Goal: Task Accomplishment & Management: Use online tool/utility

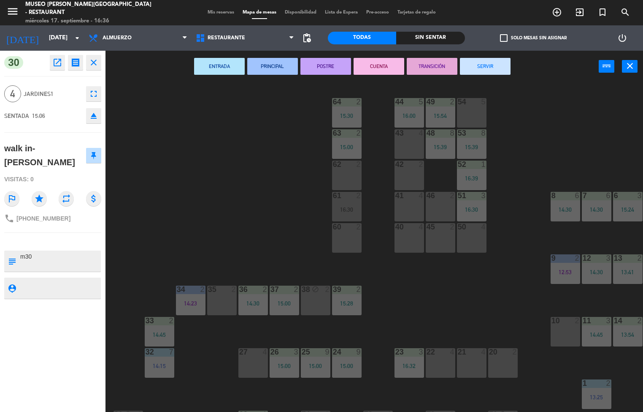
click at [475, 70] on button "SERVIR" at bounding box center [485, 66] width 51 height 17
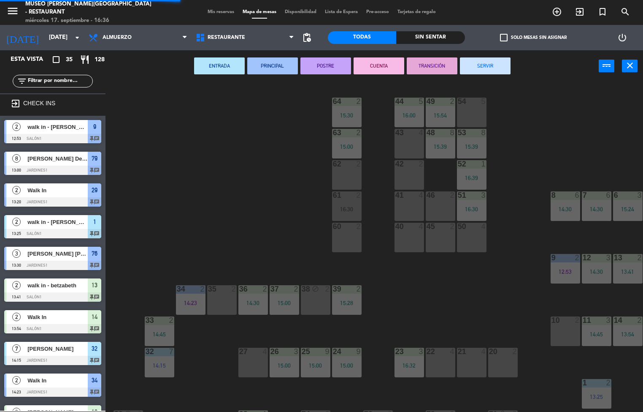
scroll to position [235, 0]
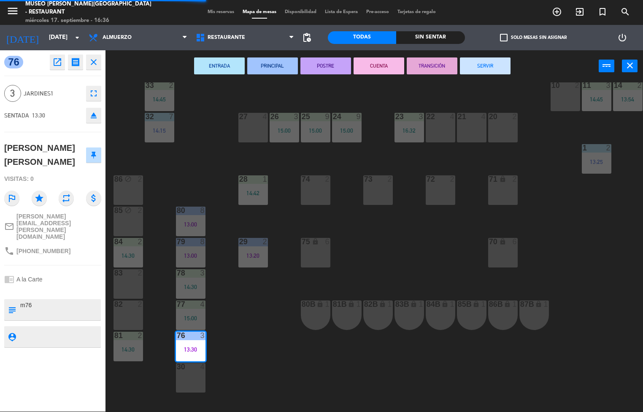
click at [486, 65] on button "SERVIR" at bounding box center [485, 65] width 51 height 17
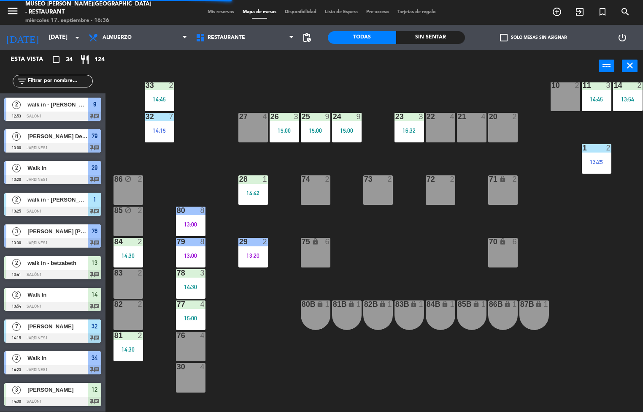
click at [185, 313] on div "77 4 15:00" at bounding box center [191, 315] width 30 height 30
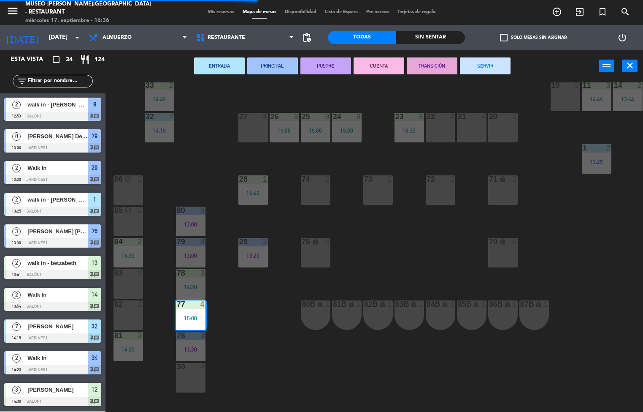
click at [486, 66] on button "SERVIR" at bounding box center [485, 65] width 51 height 17
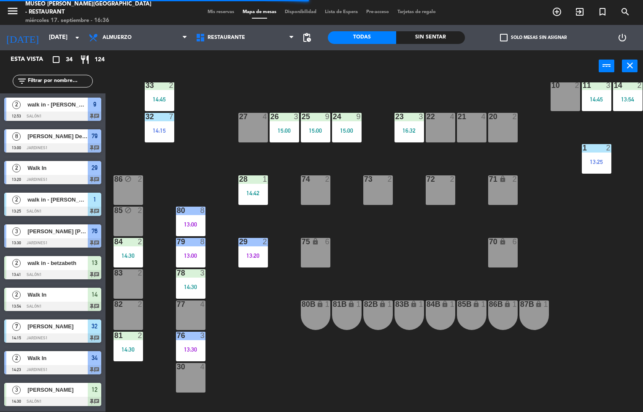
scroll to position [0, 0]
click at [187, 284] on div "14:30" at bounding box center [191, 287] width 30 height 6
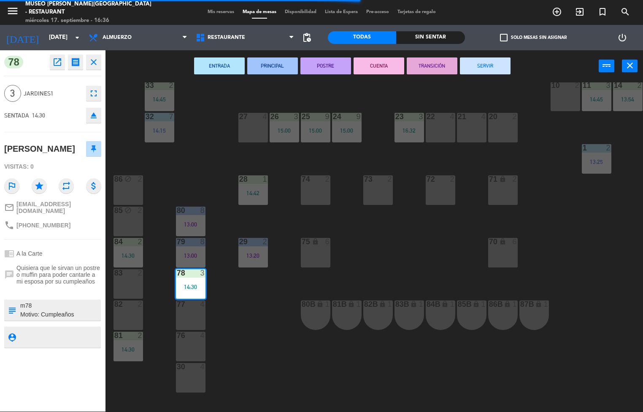
click at [479, 65] on button "SERVIR" at bounding box center [485, 65] width 51 height 17
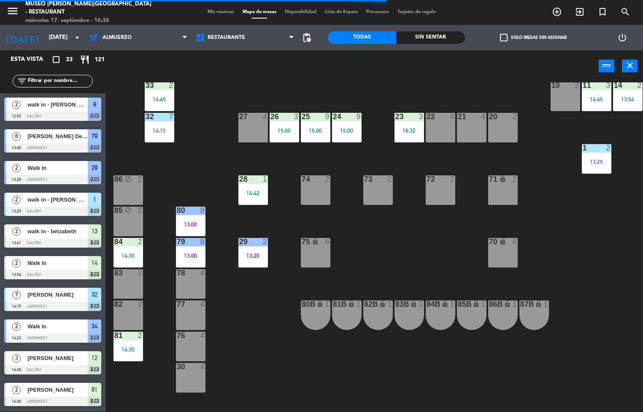
click at [190, 241] on div at bounding box center [191, 242] width 14 height 8
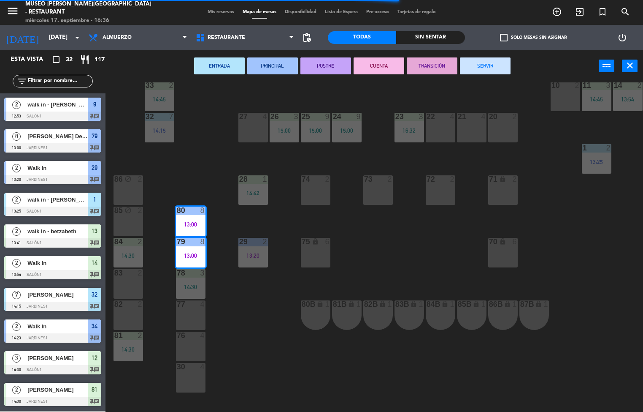
click at [479, 69] on button "SERVIR" at bounding box center [485, 65] width 51 height 17
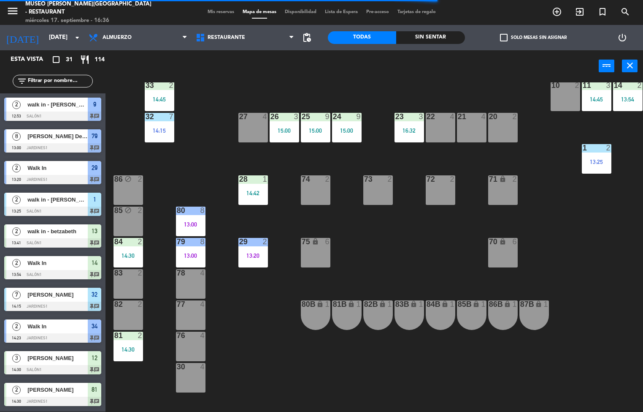
click at [131, 241] on div at bounding box center [128, 242] width 14 height 8
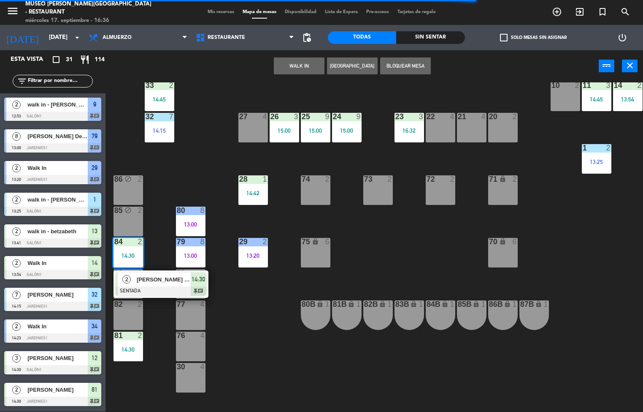
click at [165, 279] on span "[PERSON_NAME] Prajapat" at bounding box center [164, 279] width 54 height 9
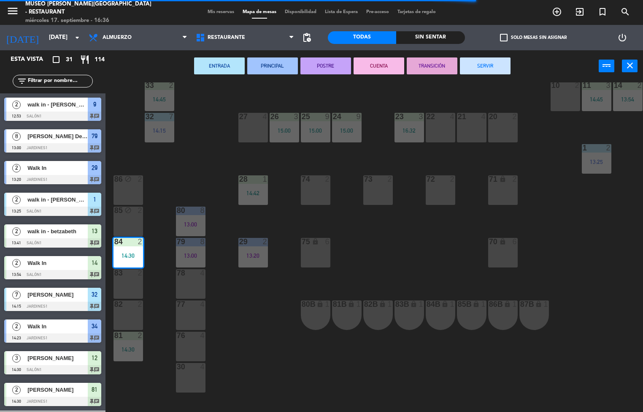
click at [476, 68] on button "SERVIR" at bounding box center [485, 65] width 51 height 17
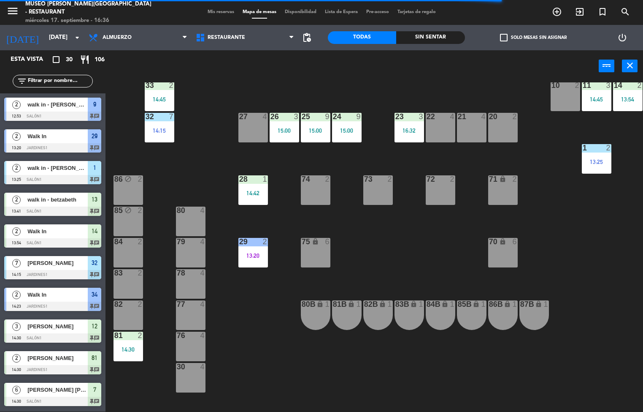
click at [132, 342] on div "81 2 14:30" at bounding box center [129, 346] width 30 height 30
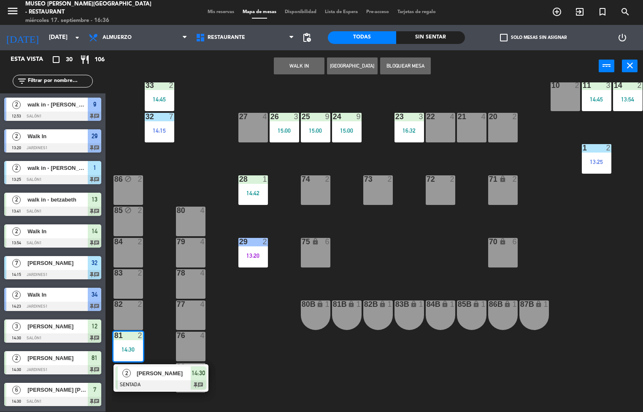
click at [150, 372] on span "[PERSON_NAME]" at bounding box center [164, 373] width 54 height 9
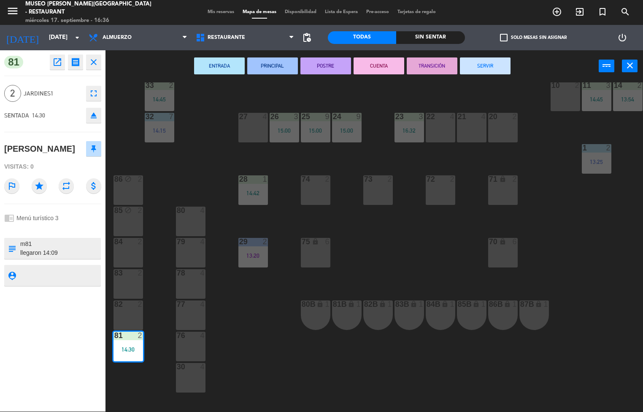
click at [483, 66] on button "SERVIR" at bounding box center [485, 65] width 51 height 17
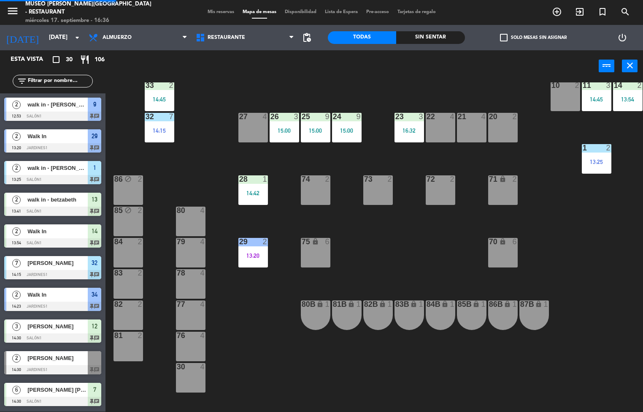
click at [247, 255] on div "13:20" at bounding box center [254, 256] width 30 height 6
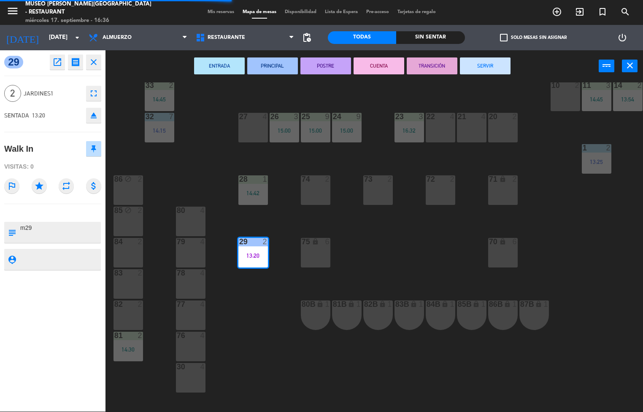
click at [483, 63] on button "SERVIR" at bounding box center [485, 65] width 51 height 17
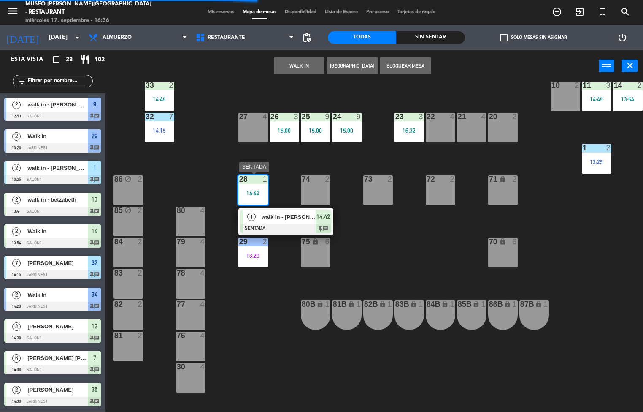
click at [265, 217] on span "walk in - [PERSON_NAME]" at bounding box center [289, 216] width 54 height 9
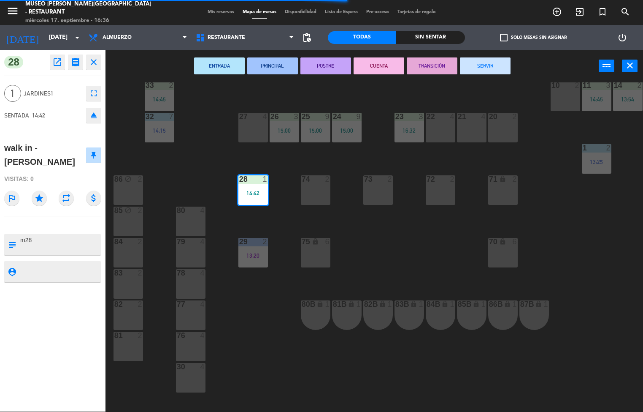
click at [481, 66] on button "SERVIR" at bounding box center [485, 65] width 51 height 17
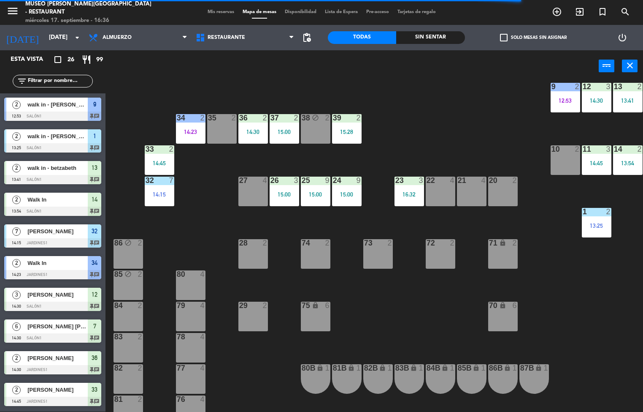
scroll to position [171, 0]
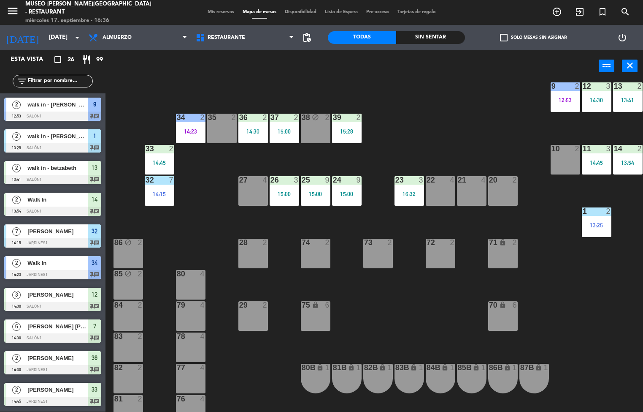
click at [155, 193] on div "14:15" at bounding box center [160, 194] width 30 height 6
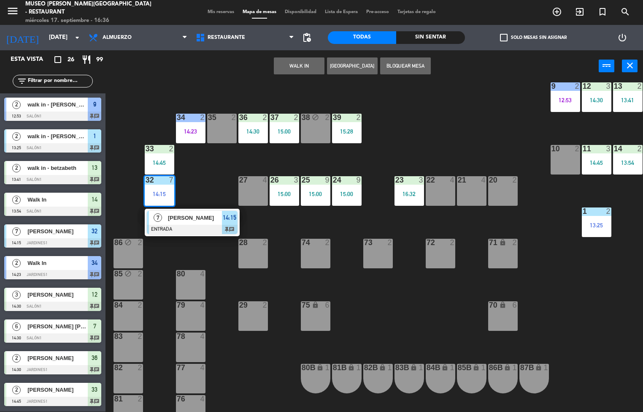
click at [207, 232] on div at bounding box center [192, 229] width 91 height 9
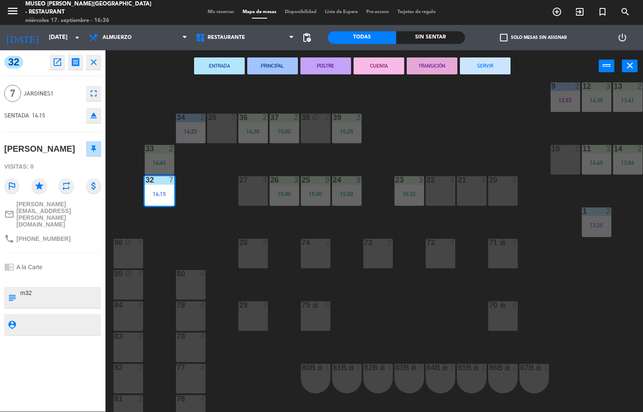
click at [480, 66] on button "SERVIR" at bounding box center [485, 65] width 51 height 17
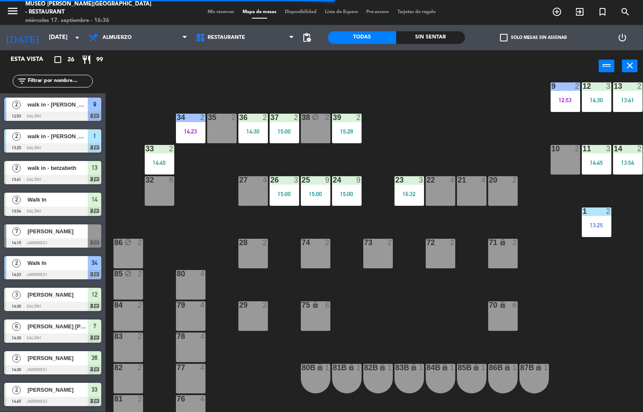
click at [185, 126] on div "34 2 14:23" at bounding box center [191, 129] width 30 height 30
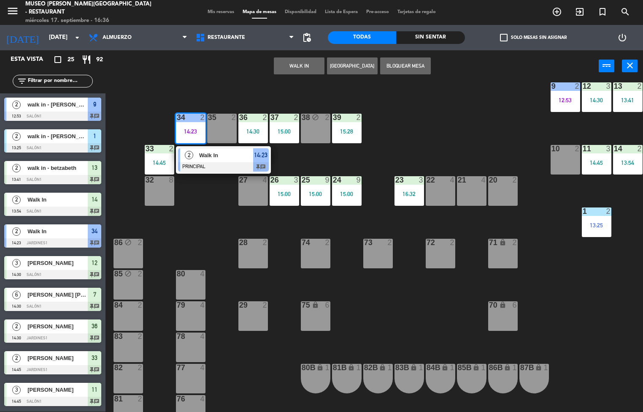
click at [223, 164] on div at bounding box center [223, 166] width 91 height 9
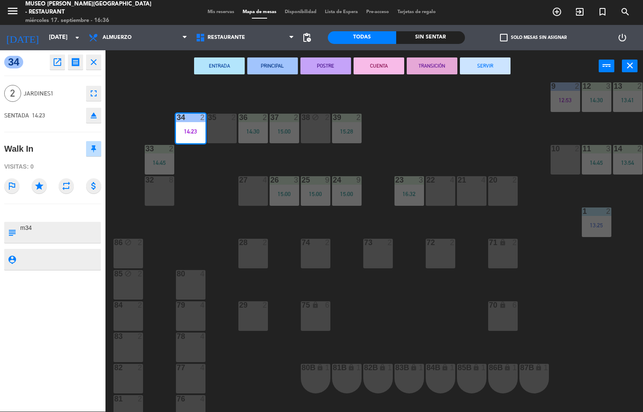
click at [479, 65] on button "SERVIR" at bounding box center [485, 65] width 51 height 17
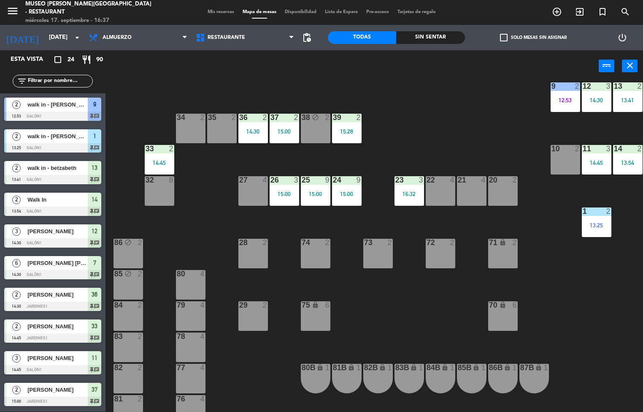
click at [240, 126] on div "36 2 14:30" at bounding box center [254, 129] width 30 height 30
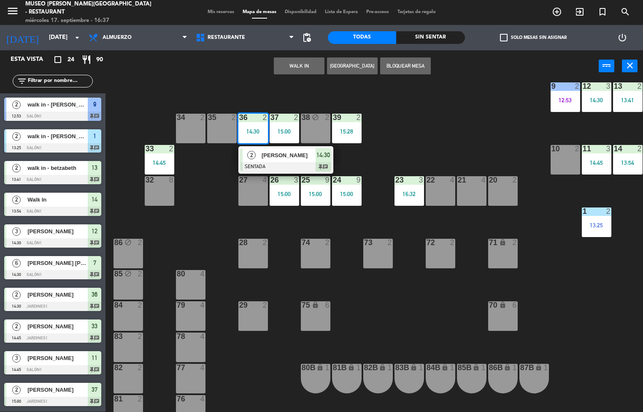
click at [259, 159] on div "2" at bounding box center [252, 155] width 18 height 14
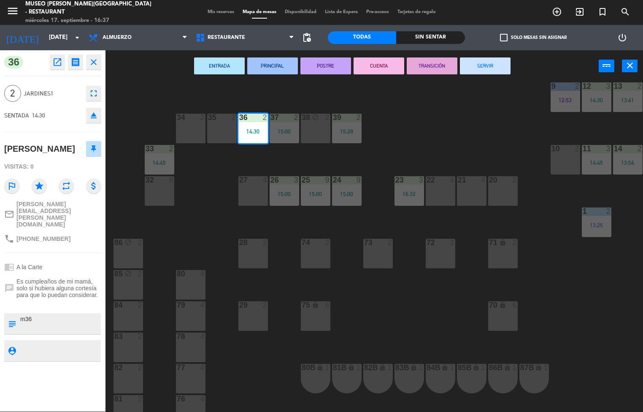
click at [318, 64] on button "POSTRE" at bounding box center [326, 65] width 51 height 17
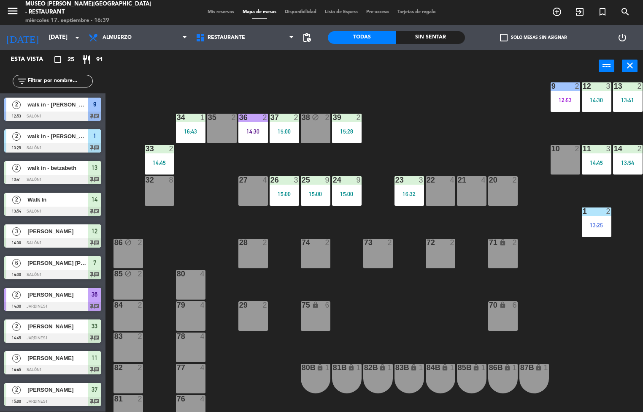
click at [290, 130] on div "15:00" at bounding box center [285, 131] width 30 height 6
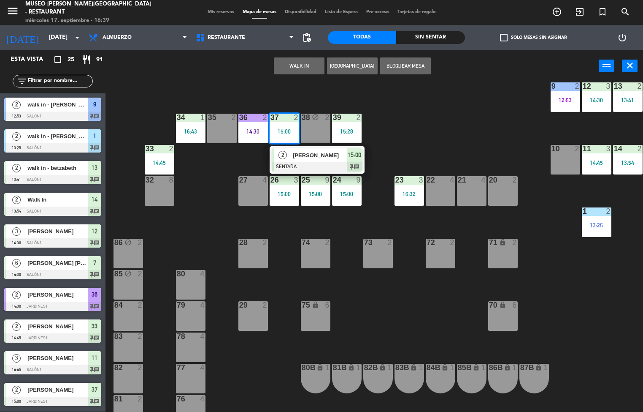
click at [298, 159] on span "[PERSON_NAME]" at bounding box center [320, 155] width 54 height 9
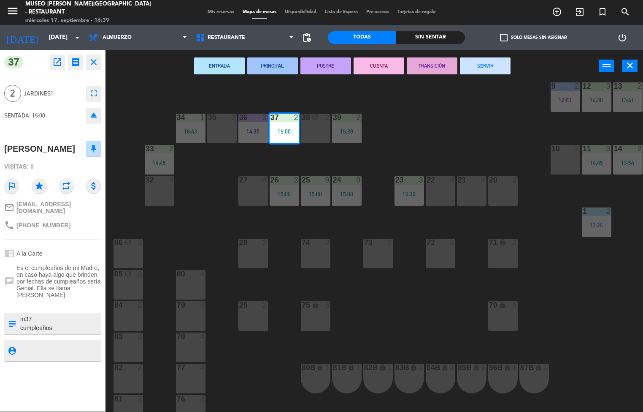
click at [439, 65] on button "TRANSICIÓN" at bounding box center [432, 65] width 51 height 17
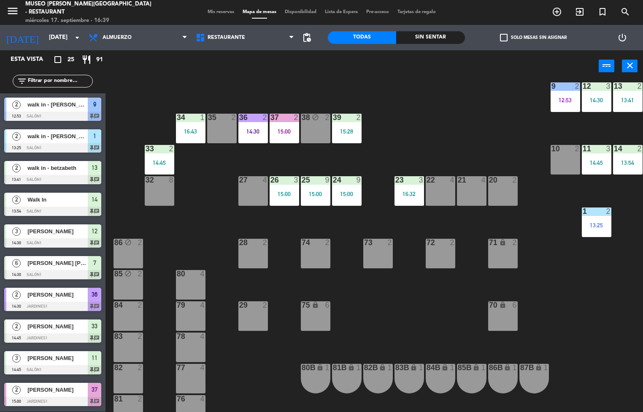
click at [346, 194] on div "15:00" at bounding box center [347, 194] width 30 height 6
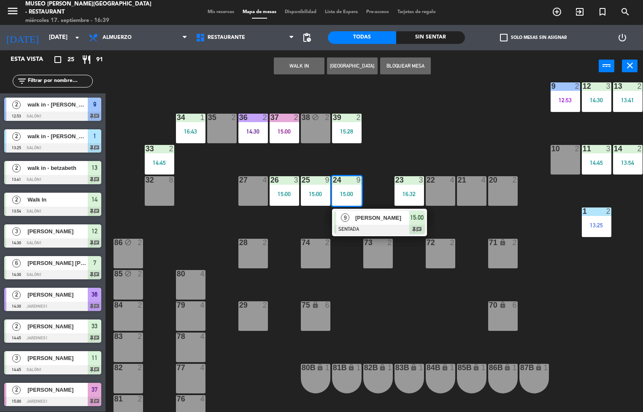
click at [360, 220] on span "[PERSON_NAME]" at bounding box center [383, 217] width 54 height 9
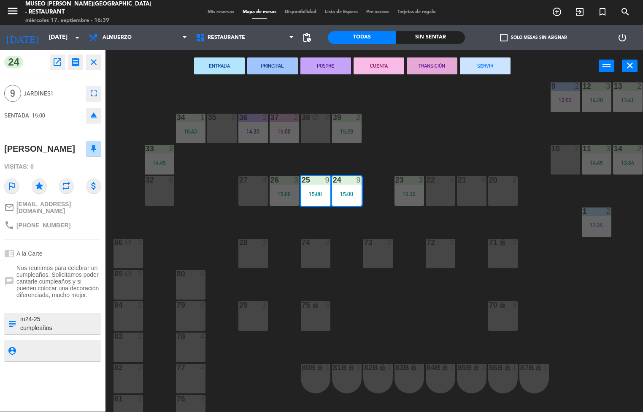
click at [222, 66] on button "ENTRADA" at bounding box center [219, 65] width 51 height 17
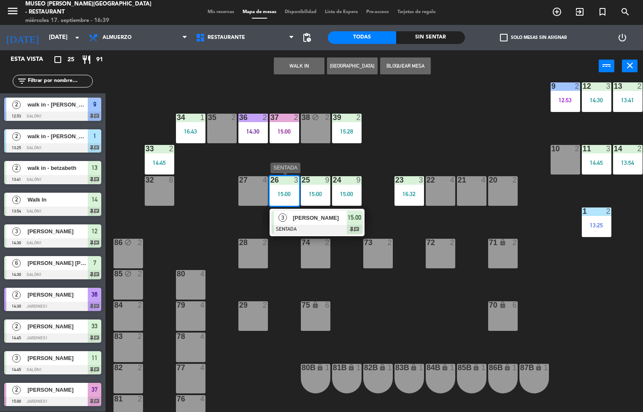
scroll to position [0, 0]
click at [326, 220] on span "[PERSON_NAME]" at bounding box center [320, 217] width 54 height 9
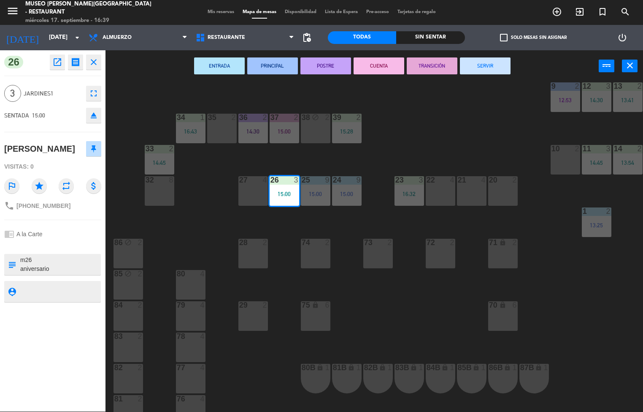
click at [320, 67] on button "POSTRE" at bounding box center [326, 65] width 51 height 17
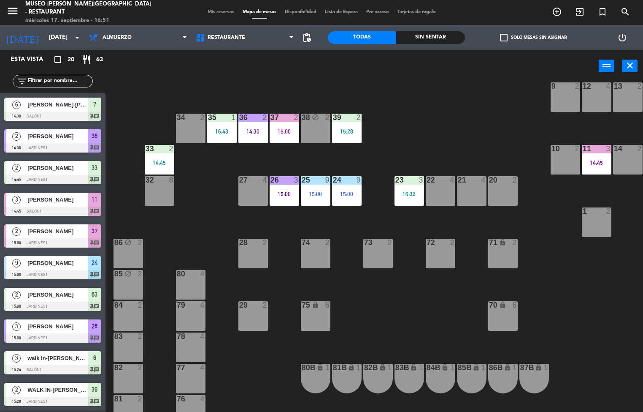
click at [258, 362] on div "44 5 16:00 49 2 15:54 54 5 64 2 15:30 48 8 15:39 53 8 15:39 63 2 15:00 43 4 62 …" at bounding box center [378, 246] width 532 height 329
click at [616, 393] on div "44 5 16:00 49 2 15:54 54 5 64 2 15:30 48 8 15:39 53 8 15:39 63 2 15:00 43 4 62 …" at bounding box center [378, 246] width 532 height 329
click at [626, 407] on div "44 5 16:00 49 2 15:54 54 5 64 2 15:30 48 8 15:39 53 8 15:39 63 2 15:00 43 4 62 …" at bounding box center [378, 246] width 532 height 329
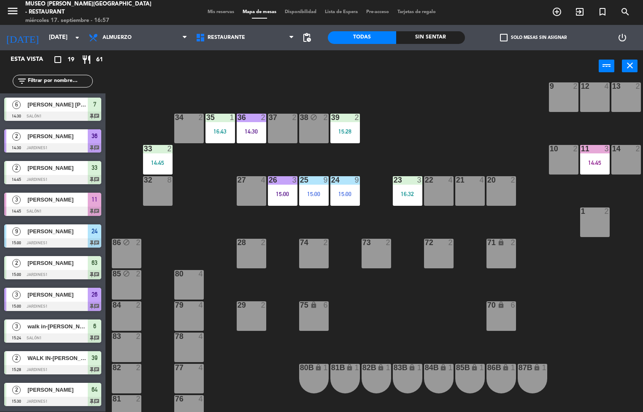
scroll to position [171, 3]
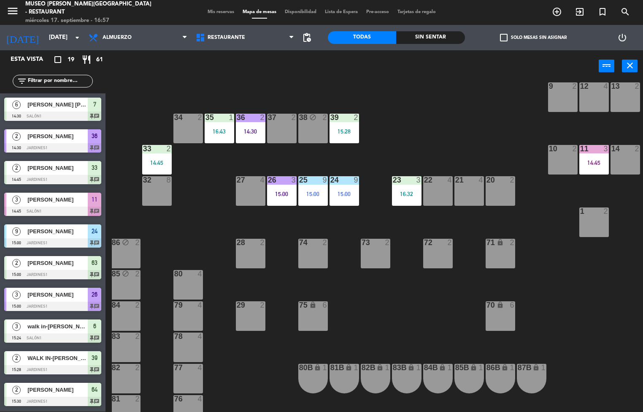
click at [253, 128] on div "14:30" at bounding box center [251, 131] width 30 height 6
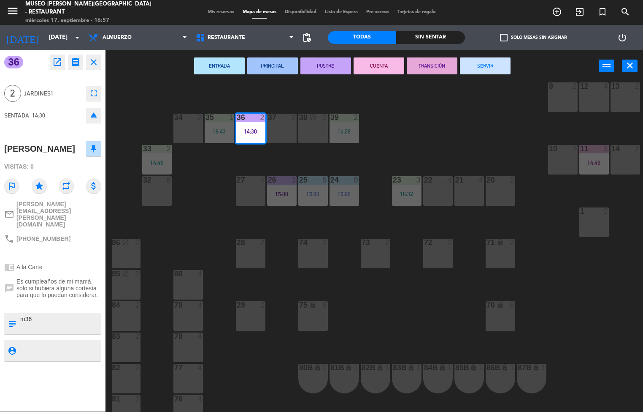
click at [438, 63] on button "TRANSICIÓN" at bounding box center [432, 65] width 51 height 17
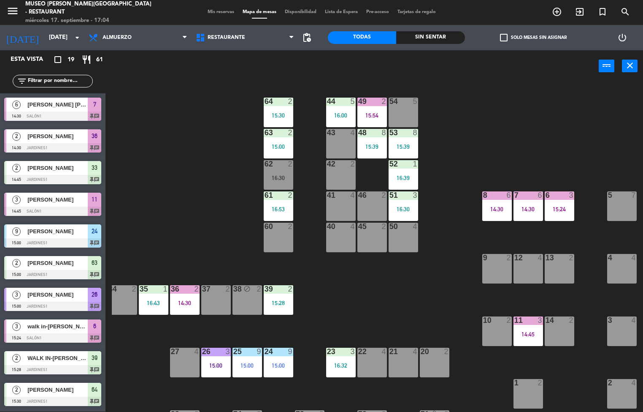
scroll to position [0, 0]
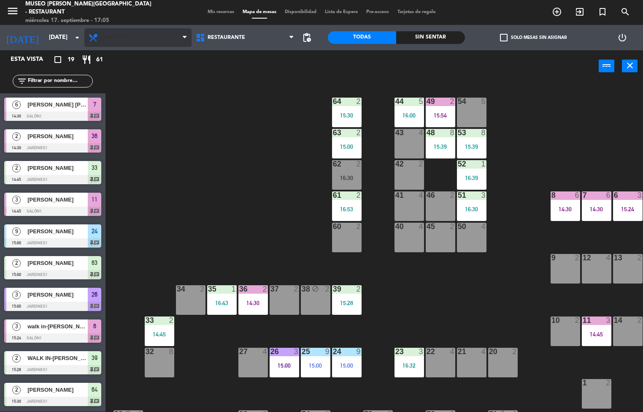
click at [151, 28] on span "Almuerzo" at bounding box center [137, 37] width 107 height 19
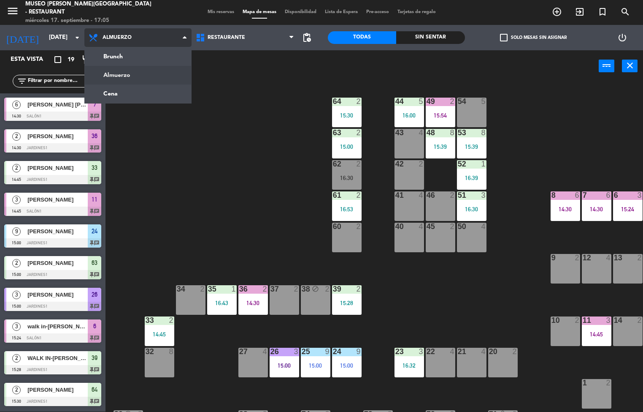
click at [160, 97] on ng-component "menu [GEOGRAPHIC_DATA][PERSON_NAME] - Restaurant [DATE] 17. septiembre - 17:05 …" at bounding box center [321, 206] width 643 height 412
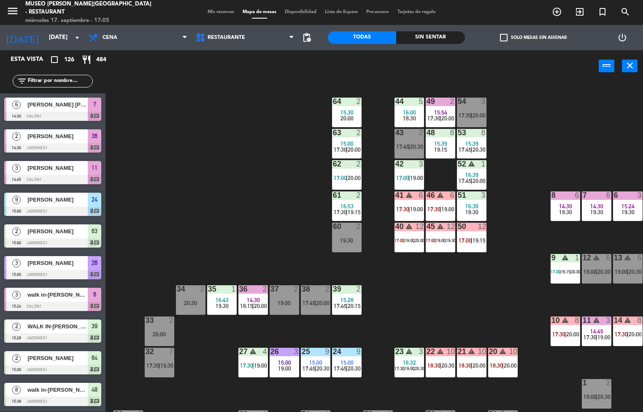
click at [348, 365] on span "|" at bounding box center [347, 368] width 2 height 7
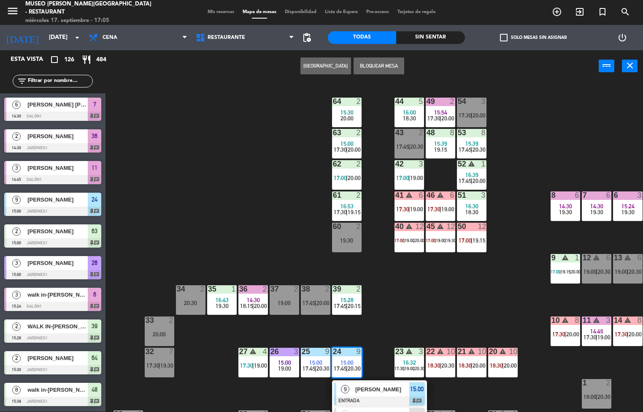
click at [378, 392] on span "[PERSON_NAME]" at bounding box center [383, 389] width 54 height 9
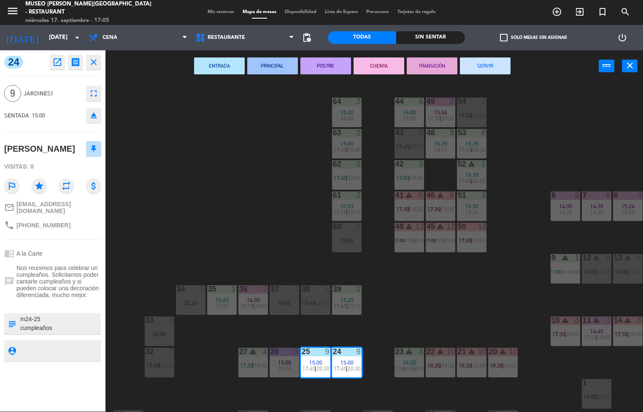
click at [326, 65] on button "POSTRE" at bounding box center [326, 65] width 51 height 17
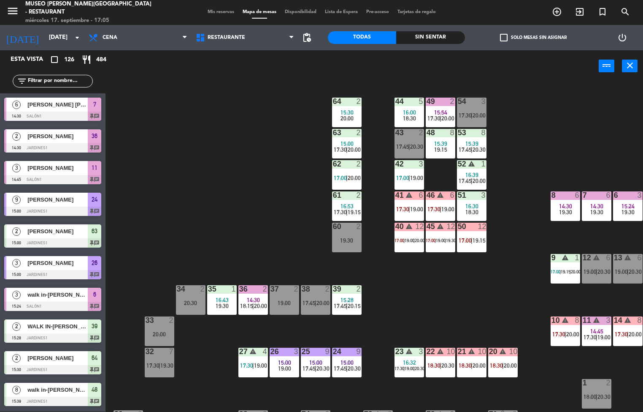
scroll to position [0, 68]
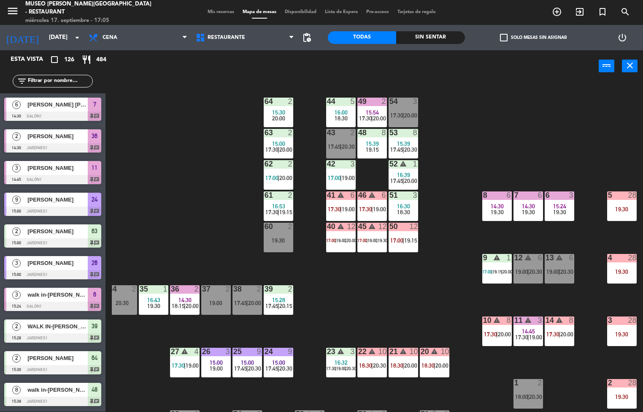
click at [549, 332] on span "17:30" at bounding box center [553, 334] width 13 height 7
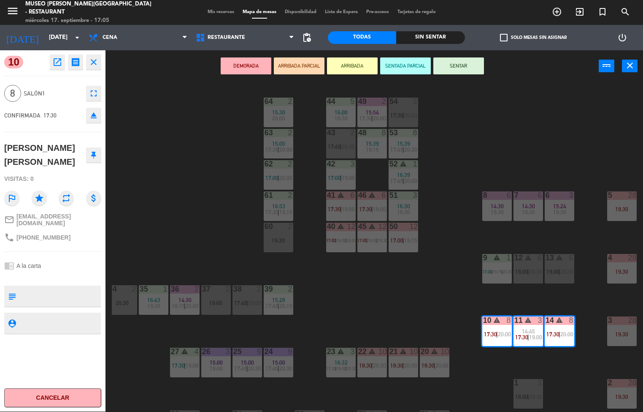
click at [403, 312] on div "44 5 16:00 18:30 49 2 15:54 17:30 | 20:00 54 3 17:30 | 20:00 64 2 15:30 20:00 4…" at bounding box center [378, 246] width 532 height 329
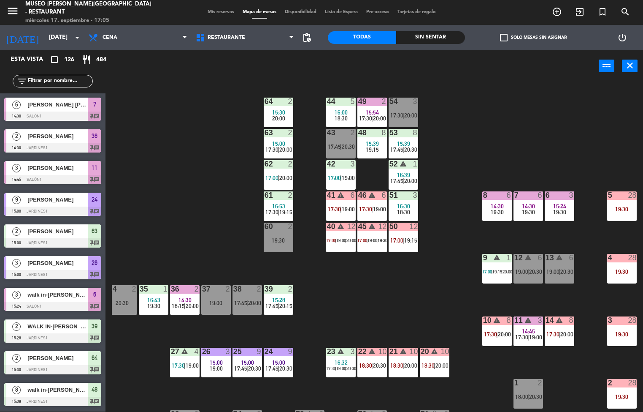
click at [498, 293] on div "44 5 16:00 18:30 49 2 15:54 17:30 | 20:00 54 3 17:30 | 20:00 64 2 15:30 20:00 4…" at bounding box center [378, 246] width 532 height 329
click at [487, 271] on span "17:00" at bounding box center [488, 271] width 10 height 5
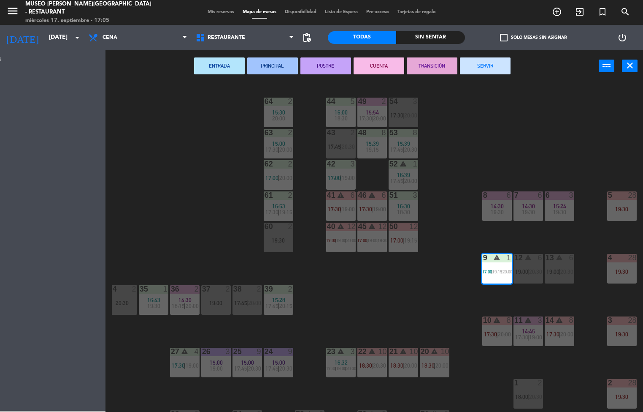
scroll to position [0, 0]
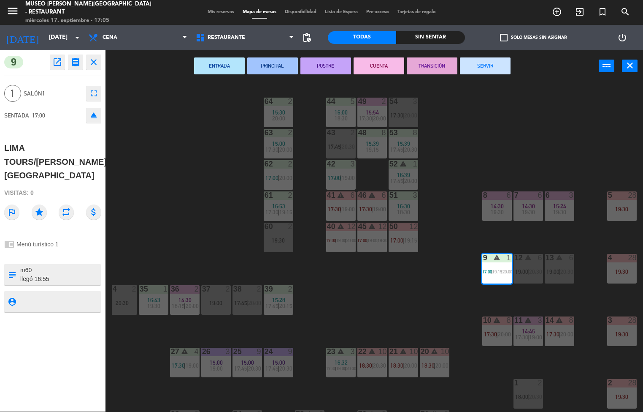
click at [420, 307] on div "44 5 16:00 18:30 49 2 15:54 17:30 | 20:00 54 3 17:30 | 20:00 64 2 15:30 20:00 4…" at bounding box center [378, 246] width 532 height 329
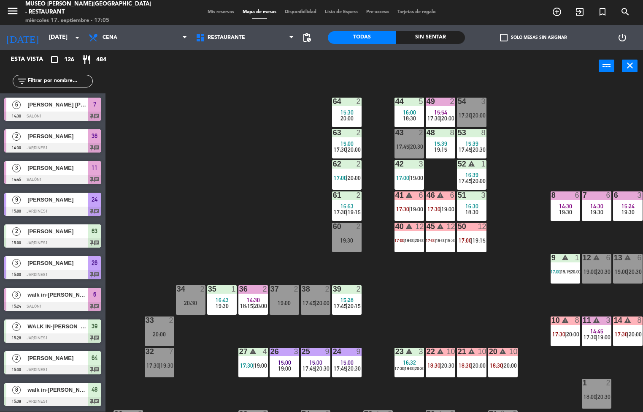
scroll to position [0, 0]
click at [56, 80] on input "text" at bounding box center [59, 80] width 65 height 9
click at [76, 83] on input "text" at bounding box center [59, 80] width 65 height 9
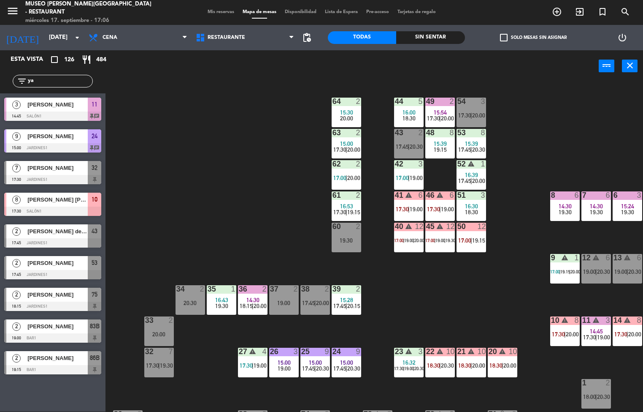
type input "ya"
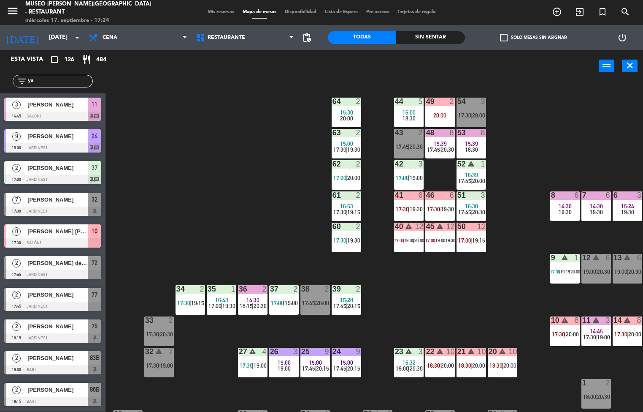
click at [255, 193] on div "44 5 16:00 18:30 49 2 20:00 54 3 17:30 | 20:00 64 2 15:30 20:00 48 8 15:39 17:4…" at bounding box center [378, 246] width 532 height 329
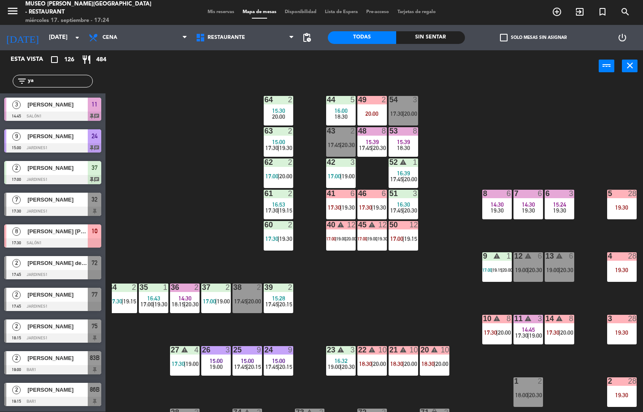
scroll to position [0, 68]
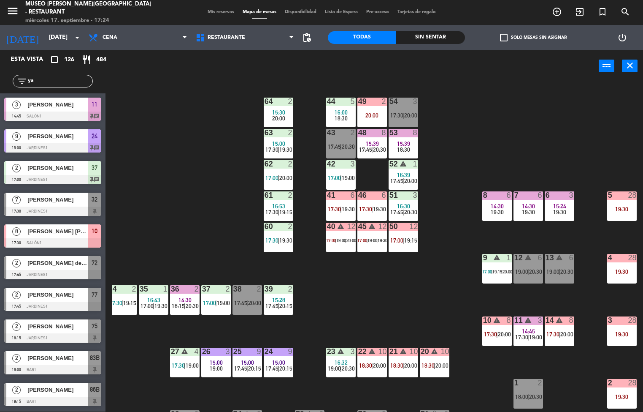
click at [438, 362] on span "20:00" at bounding box center [442, 365] width 13 height 7
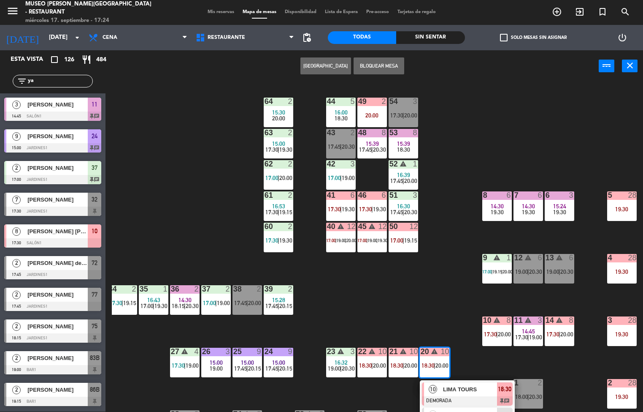
click at [479, 385] on span "LIMA TOURS" at bounding box center [470, 389] width 54 height 9
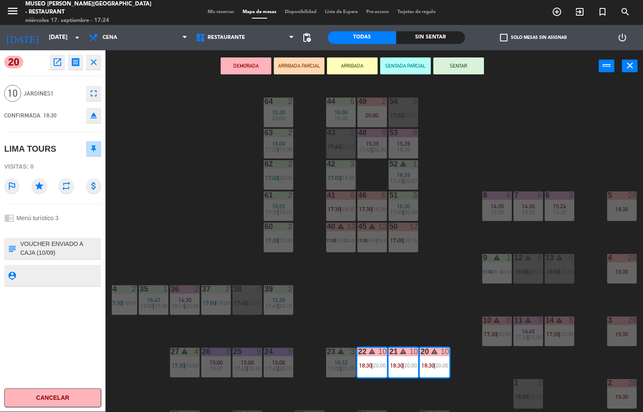
click at [58, 62] on icon "open_in_new" at bounding box center [57, 62] width 10 height 10
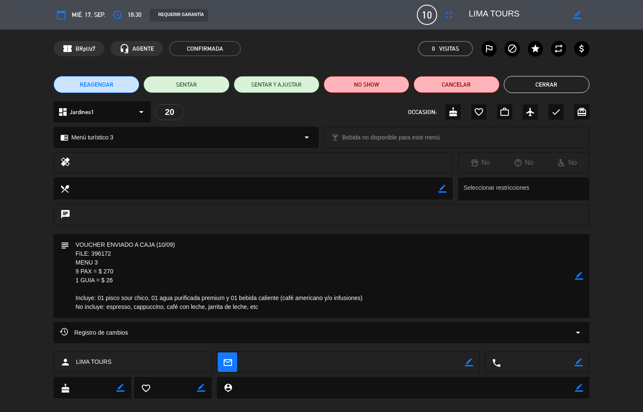
click at [551, 80] on button "Cerrar" at bounding box center [547, 84] width 86 height 17
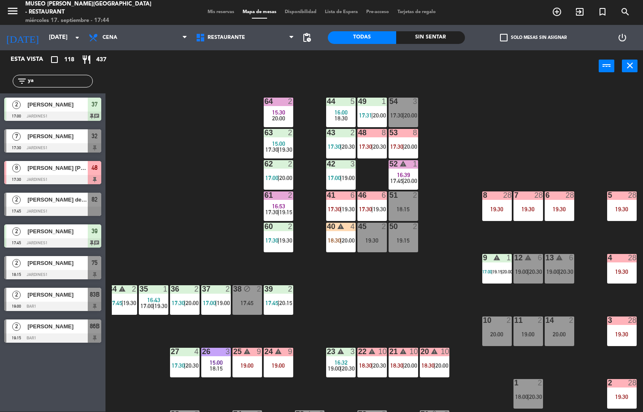
click at [412, 281] on div "44 5 16:00 18:30 49 1 17:31 | 20:00 54 3 17:30 | 20:00 64 2 15:30 20:00 48 8 17…" at bounding box center [378, 246] width 532 height 329
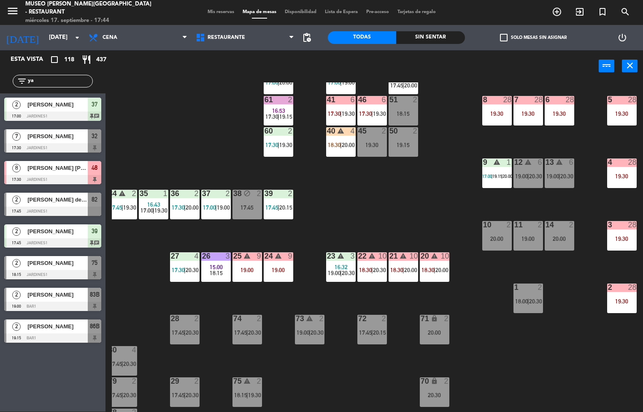
click at [275, 193] on div at bounding box center [279, 194] width 14 height 8
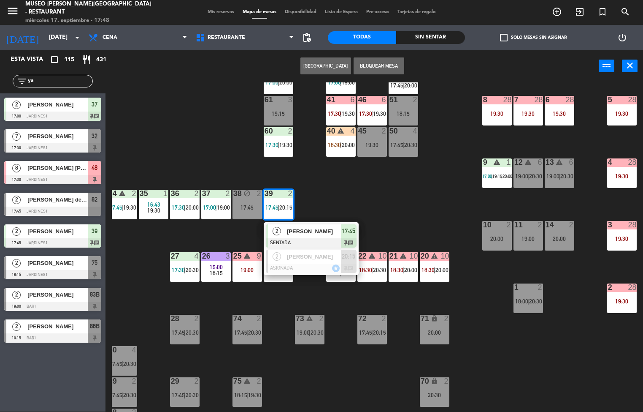
click at [445, 201] on div "44 5 16:00 18:30 49 1 17:31 | 20:00 54 3 17:30 | 20:00 64 2 15:30 20:00 48 8 17…" at bounding box center [378, 246] width 532 height 329
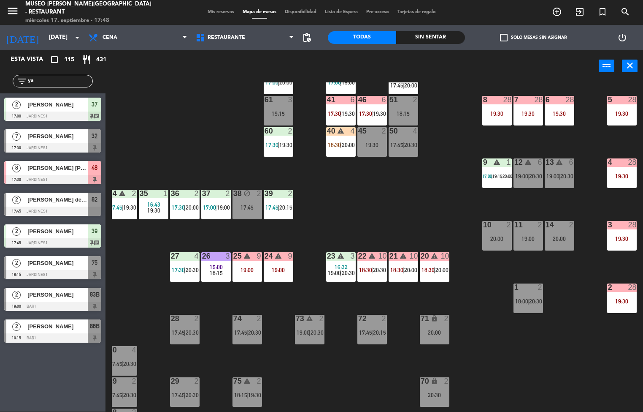
click at [404, 269] on span "|" at bounding box center [404, 269] width 2 height 7
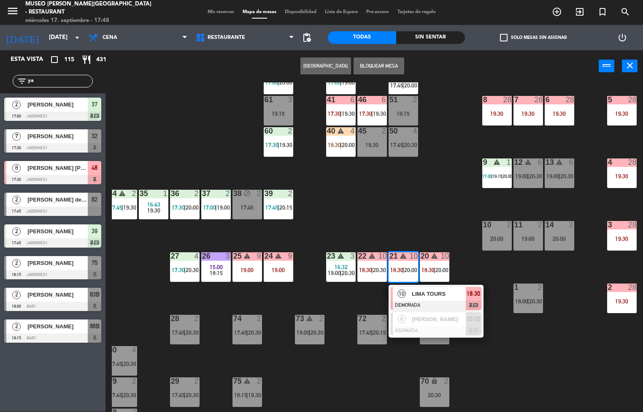
click at [442, 290] on span "LIMA TOURS" at bounding box center [439, 293] width 54 height 9
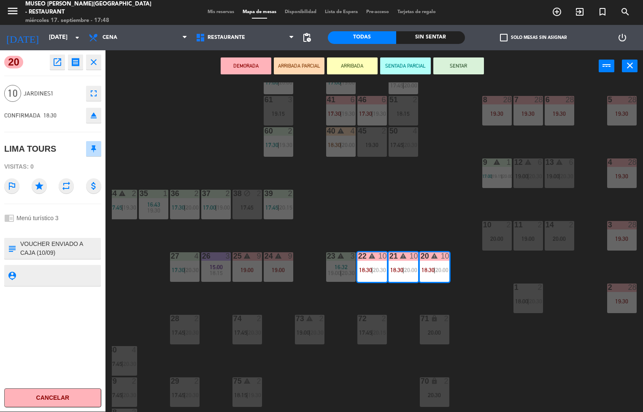
click at [372, 200] on div "44 5 16:00 18:30 49 1 17:31 | 20:00 54 3 17:30 | 20:00 64 2 15:30 20:00 48 8 17…" at bounding box center [378, 246] width 532 height 329
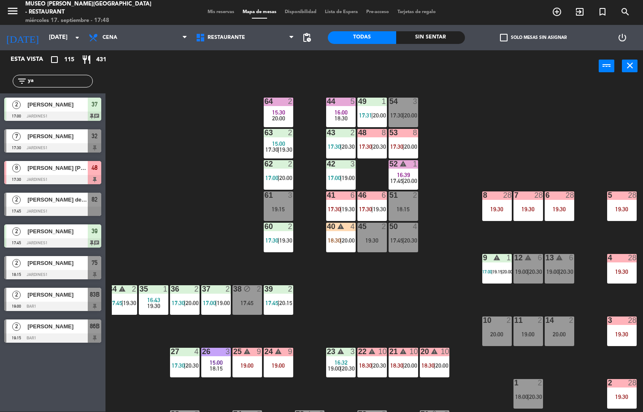
scroll to position [0, 68]
click at [138, 30] on span "Cena" at bounding box center [137, 37] width 107 height 19
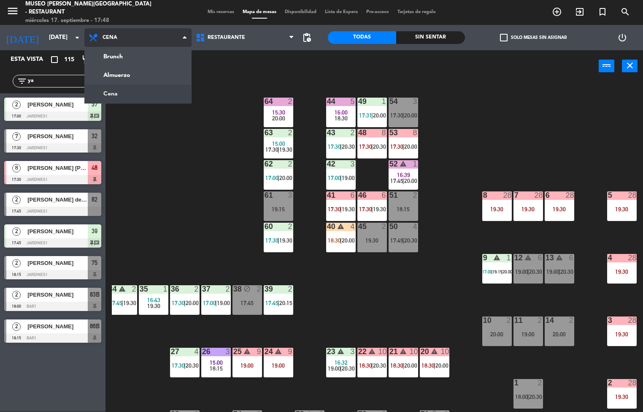
click at [133, 33] on span "Cena" at bounding box center [137, 37] width 107 height 19
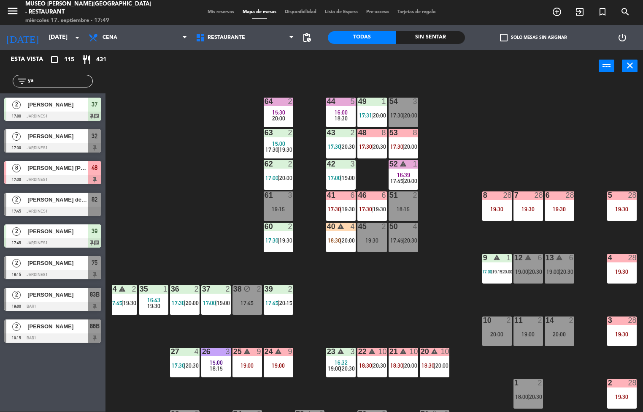
click at [422, 32] on div "Sin sentar" at bounding box center [430, 37] width 68 height 13
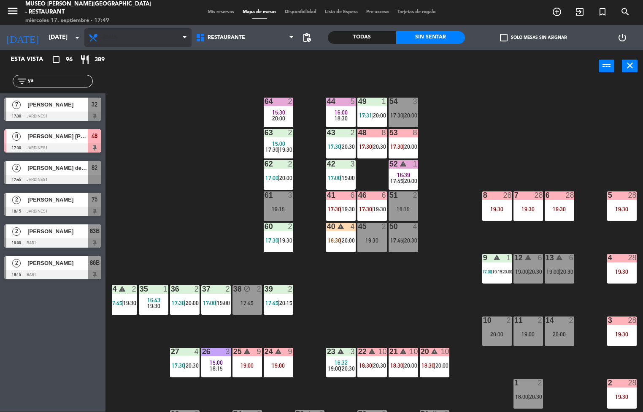
click at [153, 32] on span "Cena" at bounding box center [137, 37] width 107 height 19
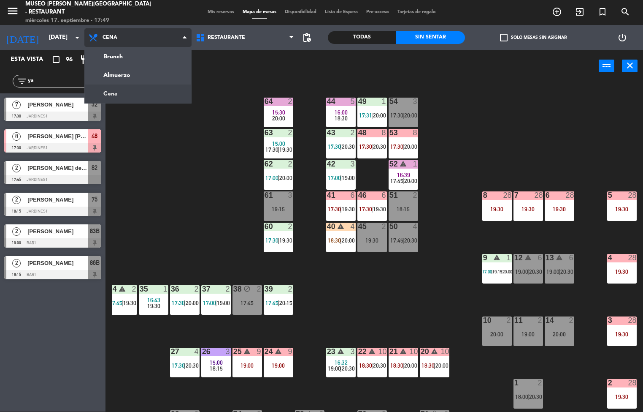
click at [130, 75] on ng-component "menu [GEOGRAPHIC_DATA][PERSON_NAME] - Restaurant [DATE] 17. septiembre - 17:49 …" at bounding box center [321, 206] width 643 height 412
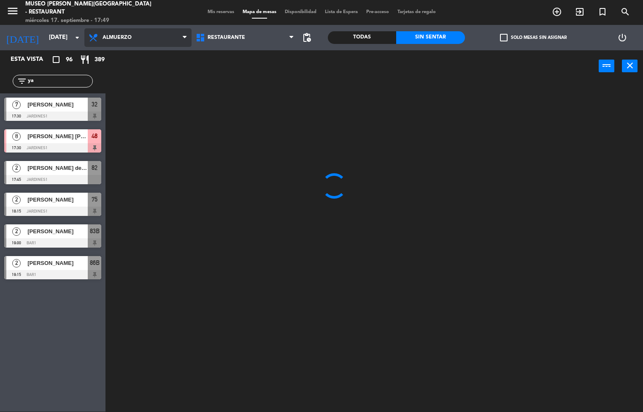
scroll to position [0, 0]
click at [137, 38] on span "Almuerzo" at bounding box center [137, 37] width 107 height 19
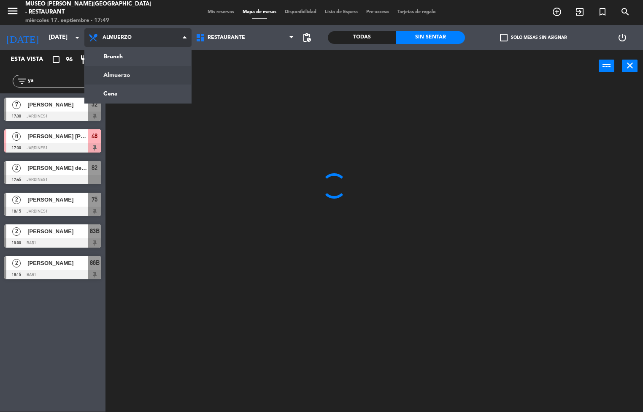
click at [132, 84] on ng-component "menu [GEOGRAPHIC_DATA][PERSON_NAME] - Restaurant [DATE] 17. septiembre - 17:49 …" at bounding box center [321, 206] width 643 height 412
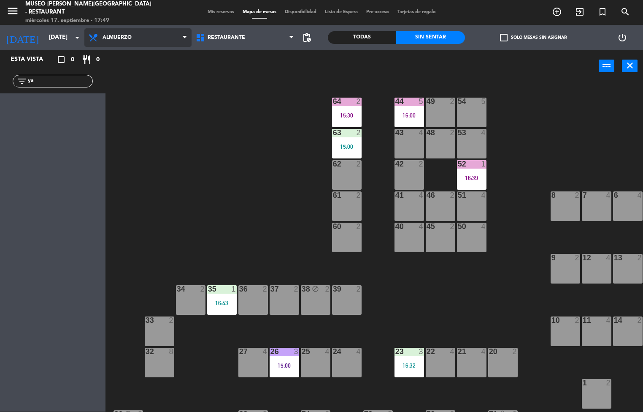
click at [118, 35] on span "Almuerzo" at bounding box center [117, 38] width 29 height 6
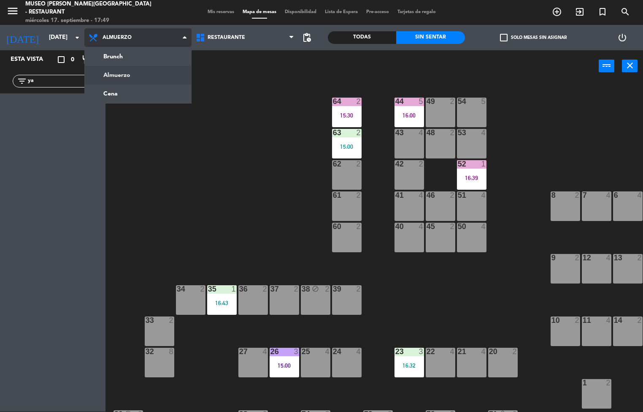
click at [130, 93] on ng-component "menu [GEOGRAPHIC_DATA][PERSON_NAME] - Restaurant [DATE] 17. septiembre - 17:49 …" at bounding box center [321, 206] width 643 height 412
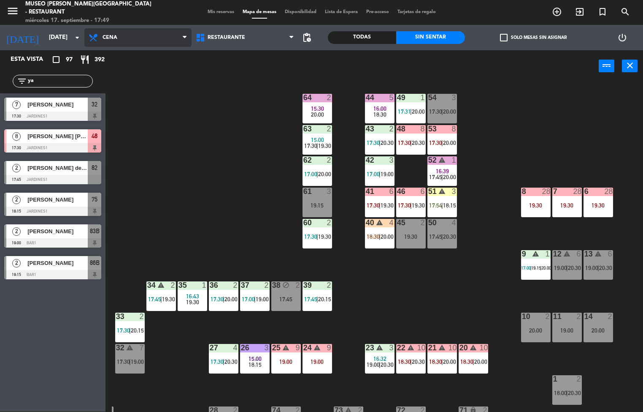
scroll to position [0, 30]
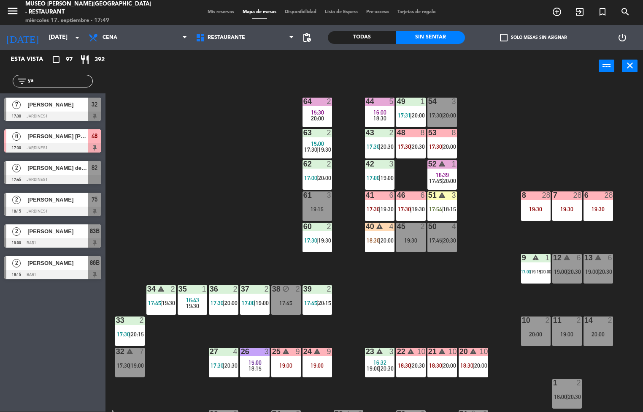
click at [422, 363] on span "20:30" at bounding box center [418, 365] width 13 height 7
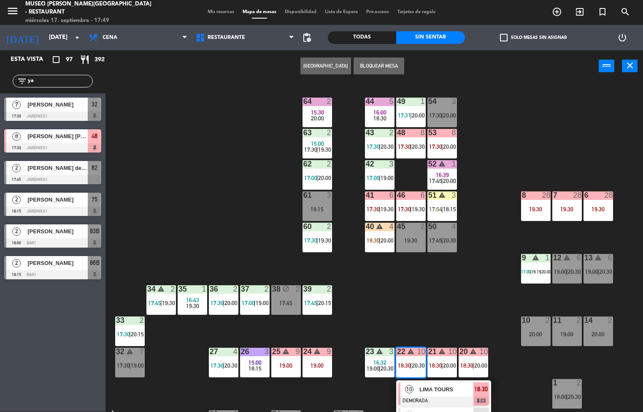
click at [392, 295] on div "44 5 16:00 18:30 49 1 17:31 | 20:00 54 3 17:30 | 20:00 64 2 15:30 20:00 48 8 17…" at bounding box center [378, 246] width 532 height 329
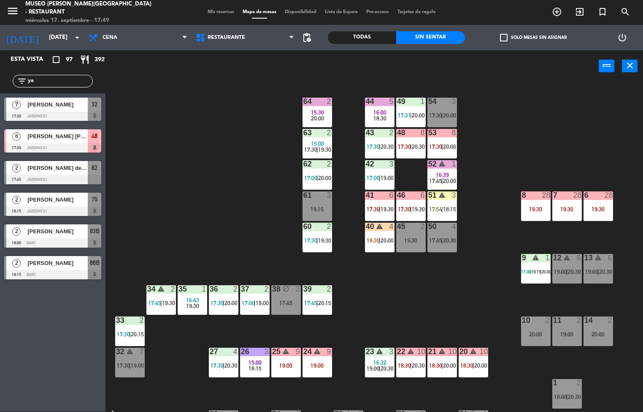
click at [405, 132] on div at bounding box center [411, 133] width 14 height 8
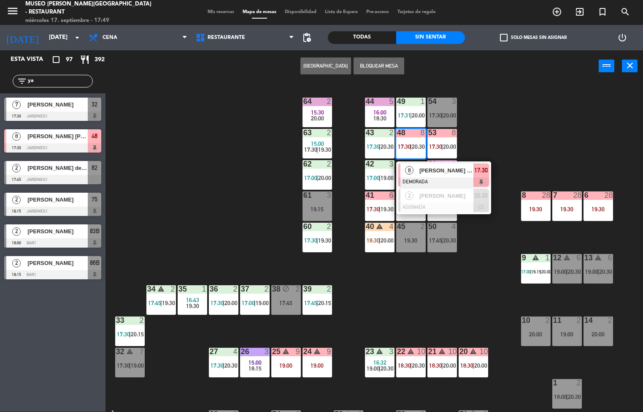
click at [455, 168] on span "[PERSON_NAME] [PERSON_NAME]" at bounding box center [447, 170] width 54 height 9
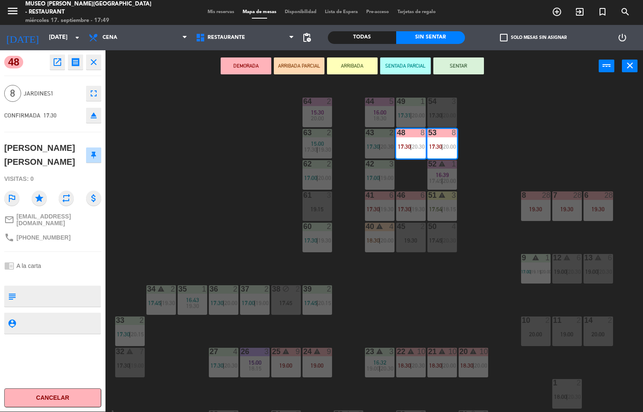
click at [536, 143] on div "44 5 16:00 18:30 49 1 17:31 | 20:00 54 3 17:30 | 20:00 64 2 15:30 20:00 48 8 17…" at bounding box center [378, 246] width 532 height 329
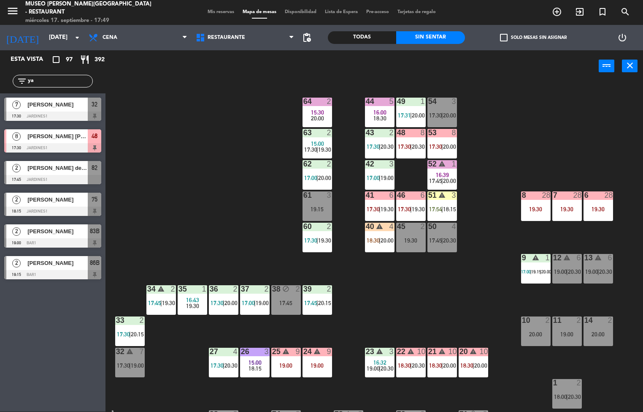
click at [291, 359] on div "25 warning 9 19:00" at bounding box center [287, 363] width 30 height 30
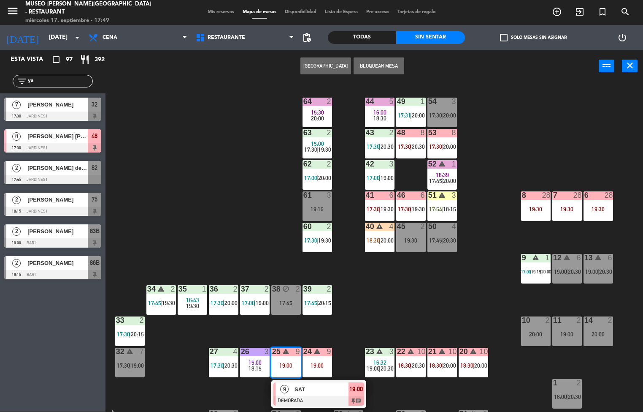
click at [312, 389] on span "SAT" at bounding box center [322, 389] width 54 height 9
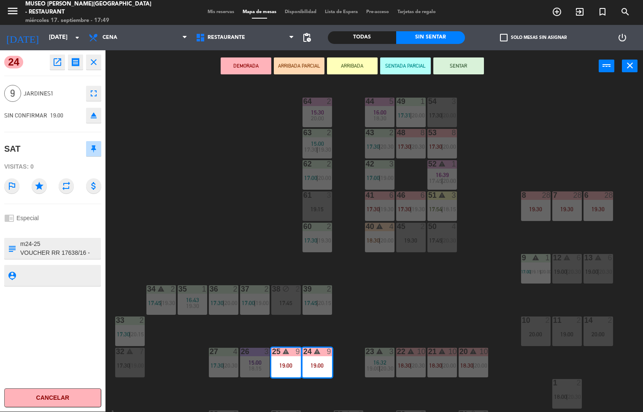
click at [451, 304] on div "44 5 16:00 18:30 49 1 17:31 | 20:00 54 3 17:30 | 20:00 64 2 15:30 20:00 48 8 17…" at bounding box center [378, 246] width 532 height 329
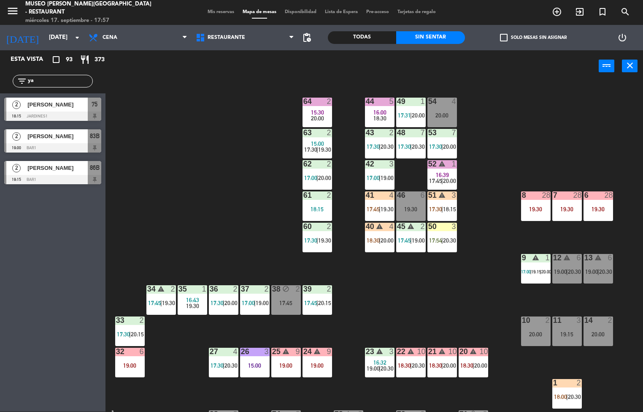
click at [203, 192] on div "44 5 16:00 18:30 49 1 17:31 | 20:00 54 4 20:00 64 2 15:30 20:00 48 7 17:30 | 20…" at bounding box center [378, 246] width 532 height 329
click at [279, 361] on div "25 warning 9 19:00" at bounding box center [287, 363] width 30 height 30
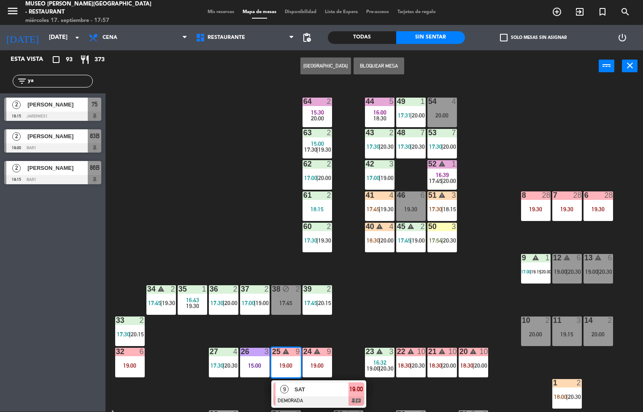
click at [291, 386] on div "9" at bounding box center [285, 389] width 18 height 14
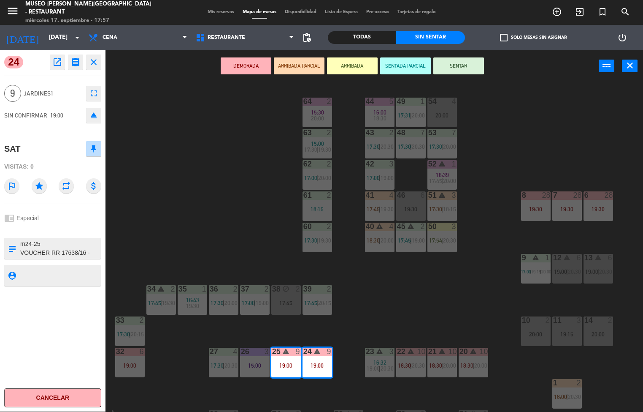
click at [52, 66] on icon "open_in_new" at bounding box center [57, 62] width 10 height 10
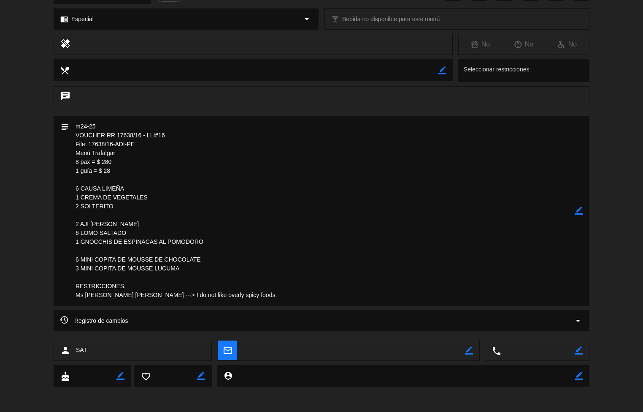
scroll to position [0, 0]
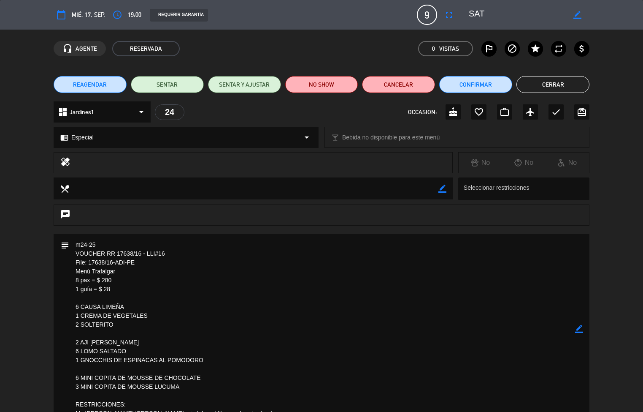
click at [547, 86] on button "Cerrar" at bounding box center [553, 84] width 73 height 17
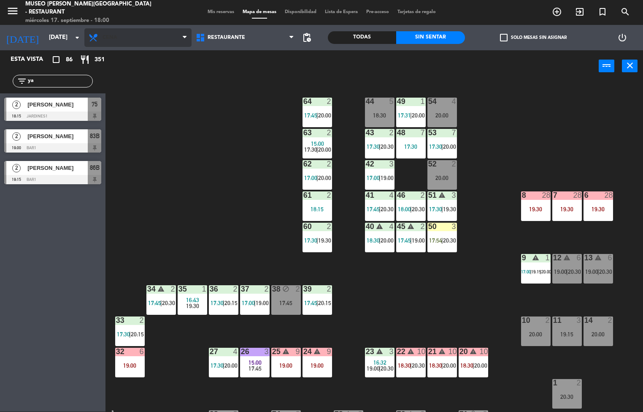
click at [110, 37] on span "Cena" at bounding box center [110, 38] width 15 height 6
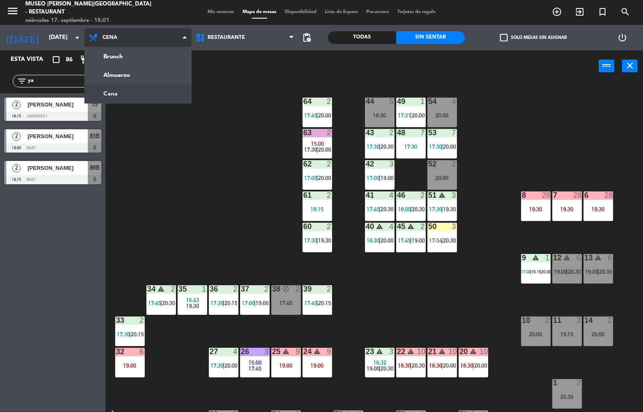
click at [169, 42] on span "Cena" at bounding box center [137, 37] width 107 height 19
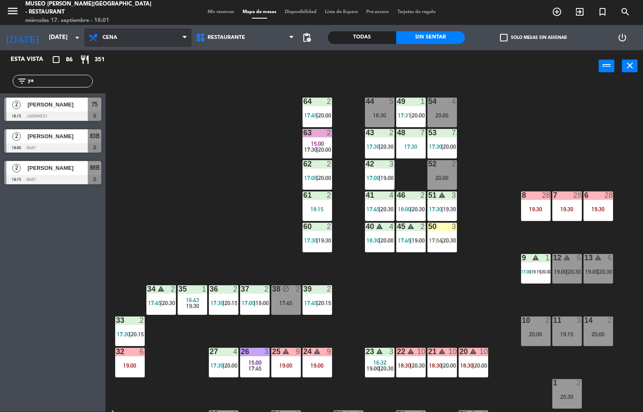
click at [170, 46] on span "Cena" at bounding box center [137, 37] width 107 height 19
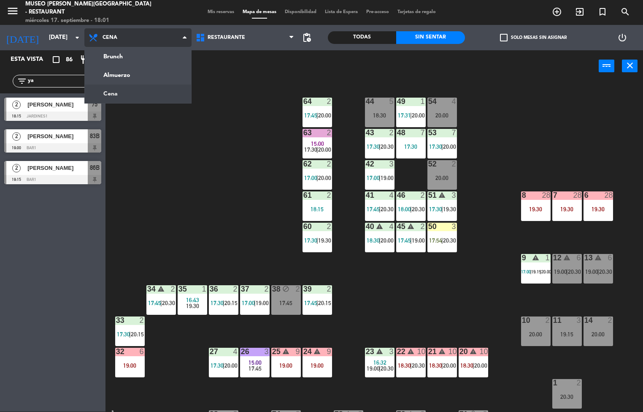
click at [151, 77] on ng-component "menu [GEOGRAPHIC_DATA][PERSON_NAME] - Restaurant [DATE] 17. septiembre - 18:01 …" at bounding box center [321, 206] width 643 height 412
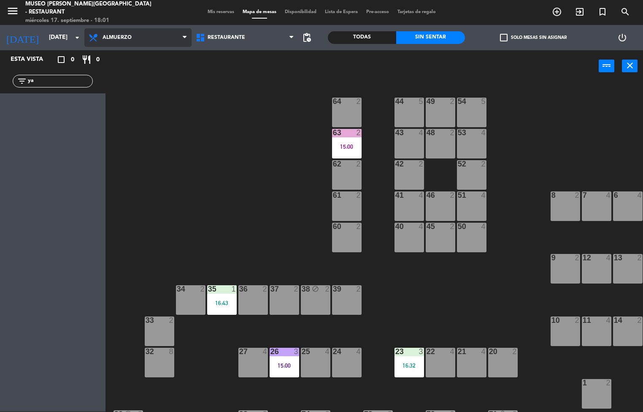
click at [184, 39] on icon at bounding box center [185, 37] width 4 height 7
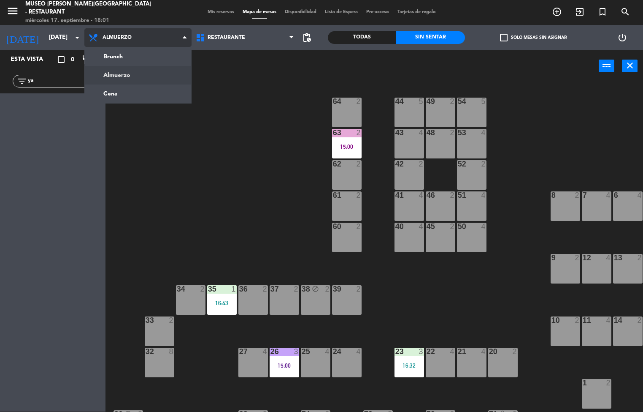
click at [154, 54] on ng-component "menu [GEOGRAPHIC_DATA][PERSON_NAME] - Restaurant [DATE] 17. septiembre - 18:01 …" at bounding box center [321, 206] width 643 height 412
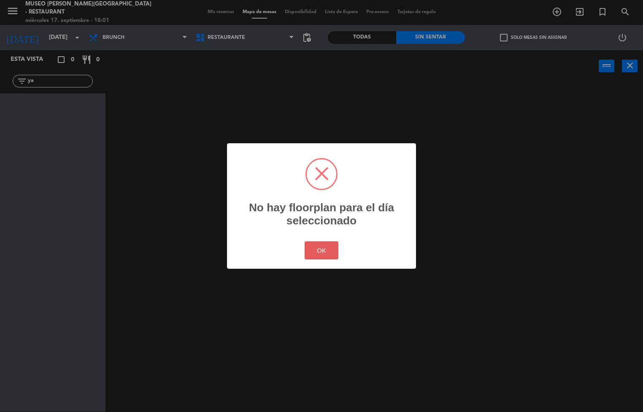
click at [332, 246] on button "OK" at bounding box center [322, 250] width 34 height 18
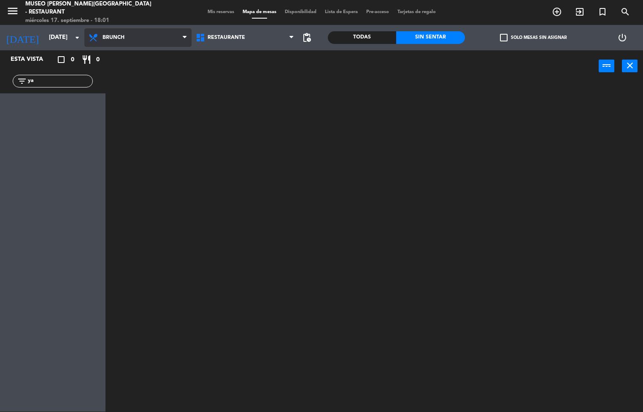
click at [172, 40] on span "Brunch" at bounding box center [137, 37] width 107 height 19
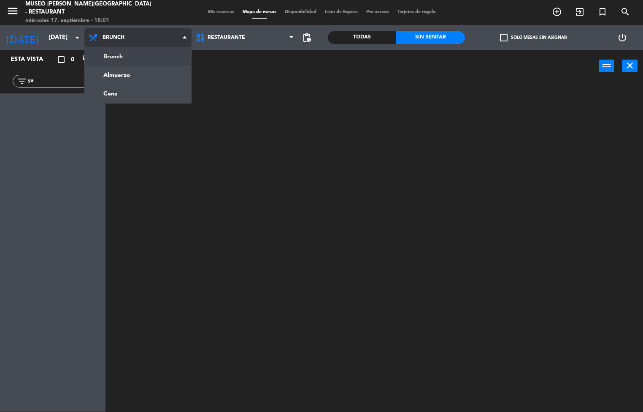
click at [143, 98] on ng-component "menu [GEOGRAPHIC_DATA][PERSON_NAME] - Restaurant [DATE] 17. septiembre - 18:01 …" at bounding box center [321, 206] width 643 height 412
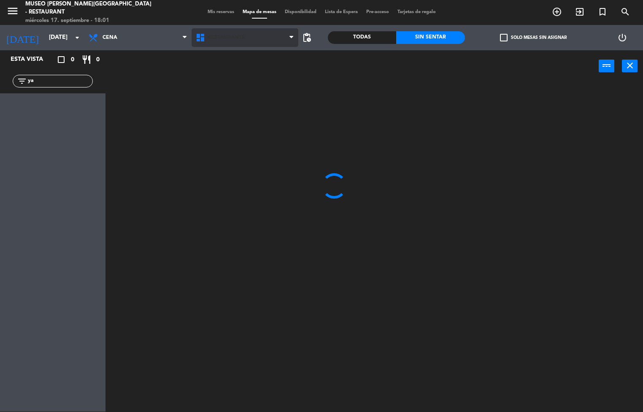
click at [291, 39] on icon at bounding box center [292, 37] width 4 height 7
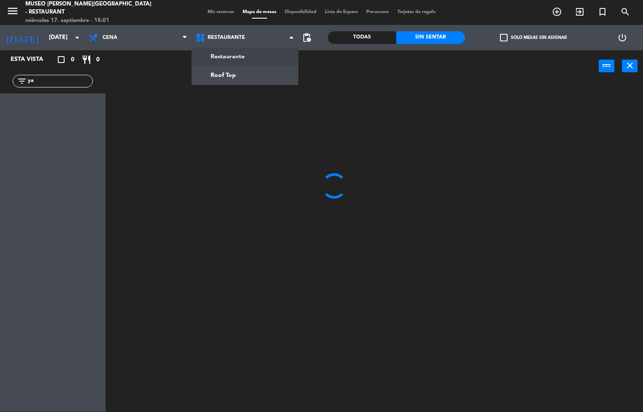
click at [307, 38] on span "pending_actions" at bounding box center [307, 38] width 10 height 10
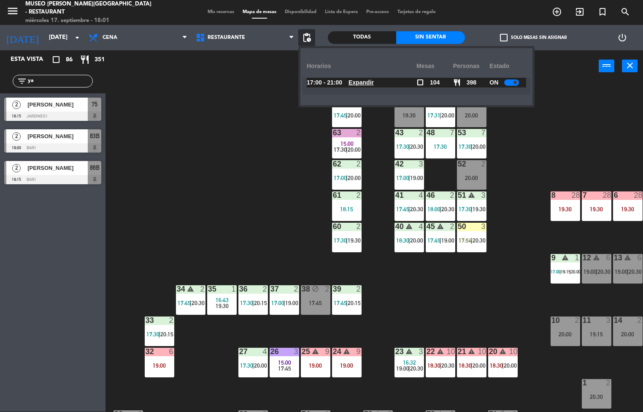
click at [323, 67] on div "Horarios" at bounding box center [362, 65] width 110 height 23
click at [310, 35] on span "pending_actions" at bounding box center [307, 38] width 10 height 10
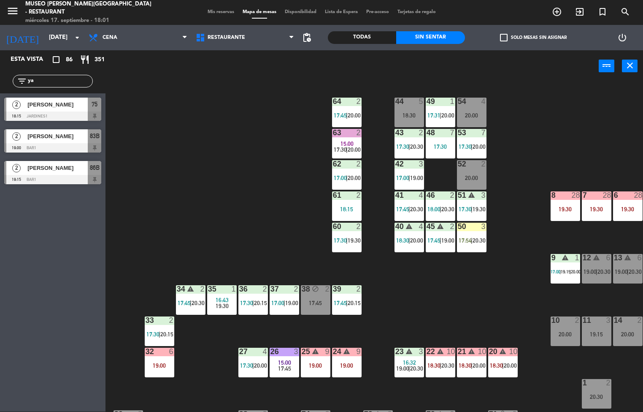
click at [307, 39] on span "pending_actions" at bounding box center [307, 38] width 10 height 10
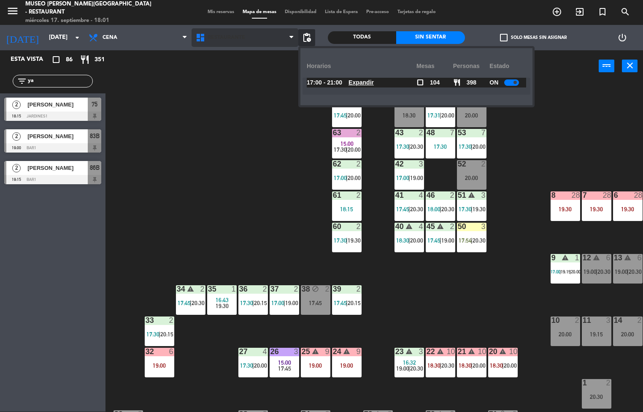
click at [283, 38] on span "Restaurante" at bounding box center [245, 37] width 107 height 19
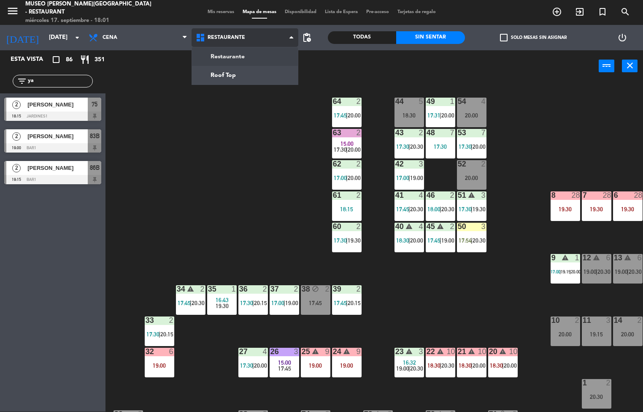
click at [285, 38] on span "Restaurante" at bounding box center [245, 37] width 107 height 19
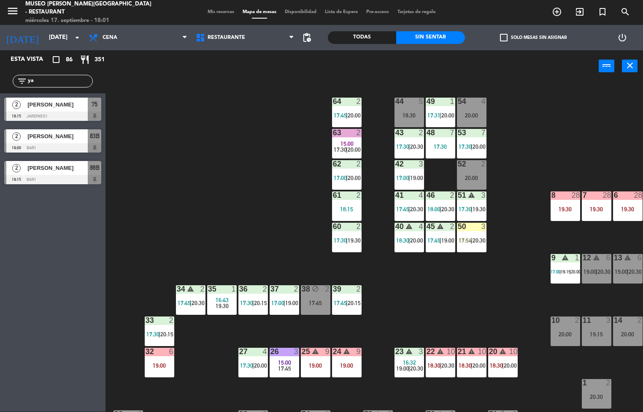
click at [312, 40] on span "pending_actions" at bounding box center [307, 38] width 10 height 10
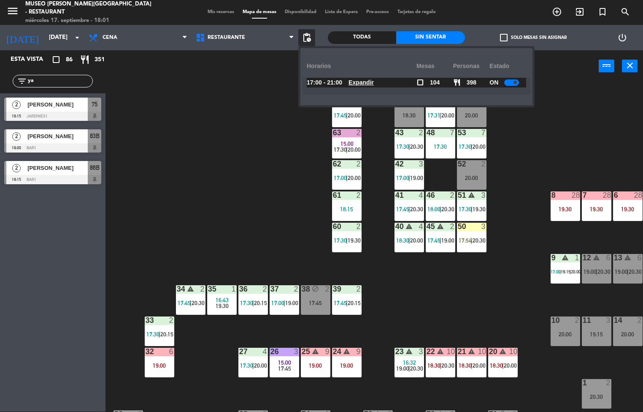
click at [540, 138] on div "44 5 18:30 49 1 17:31 | 20:00 54 4 20:00 64 2 17:45 | 20:00 48 7 17:30 53 7 17:…" at bounding box center [378, 246] width 532 height 329
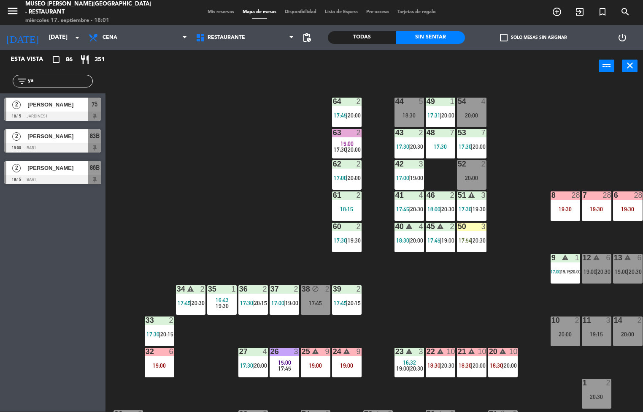
click at [369, 32] on div "Todas" at bounding box center [362, 37] width 68 height 13
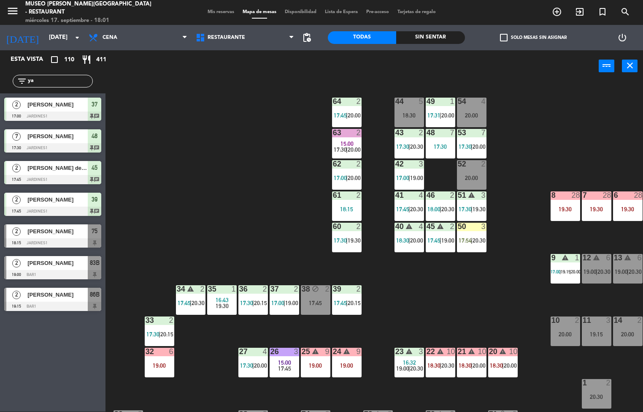
click at [425, 33] on div "Sin sentar" at bounding box center [430, 37] width 68 height 13
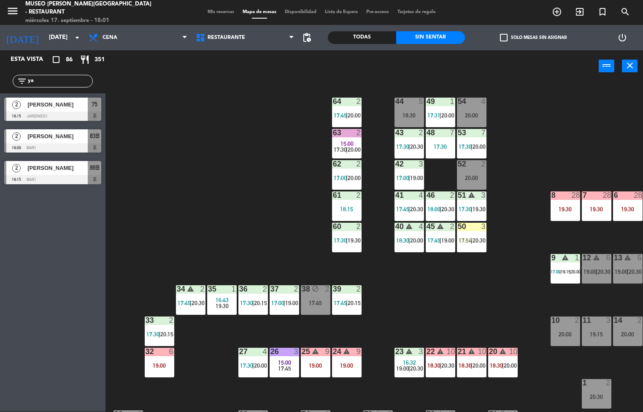
click at [61, 80] on input "ya" at bounding box center [59, 80] width 65 height 9
click at [53, 81] on input "ya" at bounding box center [59, 80] width 65 height 9
type input "y"
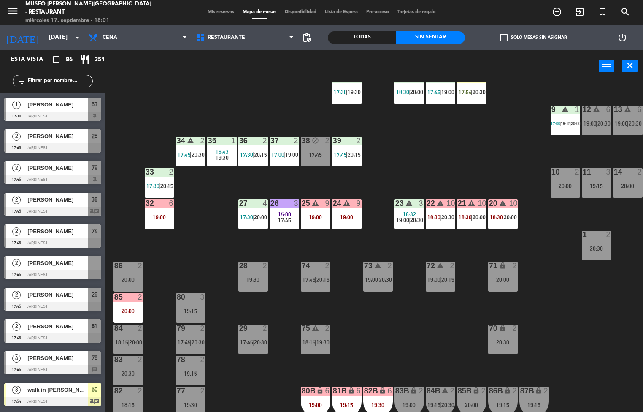
scroll to position [282, 0]
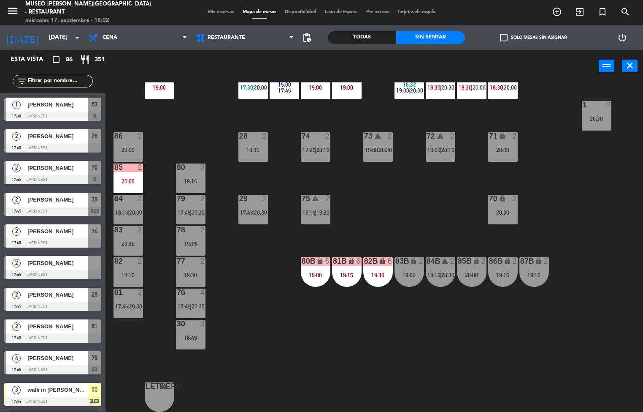
click at [316, 147] on span "|" at bounding box center [316, 150] width 2 height 7
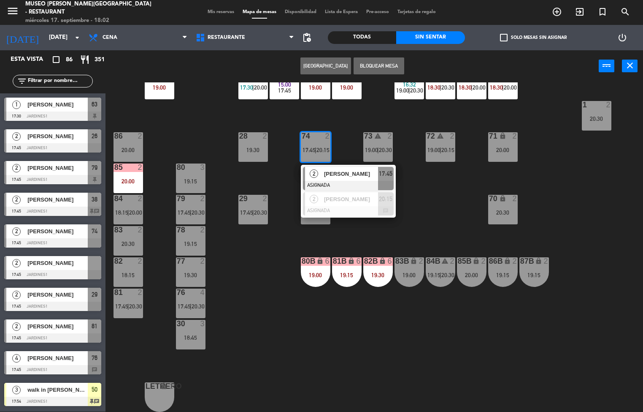
click at [370, 175] on div "[PERSON_NAME]" at bounding box center [350, 174] width 55 height 14
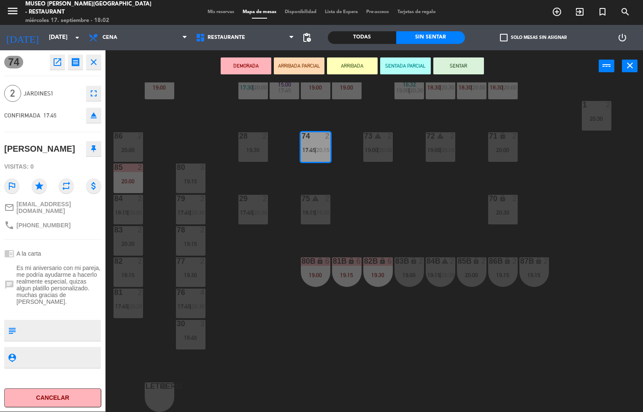
click at [96, 65] on icon "close" at bounding box center [94, 62] width 10 height 10
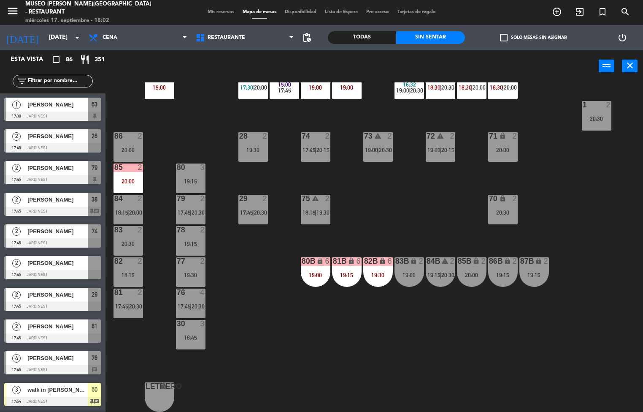
click at [99, 66] on div "Esta vista crop_square 86 restaurant 351" at bounding box center [53, 59] width 106 height 19
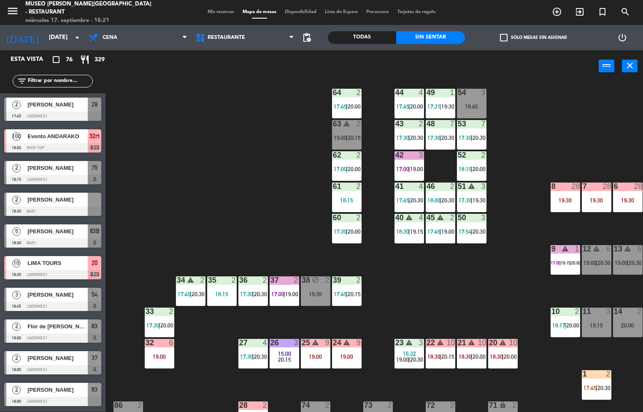
scroll to position [9, 0]
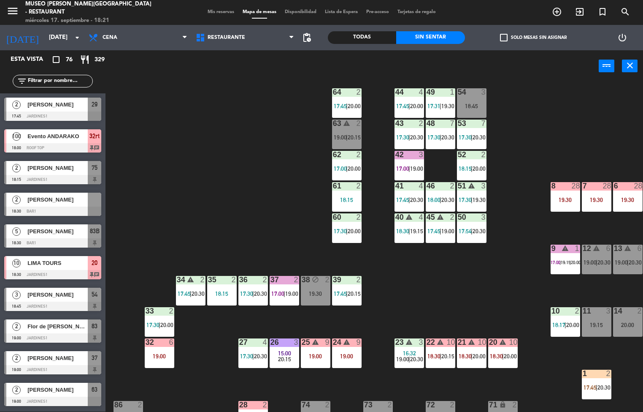
click at [368, 342] on div "9" at bounding box center [361, 342] width 14 height 8
click at [389, 342] on div "23" at bounding box center [395, 342] width 14 height 8
click at [385, 286] on div "44 4 17:45 | 20:00 49 1 17:31 | 19:30 54 3 18:45 64 2 17:45 | 20:00 48 7 17:30 …" at bounding box center [378, 246] width 532 height 329
click at [260, 168] on div "44 4 17:45 | 20:00 49 1 17:31 | 19:30 54 3 18:45 64 2 17:45 | 20:00 48 7 17:30 …" at bounding box center [378, 246] width 532 height 329
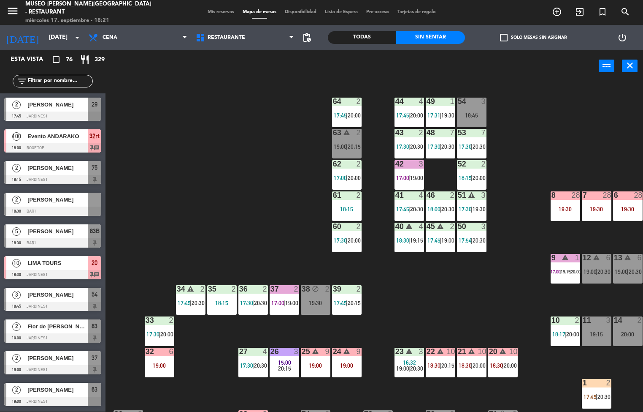
scroll to position [3, 0]
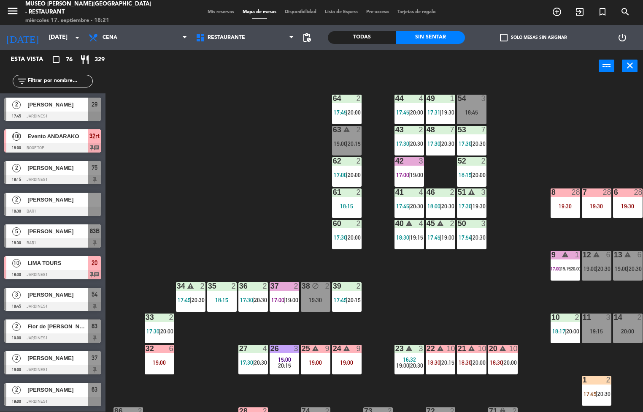
click at [350, 298] on span "20:15" at bounding box center [354, 299] width 13 height 7
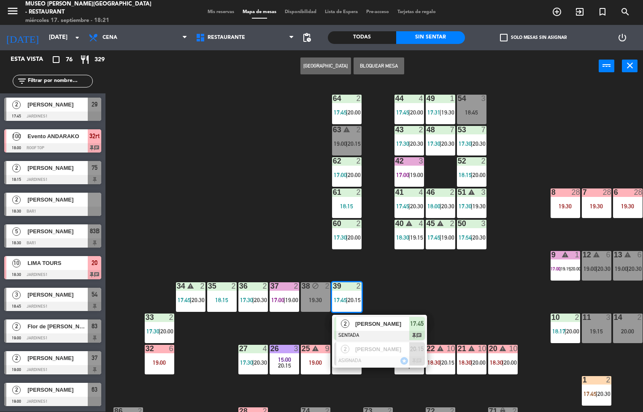
click at [352, 322] on div "2" at bounding box center [346, 324] width 18 height 14
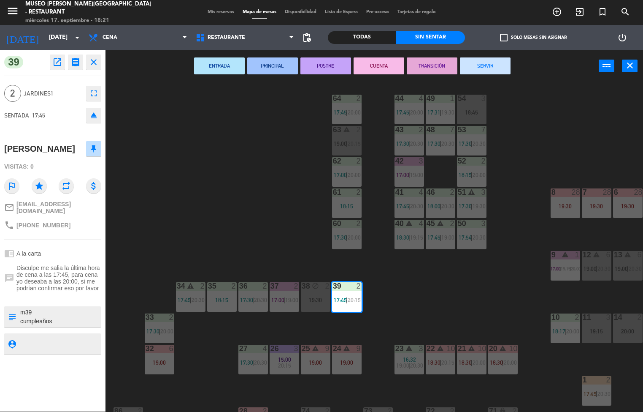
click at [211, 68] on button "ENTRADA" at bounding box center [219, 65] width 51 height 17
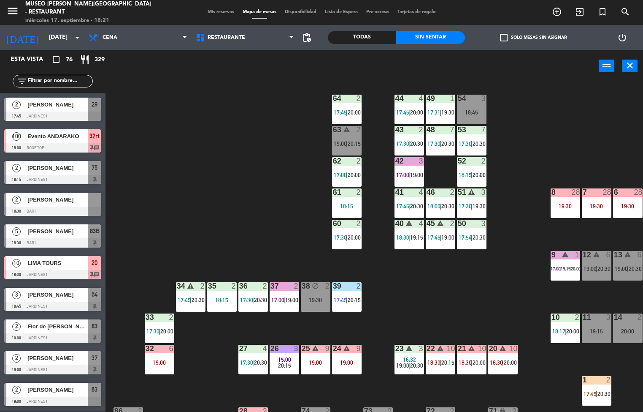
click at [289, 294] on div "37 2 17:00 | 19:00" at bounding box center [285, 297] width 30 height 30
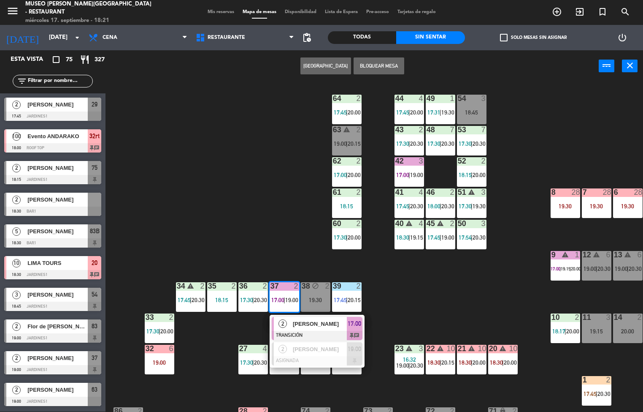
click at [292, 320] on div "[PERSON_NAME]" at bounding box center [319, 324] width 55 height 14
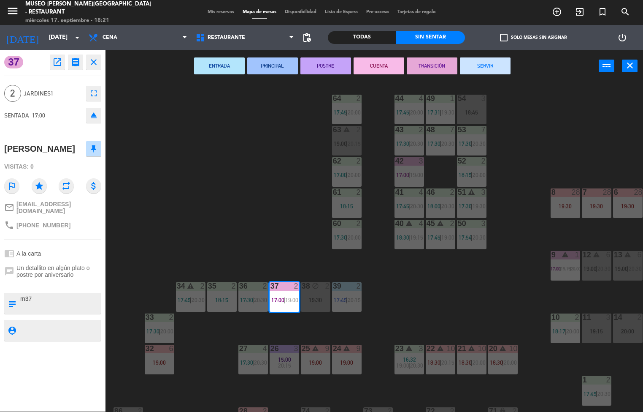
click at [477, 70] on button "SERVIR" at bounding box center [485, 65] width 51 height 17
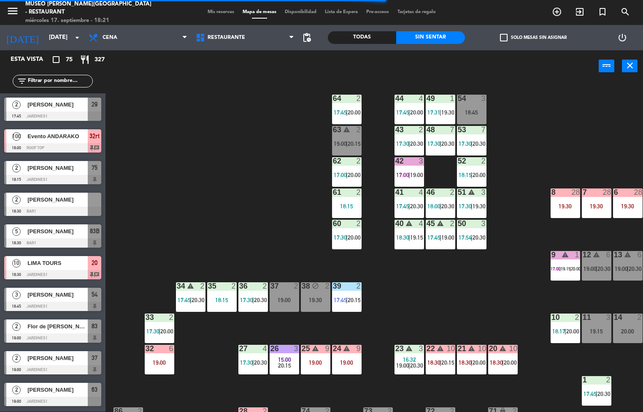
click at [257, 295] on div "36 2 17:30 | 20:30" at bounding box center [254, 297] width 30 height 30
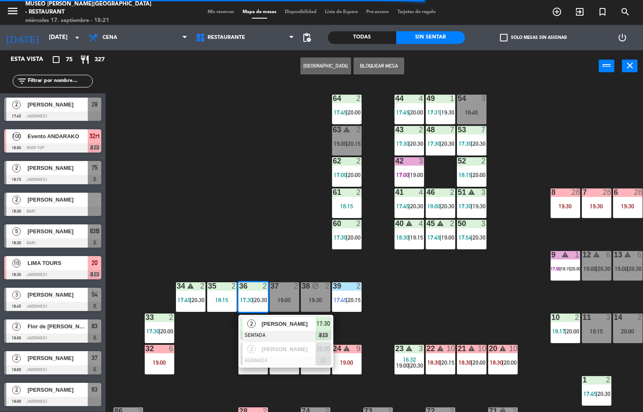
click at [259, 331] on div at bounding box center [286, 335] width 91 height 9
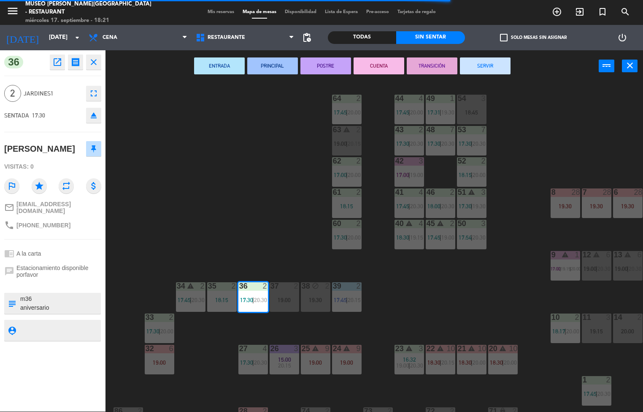
click at [222, 62] on button "ENTRADA" at bounding box center [219, 65] width 51 height 17
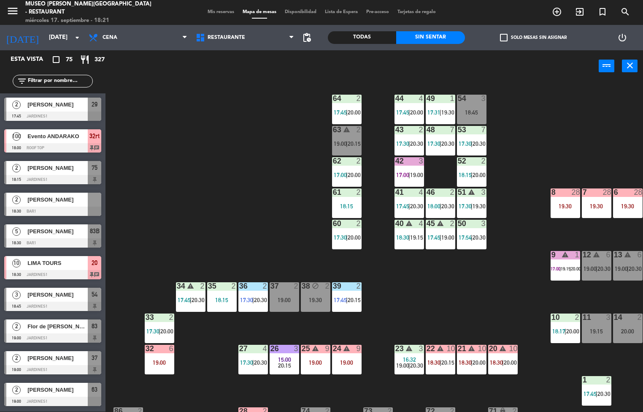
click at [222, 299] on div "18:15" at bounding box center [222, 300] width 30 height 6
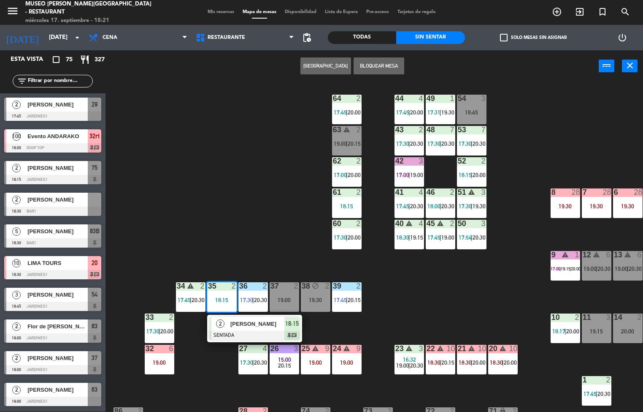
click at [227, 320] on div "2" at bounding box center [221, 324] width 18 height 14
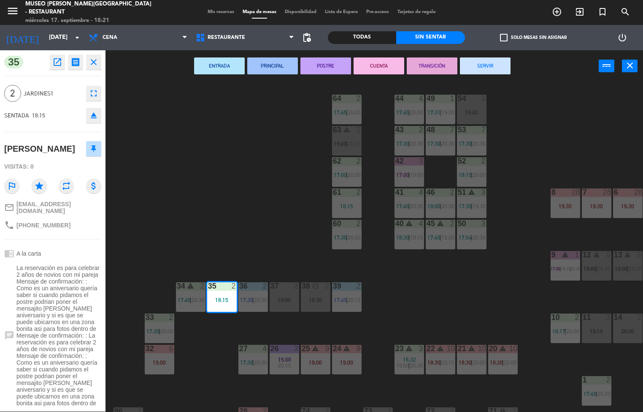
click at [218, 64] on button "ENTRADA" at bounding box center [219, 65] width 51 height 17
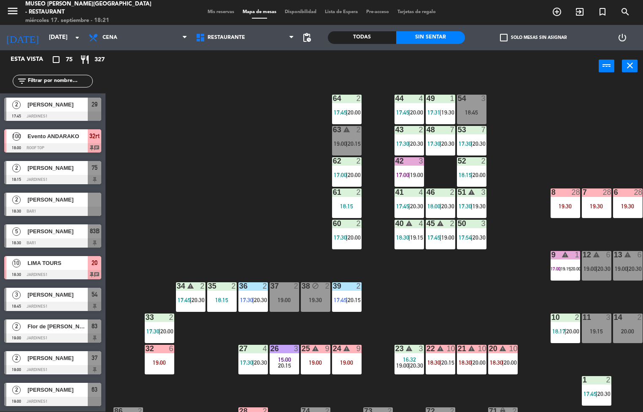
click at [177, 282] on div "34" at bounding box center [177, 286] width 0 height 8
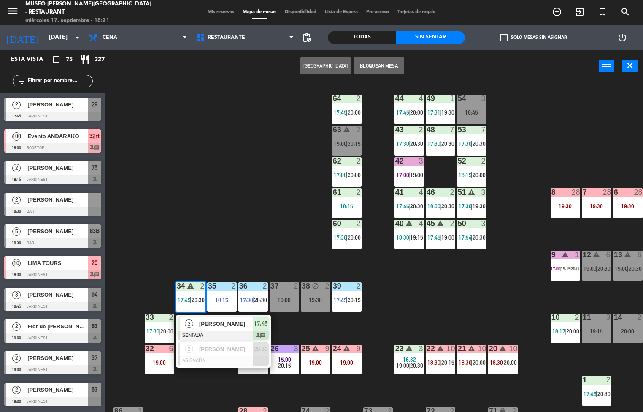
click at [217, 327] on span "[PERSON_NAME]" at bounding box center [226, 323] width 54 height 9
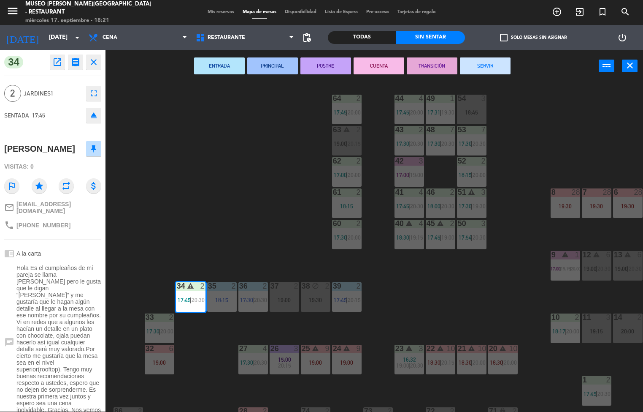
click at [218, 65] on button "ENTRADA" at bounding box center [219, 65] width 51 height 17
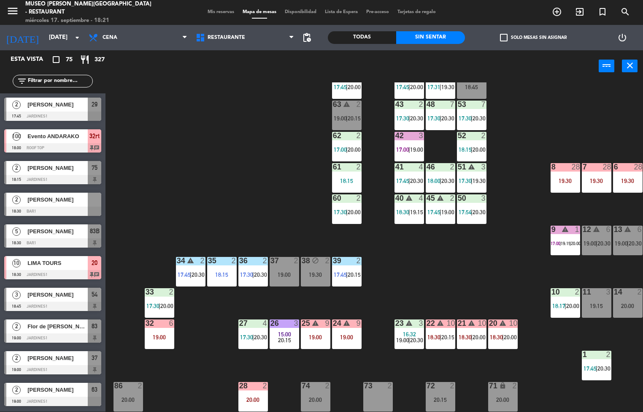
scroll to position [61, 0]
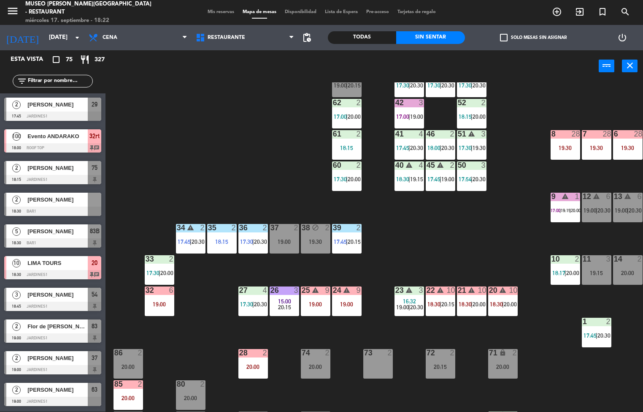
click at [291, 307] on span "20:15" at bounding box center [284, 307] width 13 height 7
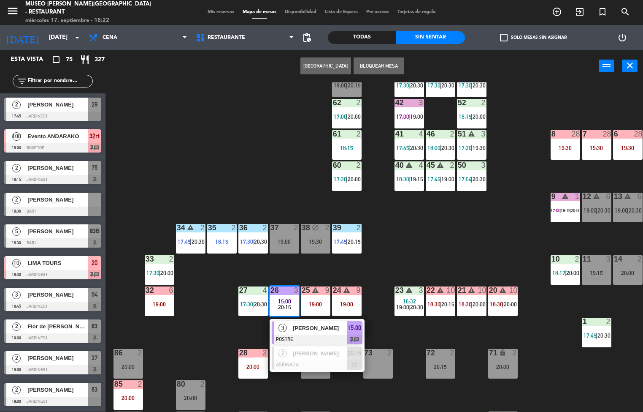
click at [232, 291] on div "27" at bounding box center [239, 290] width 14 height 8
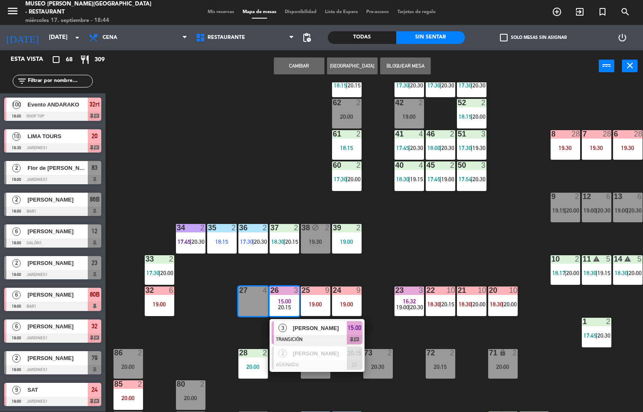
click at [467, 237] on div "44 4 17:45 | 20:00 49 2 19:30 54 3 18:45 64 2 17:45 | 20:00 48 7 17:30 | 20:30 …" at bounding box center [378, 246] width 532 height 329
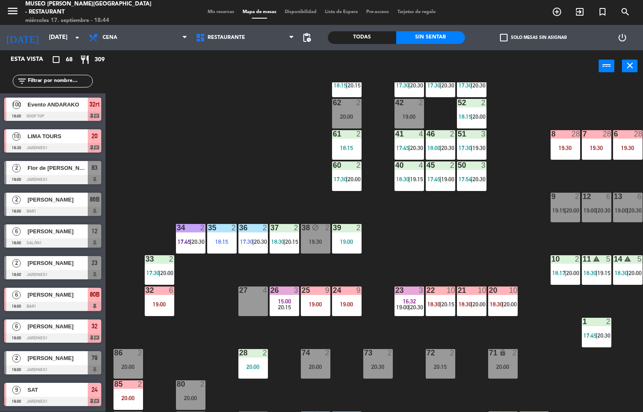
click at [406, 290] on div at bounding box center [409, 290] width 14 height 8
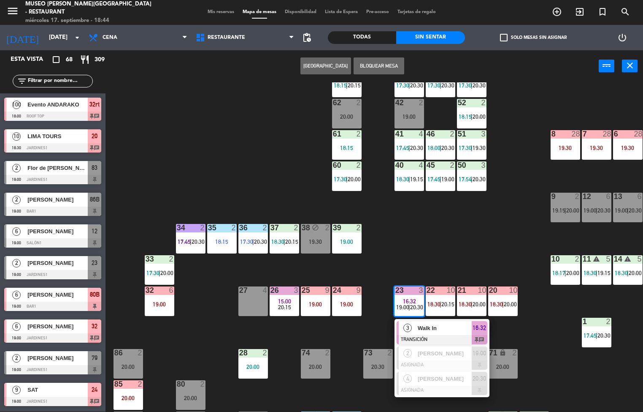
click at [432, 331] on span "Walk In" at bounding box center [445, 327] width 54 height 9
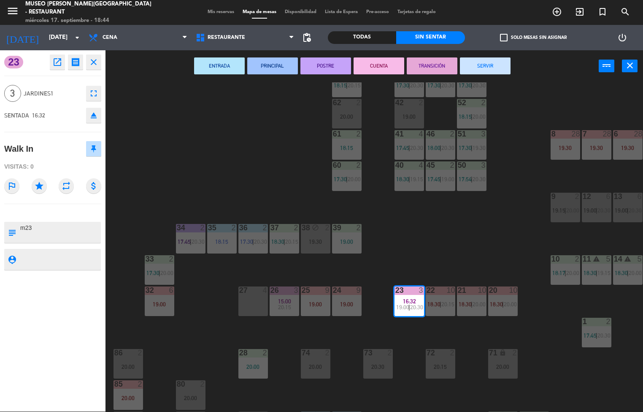
click at [495, 67] on button "SERVIR" at bounding box center [485, 65] width 51 height 17
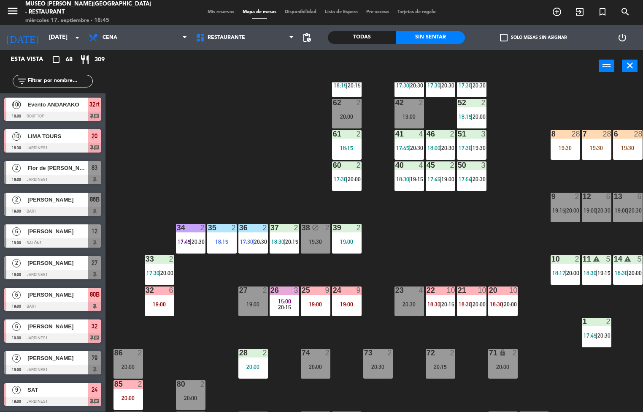
click at [252, 228] on div at bounding box center [253, 228] width 14 height 8
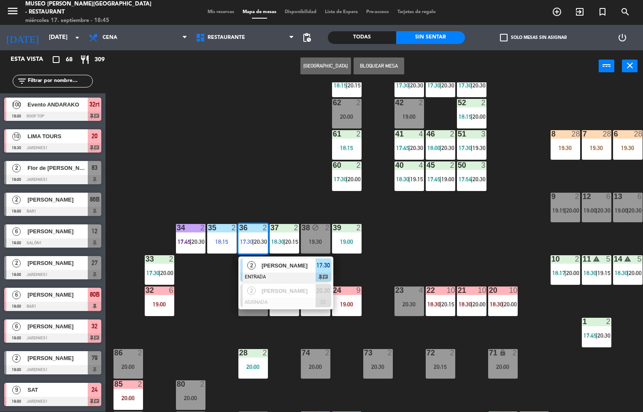
click at [272, 268] on span "[PERSON_NAME]" at bounding box center [289, 265] width 54 height 9
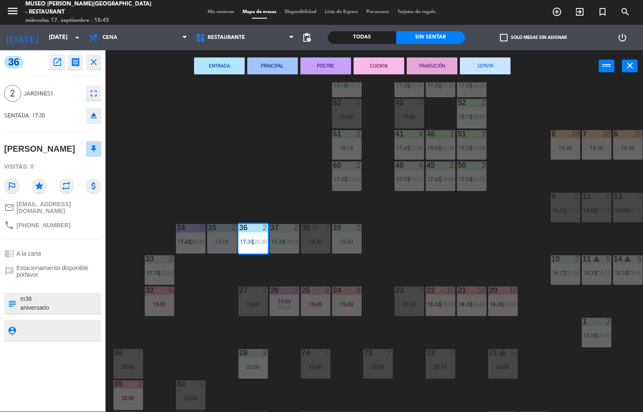
click at [266, 68] on button "PRINCIPAL" at bounding box center [272, 65] width 51 height 17
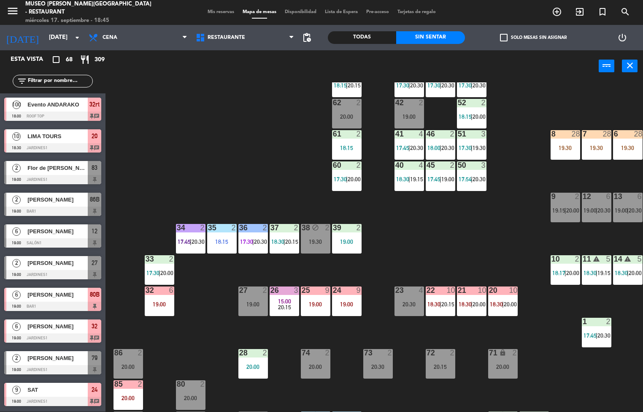
click at [209, 241] on div "18:15" at bounding box center [222, 242] width 30 height 6
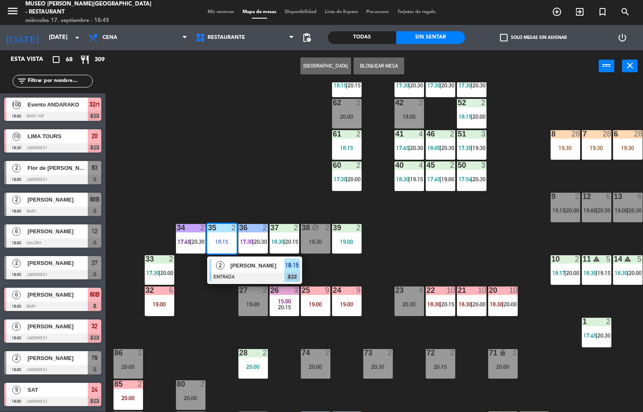
click at [242, 265] on span "[PERSON_NAME]" at bounding box center [258, 265] width 54 height 9
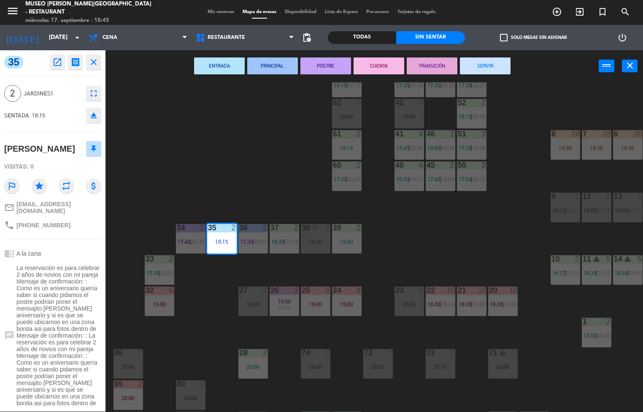
click at [275, 65] on button "PRINCIPAL" at bounding box center [272, 65] width 51 height 17
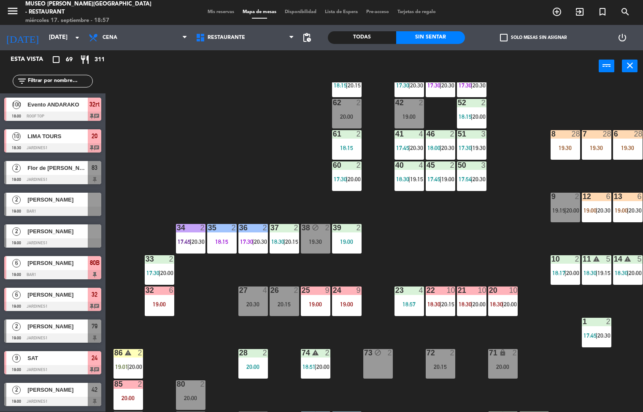
click at [206, 327] on div "44 4 17:45 | 20:00 49 2 19:30 54 3 18:45 64 2 17:45 | 20:00 48 7 17:30 | 20:30 …" at bounding box center [378, 246] width 532 height 329
click at [155, 303] on div "19:00" at bounding box center [160, 304] width 30 height 6
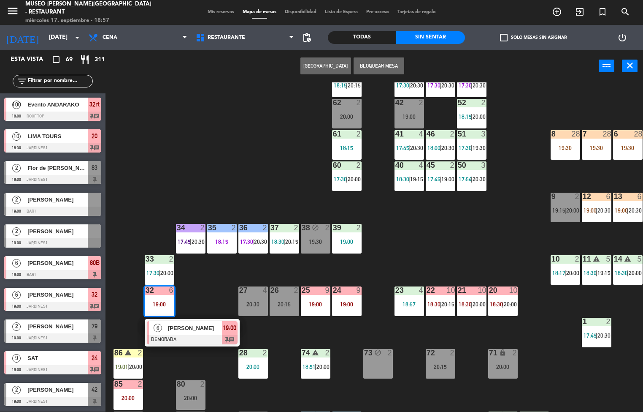
click at [184, 332] on span "[PERSON_NAME]" at bounding box center [195, 327] width 54 height 9
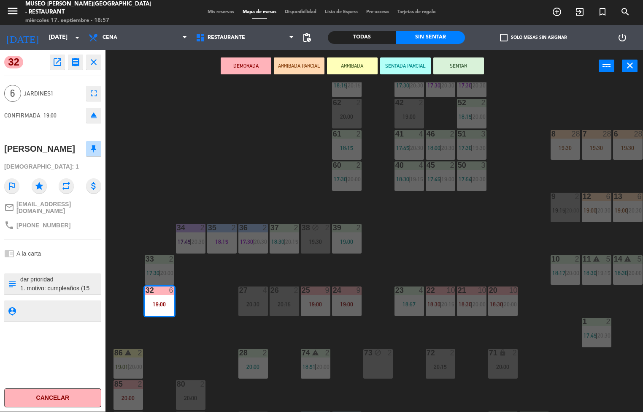
click at [59, 64] on icon "open_in_new" at bounding box center [57, 62] width 10 height 10
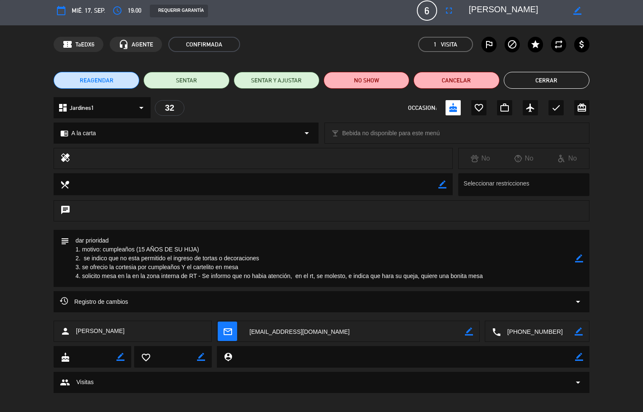
scroll to position [11, 0]
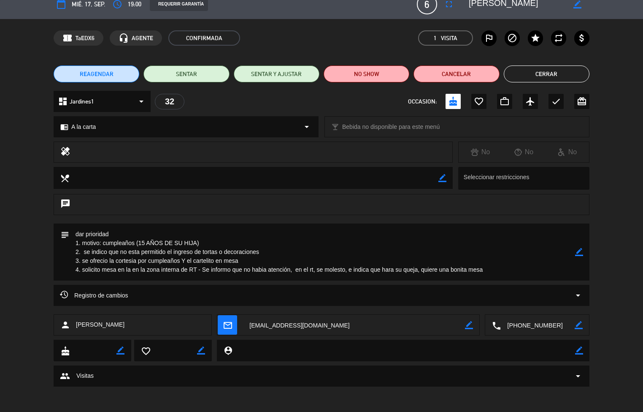
click at [370, 244] on textarea at bounding box center [322, 251] width 506 height 57
click at [547, 73] on button "Cerrar" at bounding box center [547, 73] width 86 height 17
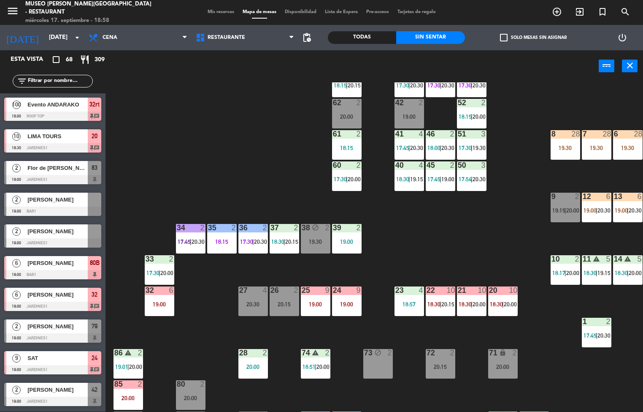
scroll to position [33, 0]
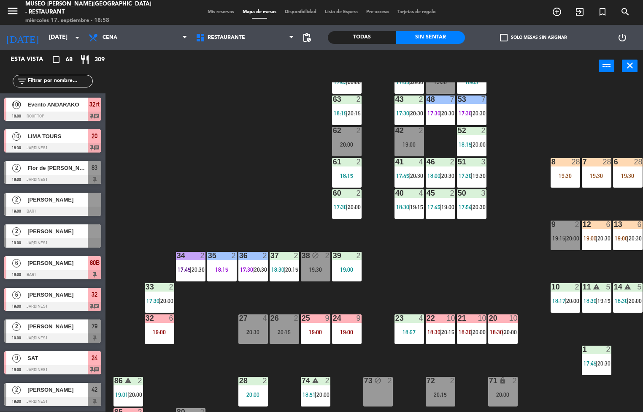
click at [167, 285] on div "2" at bounding box center [173, 287] width 14 height 8
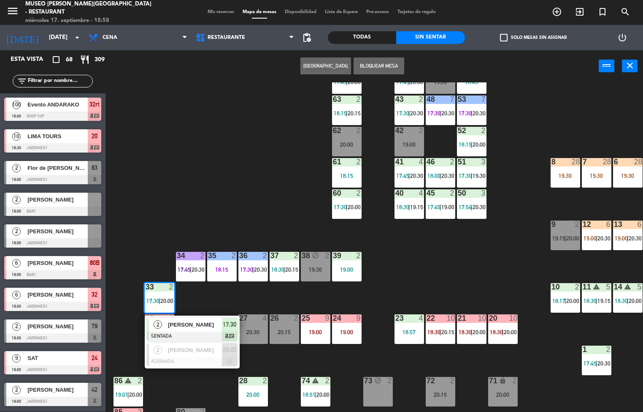
click at [196, 326] on span "[PERSON_NAME]" at bounding box center [195, 324] width 54 height 9
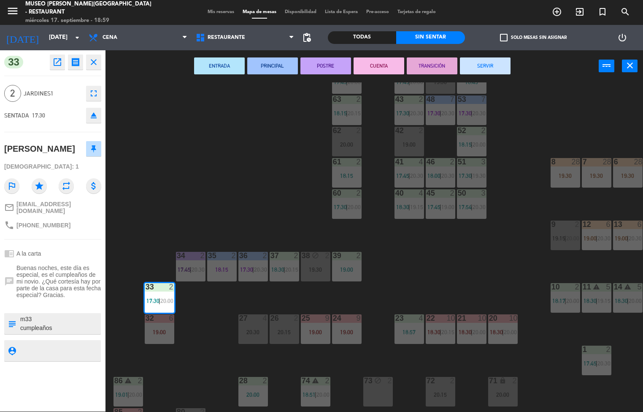
click at [299, 183] on div "44 4 17:45 | 20:00 49 2 19:30 54 3 18:45 64 2 17:45 | 20:00 48 7 17:30 | 20:30 …" at bounding box center [378, 246] width 532 height 329
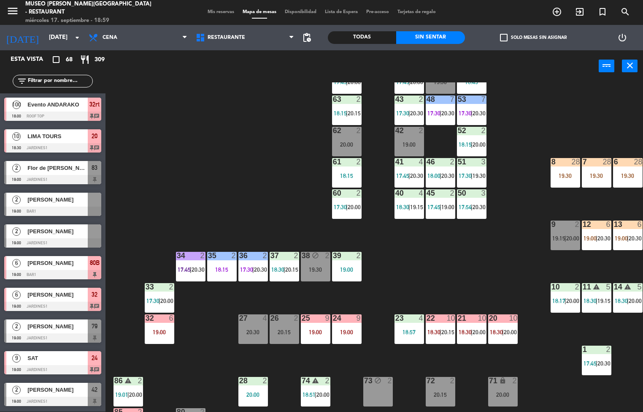
click at [408, 113] on span "17:30" at bounding box center [402, 113] width 13 height 7
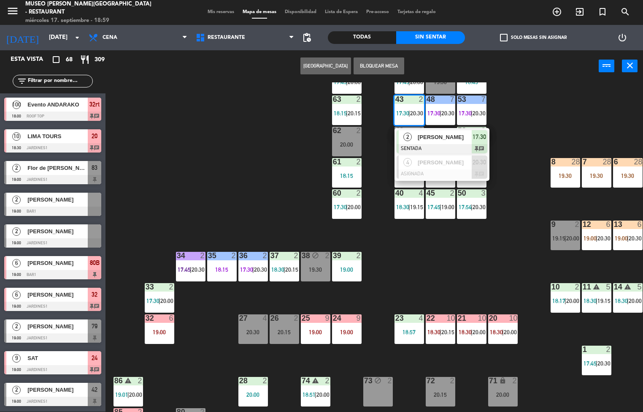
click at [434, 147] on div at bounding box center [442, 148] width 91 height 9
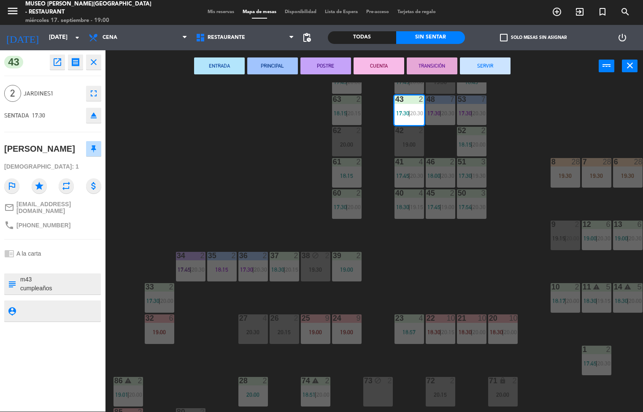
click at [256, 185] on div "44 4 17:45 | 20:00 49 2 19:30 54 3 18:45 64 2 17:45 | 20:00 48 7 17:30 | 20:30 …" at bounding box center [378, 246] width 532 height 329
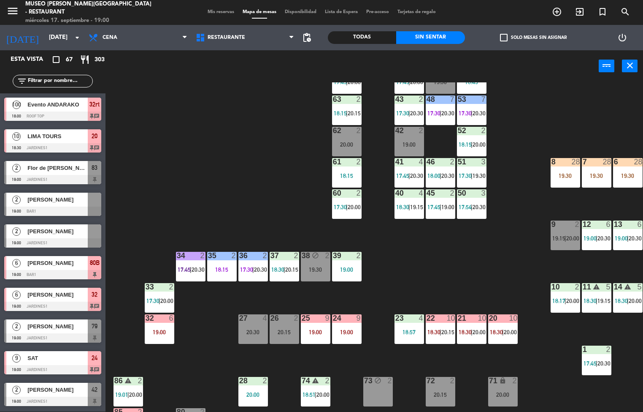
click at [170, 333] on div "19:00" at bounding box center [160, 332] width 30 height 6
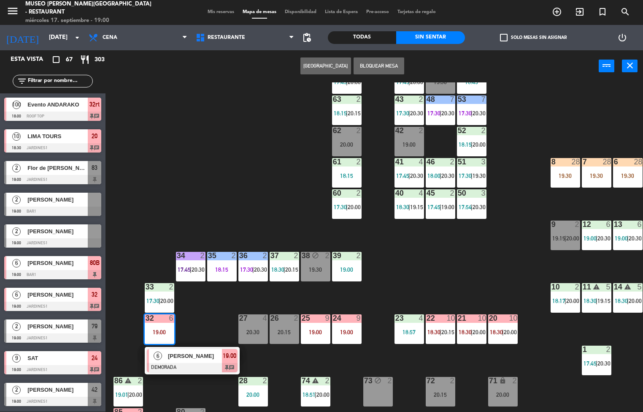
click at [187, 355] on span "[PERSON_NAME]" at bounding box center [195, 355] width 54 height 9
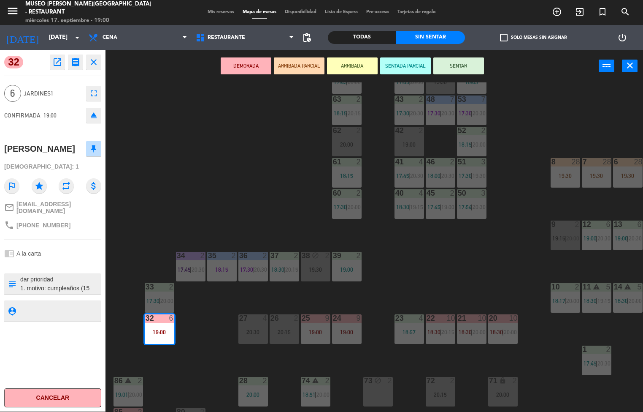
click at [84, 285] on textarea at bounding box center [59, 284] width 81 height 18
click at [57, 62] on icon "open_in_new" at bounding box center [57, 62] width 10 height 10
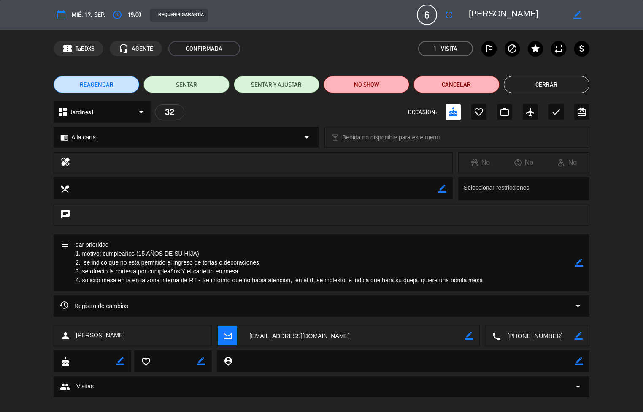
click at [534, 87] on button "Cerrar" at bounding box center [547, 84] width 86 height 17
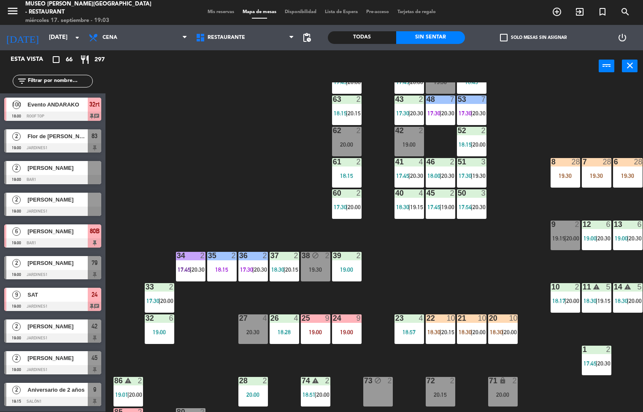
click at [356, 332] on div "19:00" at bounding box center [347, 332] width 30 height 6
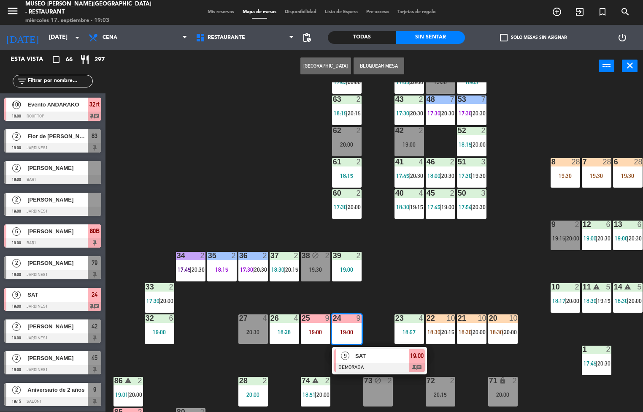
click at [365, 355] on span "SAT" at bounding box center [383, 355] width 54 height 9
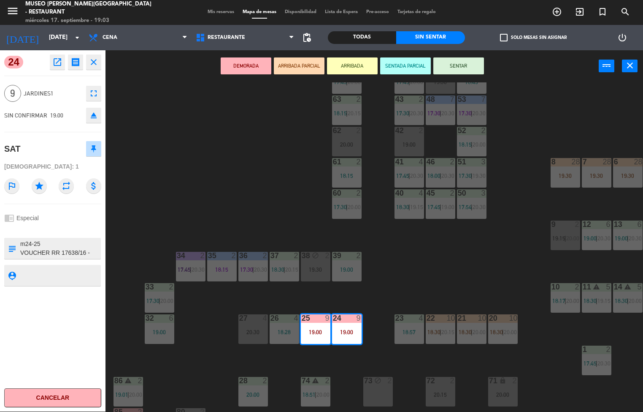
click at [56, 62] on icon "open_in_new" at bounding box center [57, 62] width 10 height 10
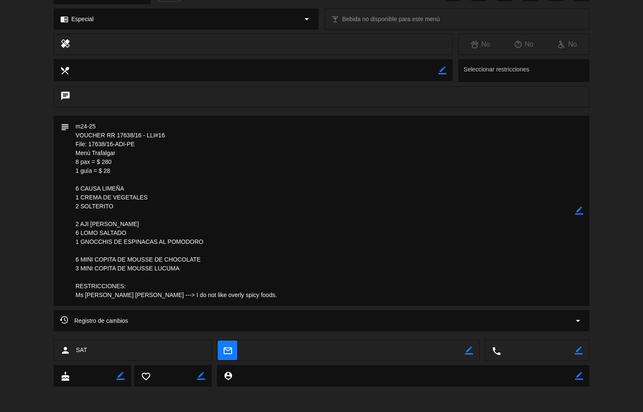
scroll to position [0, 0]
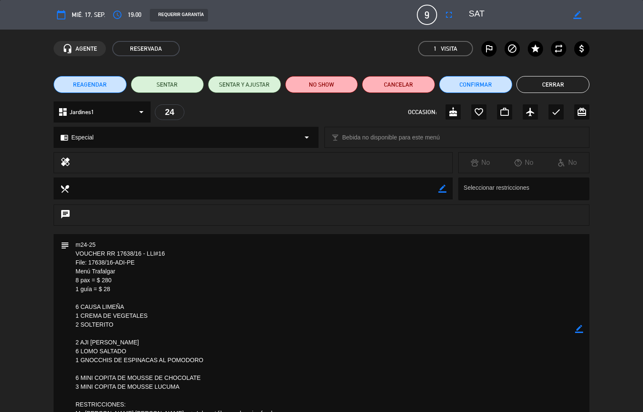
click at [554, 87] on button "Cerrar" at bounding box center [553, 84] width 73 height 17
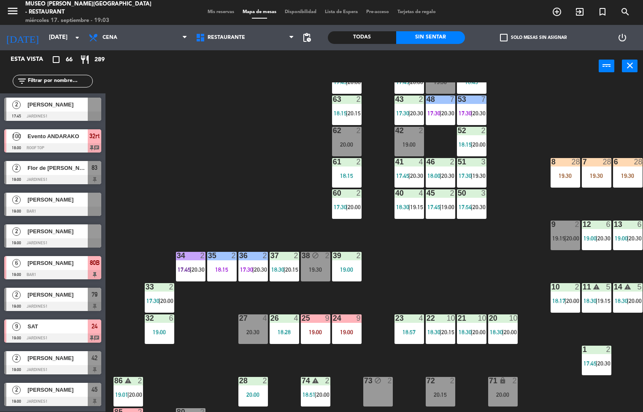
click at [496, 272] on div "44 4 17:45 | 20:00 49 2 19:30 54 3 18:45 64 2 17:45 | 20:00 48 7 17:30 | 20:30 …" at bounding box center [378, 246] width 532 height 329
click at [346, 317] on div at bounding box center [347, 318] width 14 height 8
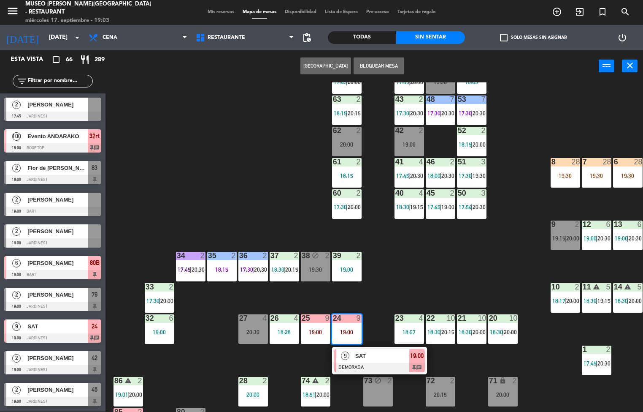
click at [355, 361] on div "SAT" at bounding box center [382, 356] width 55 height 14
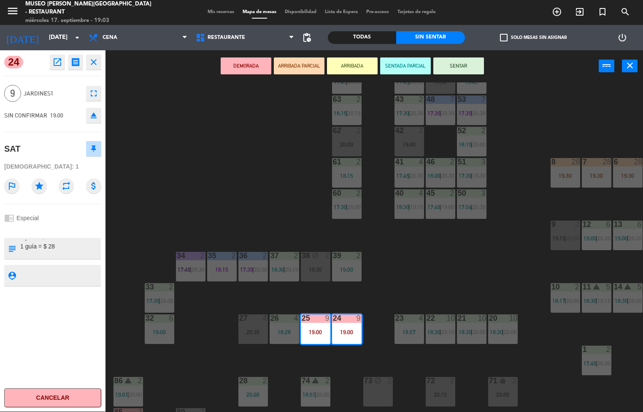
scroll to position [58, 0]
click at [236, 169] on div "44 4 17:45 | 20:00 49 2 19:30 54 3 18:45 64 2 17:45 | 20:00 48 7 17:30 | 20:30 …" at bounding box center [378, 246] width 532 height 329
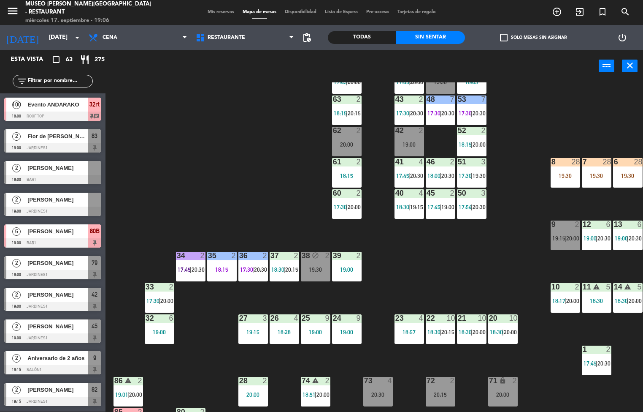
scroll to position [119, 0]
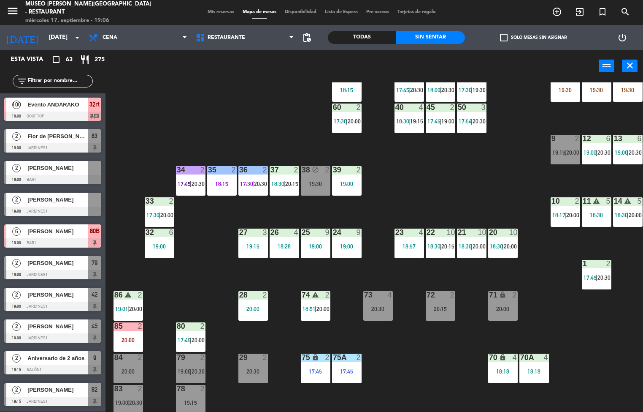
click at [187, 337] on span "17:45" at bounding box center [184, 340] width 13 height 7
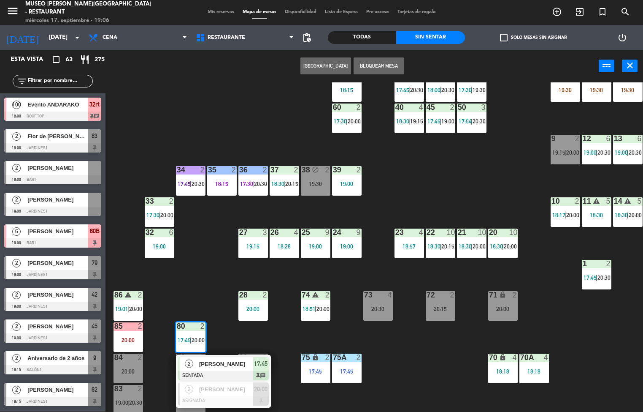
click at [221, 368] on span "[PERSON_NAME]" at bounding box center [226, 363] width 54 height 9
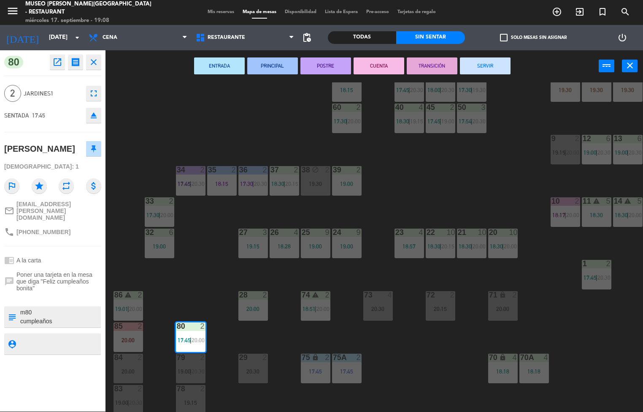
click at [440, 348] on div "44 4 17:45 | 20:00 49 2 19:30 54 3 18:45 64 2 17:45 | 20:00 48 7 17:30 | 20:30 …" at bounding box center [378, 246] width 532 height 329
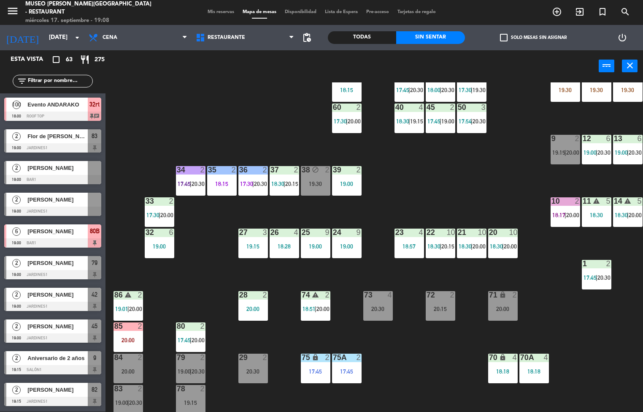
click at [313, 366] on div "75 lock 2 17:45" at bounding box center [316, 368] width 30 height 30
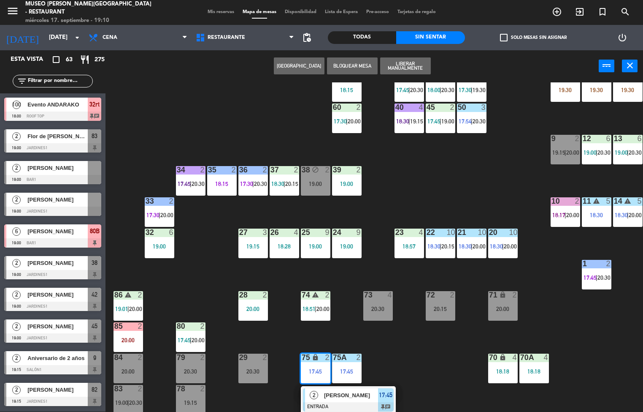
click at [405, 232] on div at bounding box center [409, 232] width 14 height 8
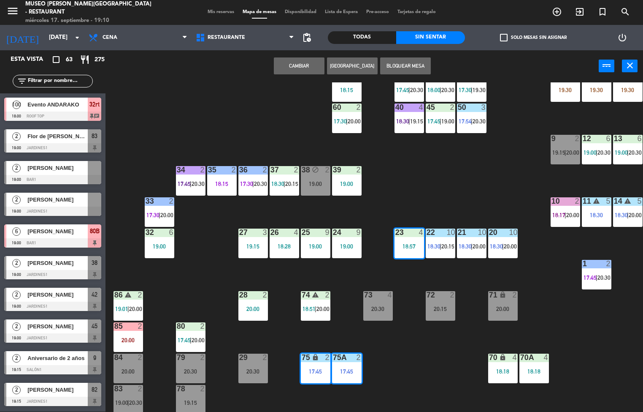
click at [412, 280] on div "44 4 17:45 | 20:00 49 2 19:30 54 3 18:45 64 2 17:45 | 20:00 48 7 17:30 | 20:30 …" at bounding box center [378, 246] width 532 height 329
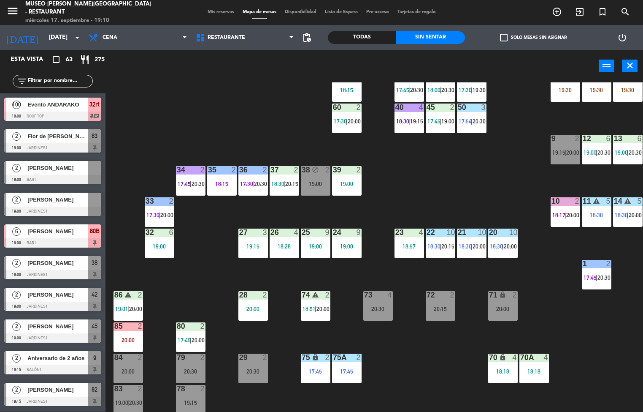
click at [405, 246] on div "18:57" at bounding box center [410, 246] width 30 height 6
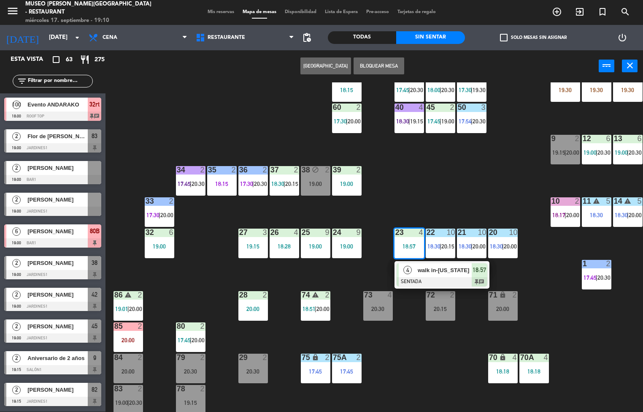
click at [420, 274] on span "walk in-[US_STATE]" at bounding box center [445, 270] width 54 height 9
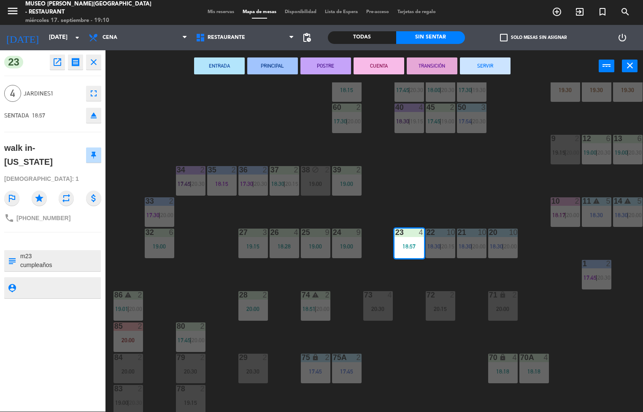
click at [217, 64] on button "ENTRADA" at bounding box center [219, 65] width 51 height 17
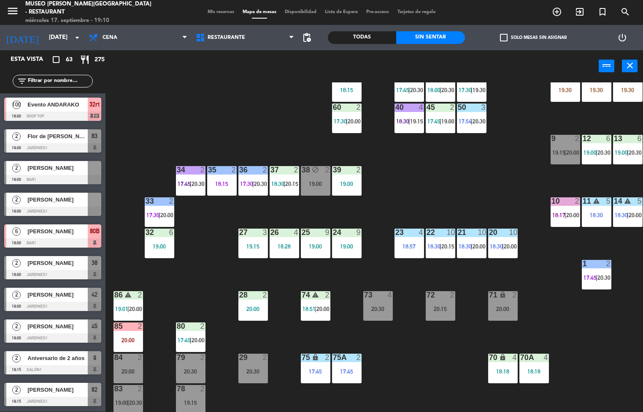
click at [348, 240] on div "24 9 19:00" at bounding box center [347, 243] width 30 height 30
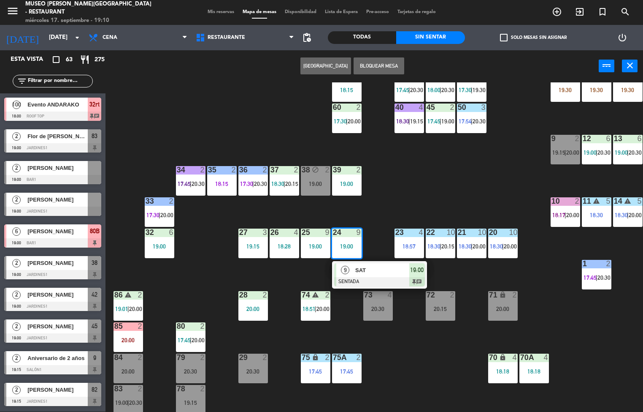
click at [356, 273] on span "SAT" at bounding box center [383, 270] width 54 height 9
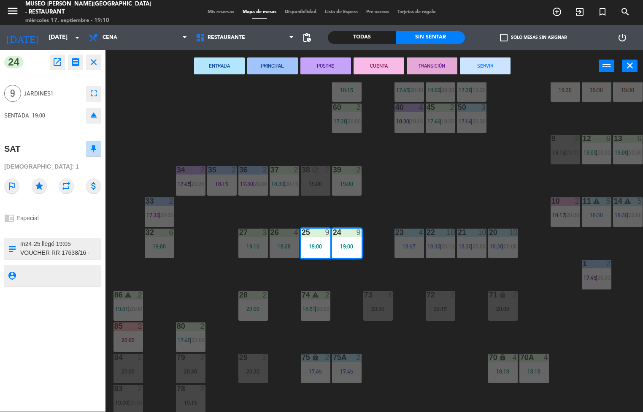
click at [204, 57] on button "ENTRADA" at bounding box center [219, 65] width 51 height 17
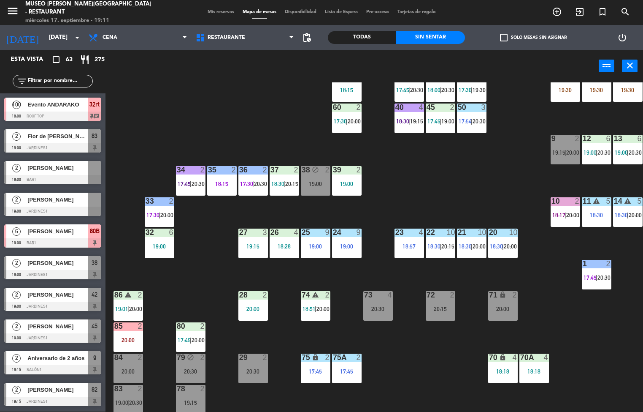
click at [358, 184] on div "19:00" at bounding box center [347, 184] width 30 height 6
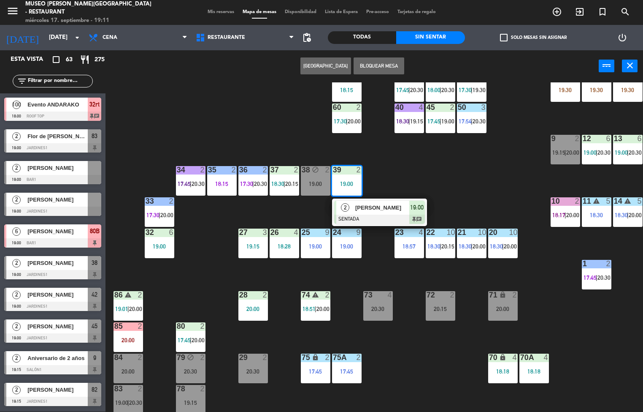
click at [372, 208] on span "[PERSON_NAME]" at bounding box center [383, 207] width 54 height 9
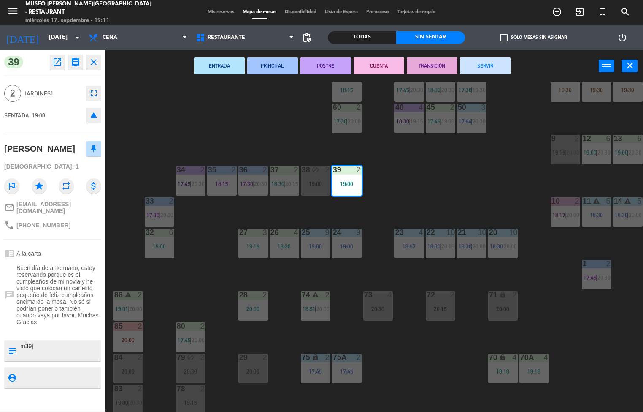
click at [225, 62] on button "ENTRADA" at bounding box center [219, 65] width 51 height 17
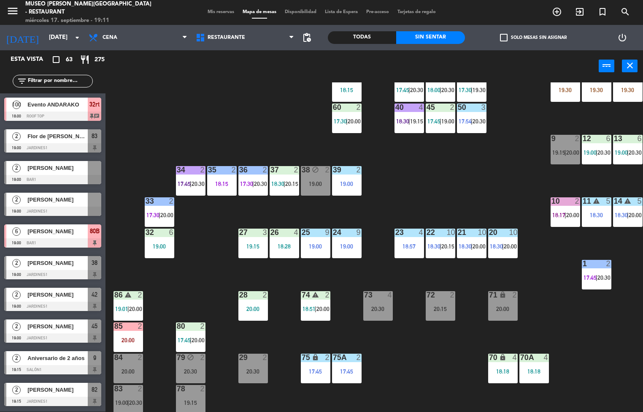
click at [277, 186] on span "18:30" at bounding box center [278, 183] width 13 height 7
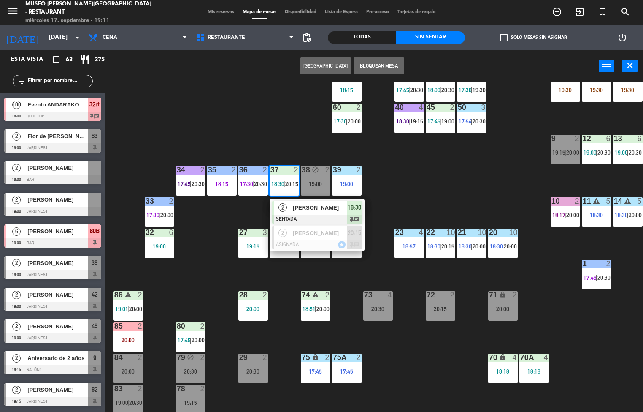
click at [298, 212] on span "[PERSON_NAME]" at bounding box center [320, 207] width 54 height 9
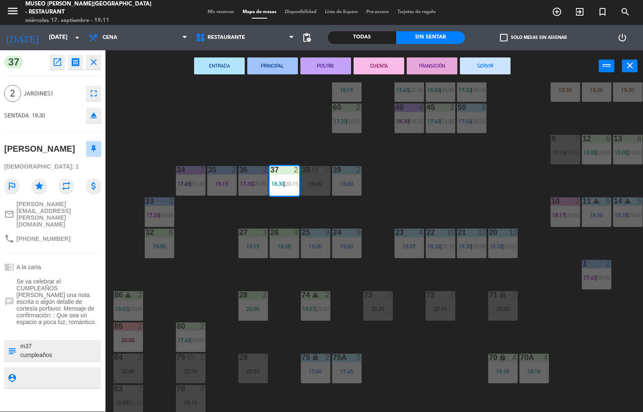
click at [223, 65] on button "ENTRADA" at bounding box center [219, 65] width 51 height 17
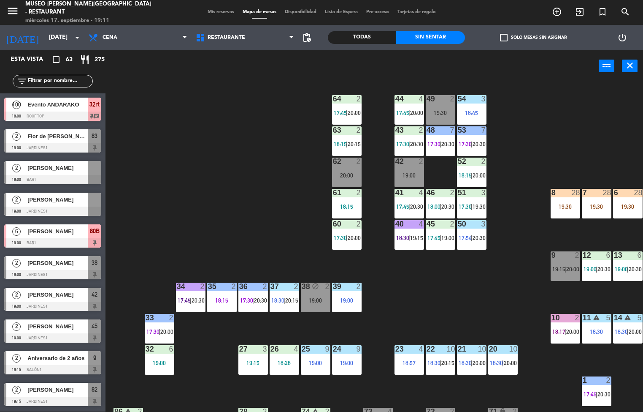
scroll to position [11, 0]
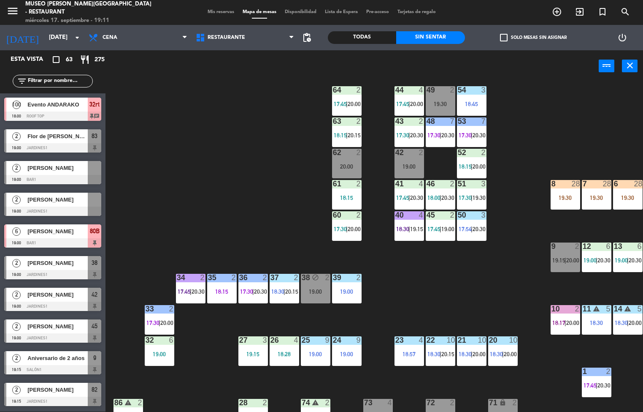
click at [441, 224] on div "45 2 17:45 | 19:00" at bounding box center [441, 226] width 30 height 30
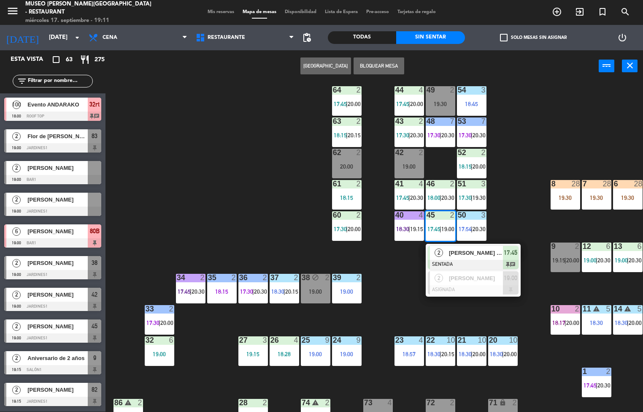
click at [458, 256] on span "[PERSON_NAME] de la [PERSON_NAME]" at bounding box center [476, 252] width 54 height 9
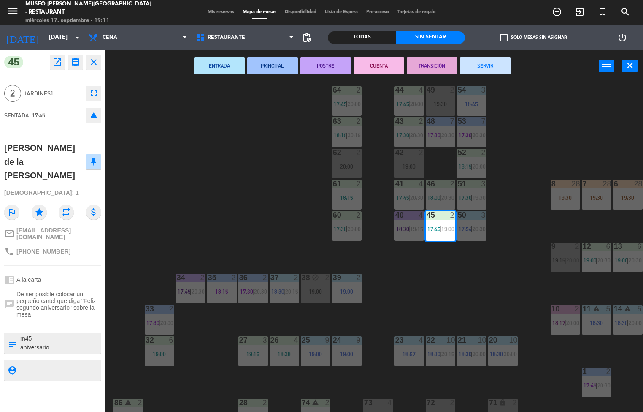
click at [276, 65] on button "PRINCIPAL" at bounding box center [272, 65] width 51 height 17
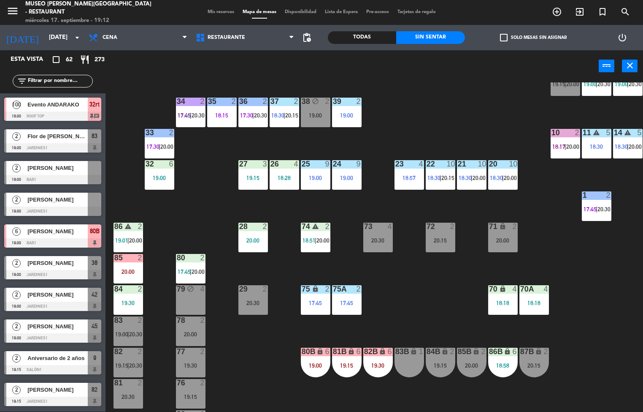
scroll to position [187, 0]
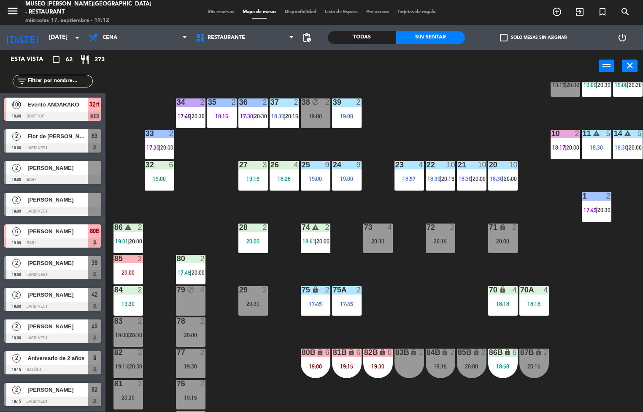
click at [346, 303] on div "17:45" at bounding box center [347, 304] width 30 height 6
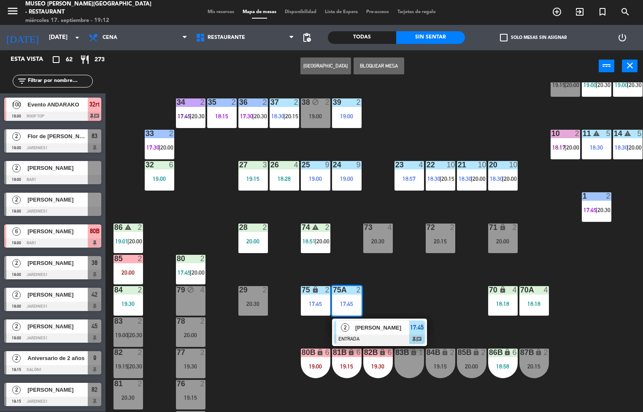
click at [365, 327] on span "[PERSON_NAME]" at bounding box center [383, 327] width 54 height 9
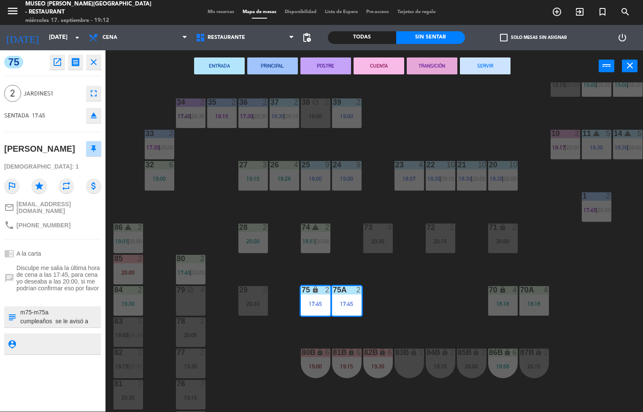
click at [277, 66] on button "PRINCIPAL" at bounding box center [272, 65] width 51 height 17
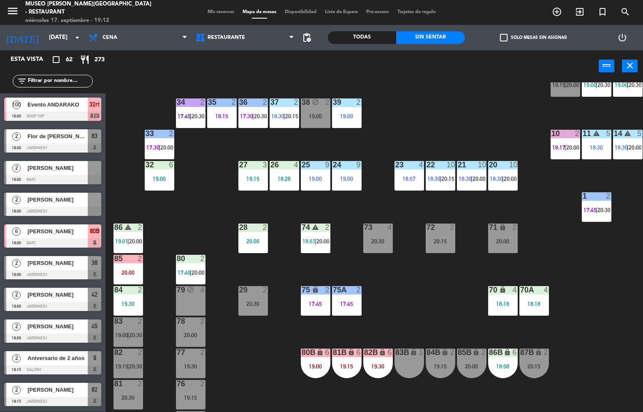
click at [534, 303] on div "18:18" at bounding box center [535, 304] width 30 height 6
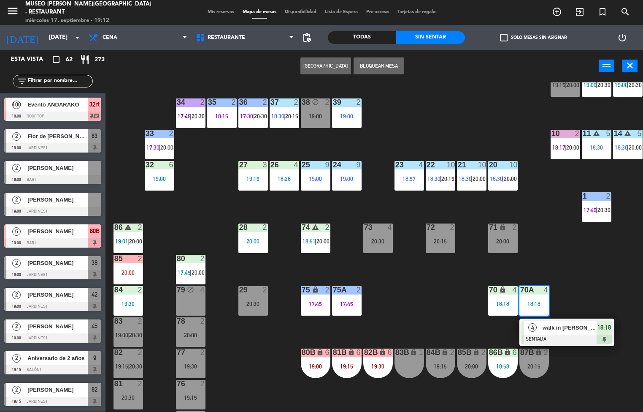
click at [560, 332] on div "walk in [PERSON_NAME]" at bounding box center [569, 327] width 55 height 14
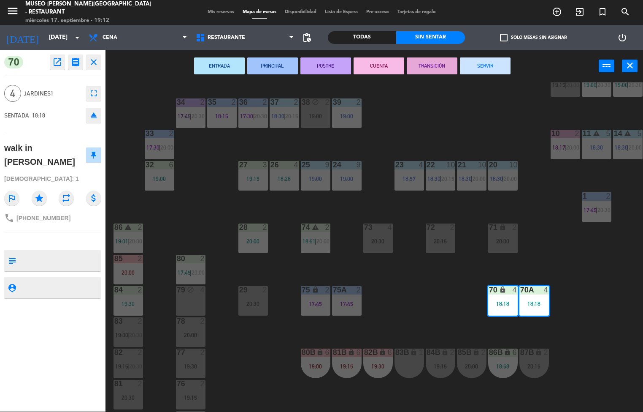
click at [273, 62] on button "PRINCIPAL" at bounding box center [272, 65] width 51 height 17
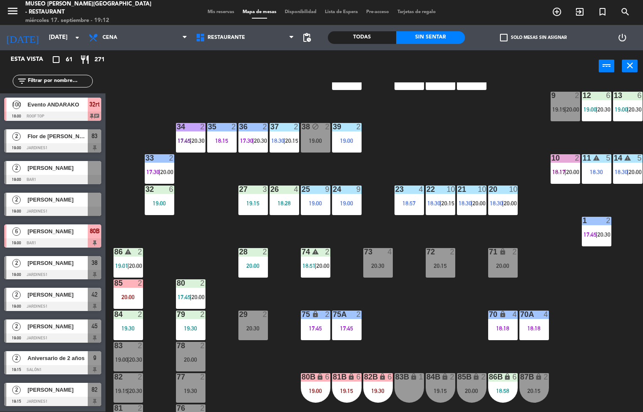
scroll to position [128, 0]
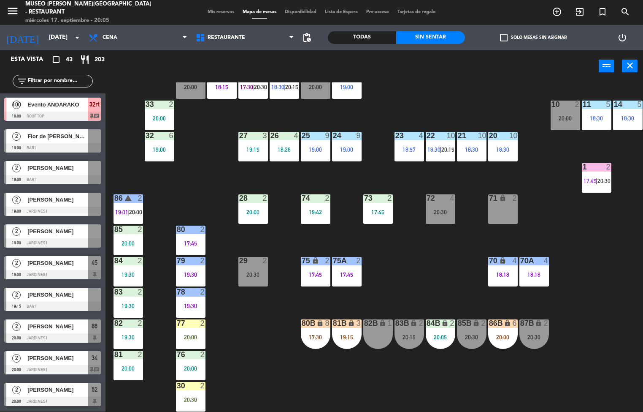
scroll to position [205, 0]
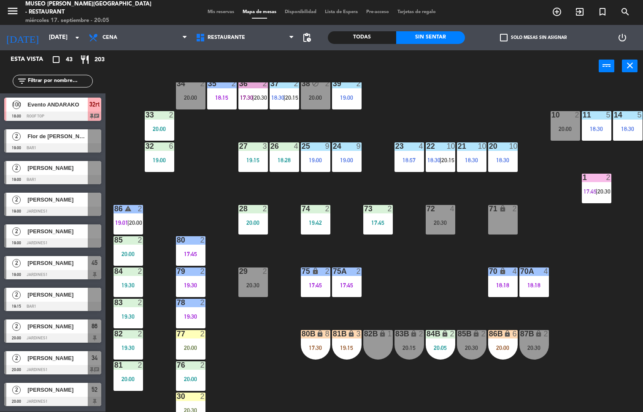
click at [534, 273] on div at bounding box center [534, 271] width 14 height 8
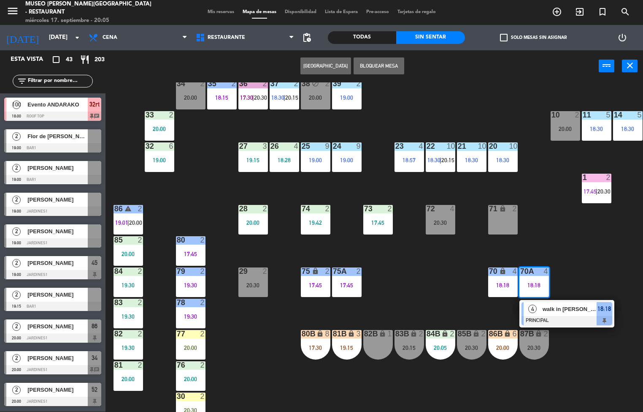
click at [599, 274] on div "44 4 17:45 | 20:00 49 block 2 20:00 54 3 18:45 64 2 17:45 | 20:00 48 6 18:58 53…" at bounding box center [378, 246] width 532 height 329
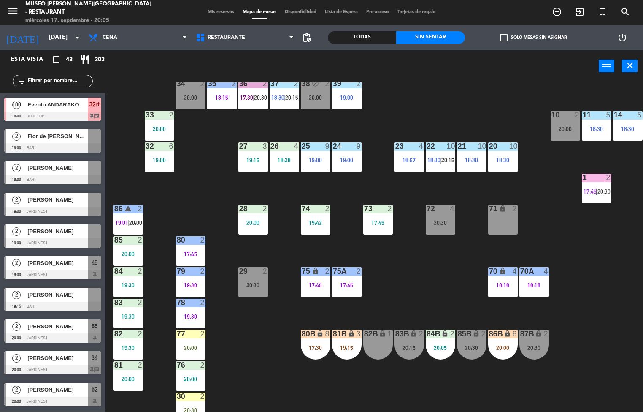
click at [510, 217] on div "71 lock 2" at bounding box center [504, 220] width 30 height 30
click at [584, 258] on div "44 4 17:45 | 20:00 49 block 2 20:00 54 3 18:45 64 2 17:45 | 20:00 48 6 18:58 53…" at bounding box center [378, 246] width 532 height 329
click at [338, 98] on div "19:00" at bounding box center [347, 98] width 30 height 6
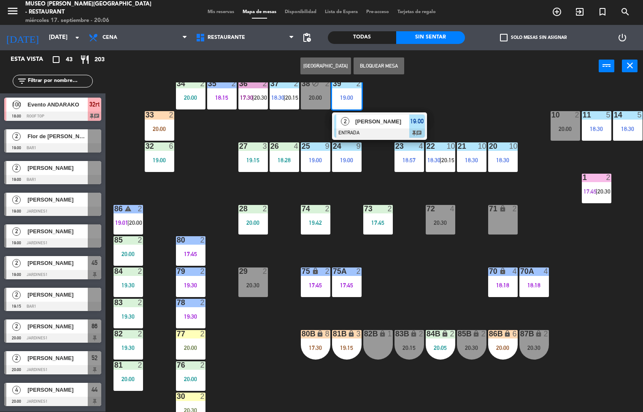
click at [399, 118] on span "[PERSON_NAME]" at bounding box center [383, 121] width 54 height 9
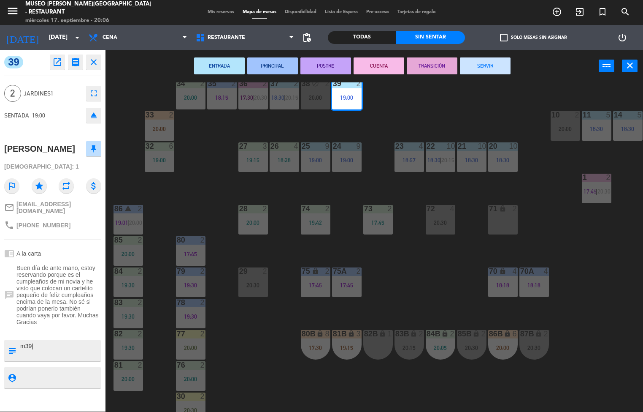
click at [326, 65] on button "POSTRE" at bounding box center [326, 65] width 51 height 17
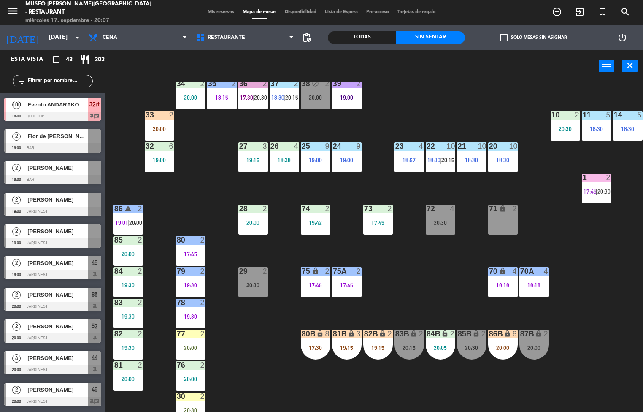
click at [418, 285] on div "44 4 17:45 | 20:00 49 block 2 20:00 54 3 18:45 64 2 17:45 | 20:00 48 6 18:58 53…" at bounding box center [378, 246] width 532 height 329
click at [370, 216] on div "73 2 17:45" at bounding box center [379, 220] width 30 height 30
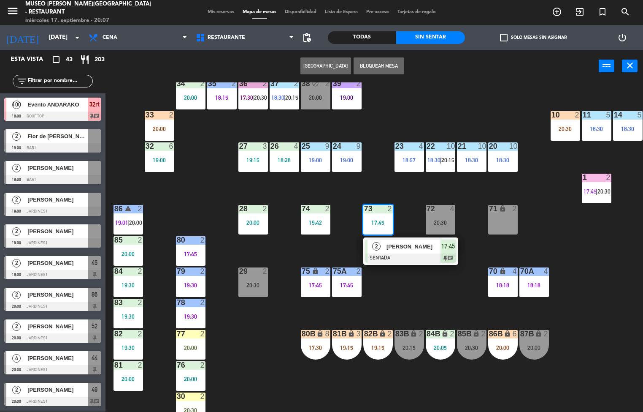
click at [377, 220] on div "17:45" at bounding box center [379, 223] width 30 height 6
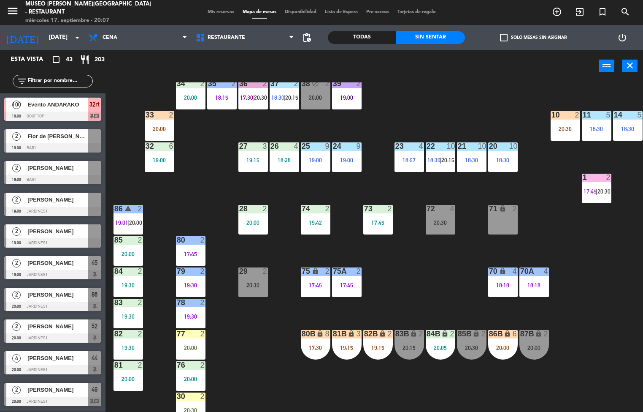
click at [382, 209] on div at bounding box center [378, 209] width 14 height 8
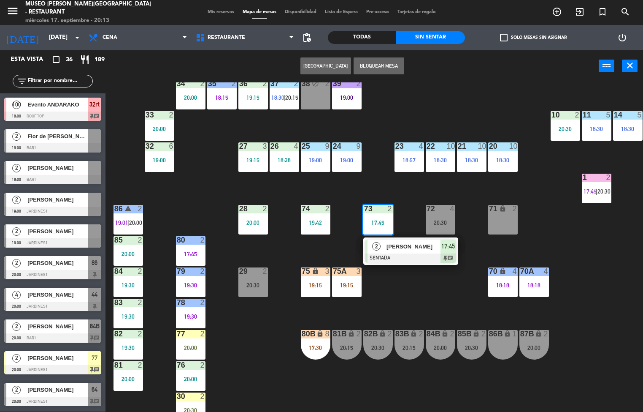
click at [422, 99] on div "44 4 17:45 | 20:00 49 2 20:05 54 3 18:45 64 2 17:45 | 20:00 48 6 18:58 53 5 19:…" at bounding box center [378, 246] width 532 height 329
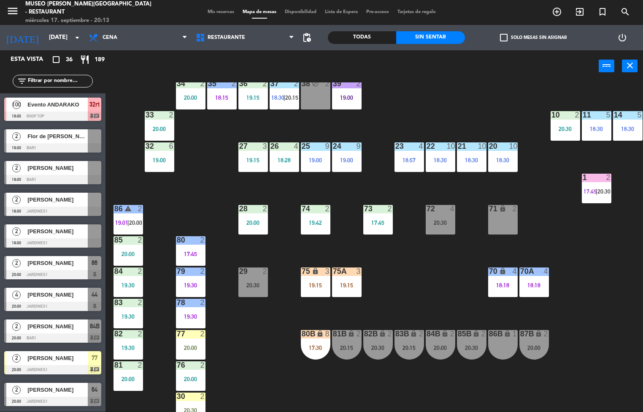
click at [350, 160] on div "19:00" at bounding box center [347, 160] width 30 height 6
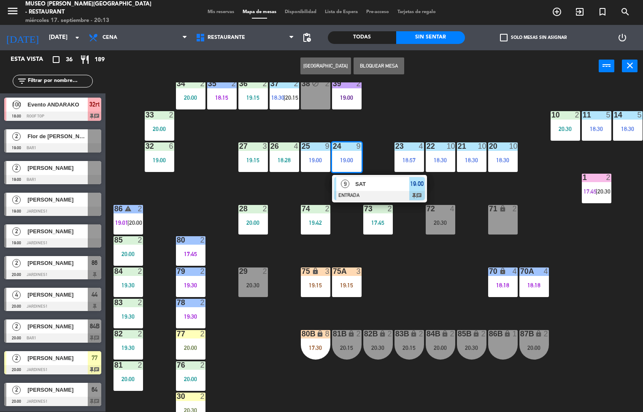
click at [402, 194] on div at bounding box center [379, 195] width 91 height 9
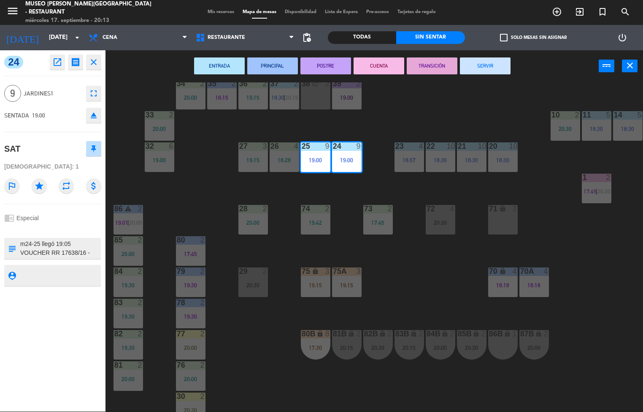
click at [331, 66] on button "POSTRE" at bounding box center [326, 65] width 51 height 17
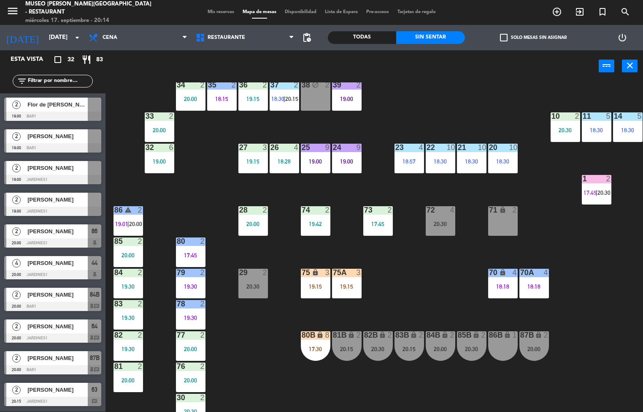
scroll to position [201, 0]
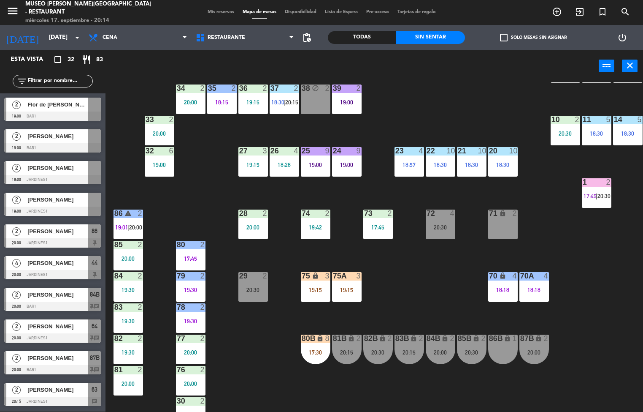
click at [432, 311] on div "44 4 17:45 | 20:00 49 2 20:05 54 3 18:45 64 2 20:00 48 6 18:58 53 5 19:23 63 2 …" at bounding box center [378, 246] width 532 height 329
click at [346, 100] on div "19:00" at bounding box center [347, 102] width 30 height 6
click at [474, 110] on div "44 4 17:45 | 20:00 49 2 20:05 54 3 18:45 64 2 20:00 48 6 18:58 53 5 19:23 63 2 …" at bounding box center [378, 246] width 532 height 329
click at [352, 351] on div "20:15" at bounding box center [347, 352] width 30 height 6
click at [423, 282] on div "44 4 17:45 | 20:00 49 2 20:05 54 3 18:45 64 2 20:15 48 6 18:58 53 5 19:23 63 2 …" at bounding box center [378, 246] width 532 height 329
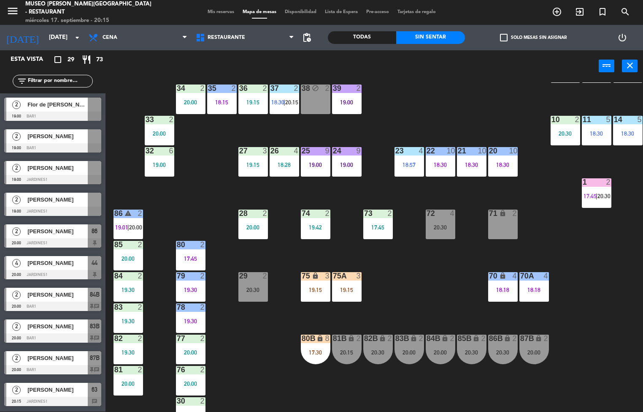
click at [177, 275] on div "79" at bounding box center [177, 276] width 0 height 8
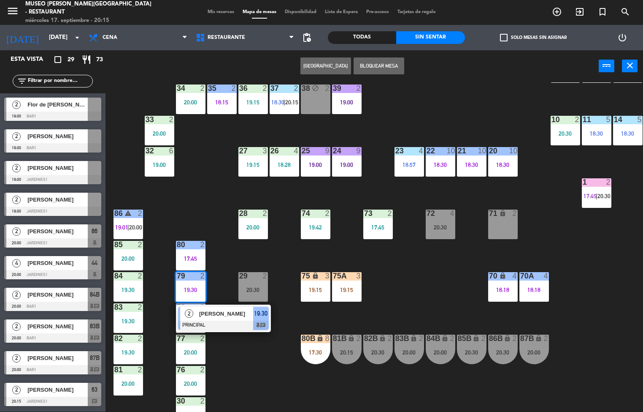
click at [223, 310] on span "[PERSON_NAME]" at bounding box center [226, 313] width 54 height 9
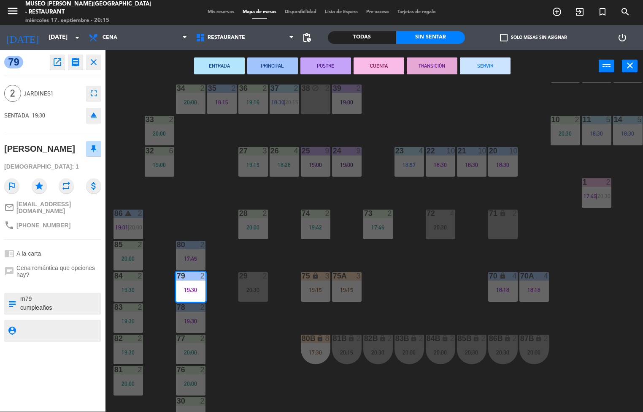
click at [29, 294] on textarea at bounding box center [59, 303] width 81 height 18
click at [426, 280] on div "44 4 17:45 | 20:00 49 2 20:05 54 3 18:45 64 2 20:15 48 6 18:58 53 5 19:23 63 2 …" at bounding box center [378, 246] width 532 height 329
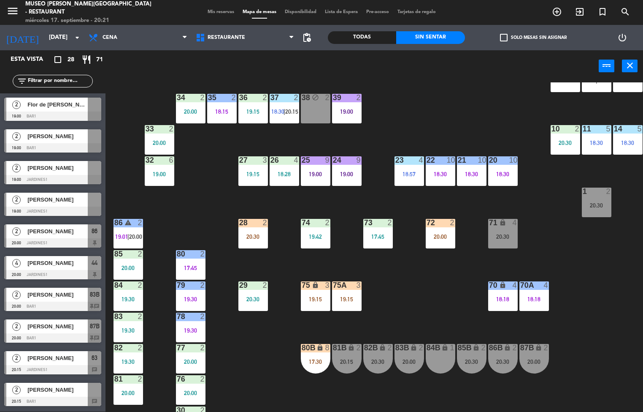
scroll to position [187, 0]
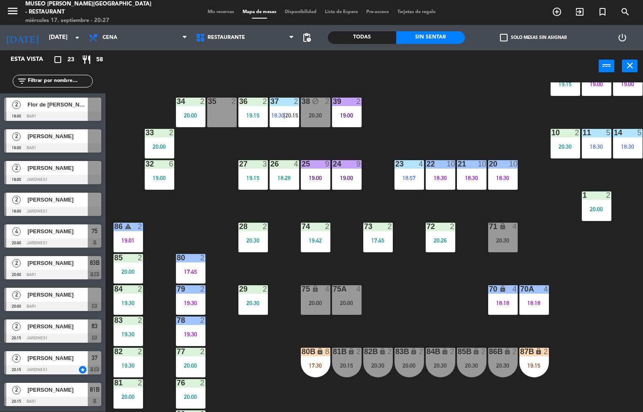
click at [409, 307] on div "44 3 19:15 49 2 20:05 54 3 18:45 64 2 20:15 48 6 18:58 53 5 19:23 63 2 18:15 | …" at bounding box center [378, 246] width 532 height 329
click at [408, 100] on div "44 3 19:15 49 2 20:05 54 3 18:45 64 2 20:15 48 6 18:58 53 5 19:23 63 2 18:15 | …" at bounding box center [378, 246] width 532 height 329
click at [374, 33] on div "Todas" at bounding box center [362, 37] width 68 height 13
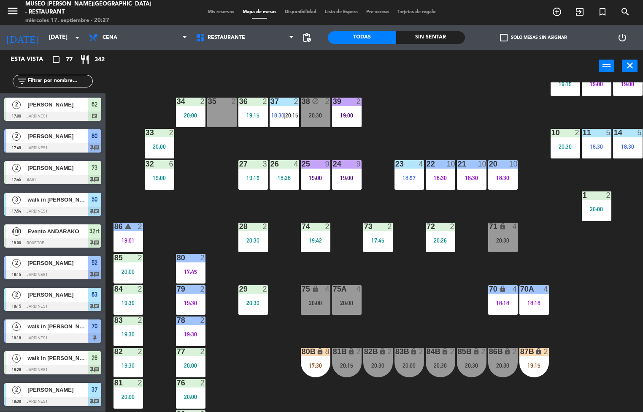
click at [446, 89] on div "44 3 19:15 49 2 20:05 54 3 18:45 64 2 20:15 48 6 18:58 53 5 19:23 63 2 18:15 | …" at bounding box center [378, 246] width 532 height 329
click at [349, 103] on div at bounding box center [347, 102] width 14 height 8
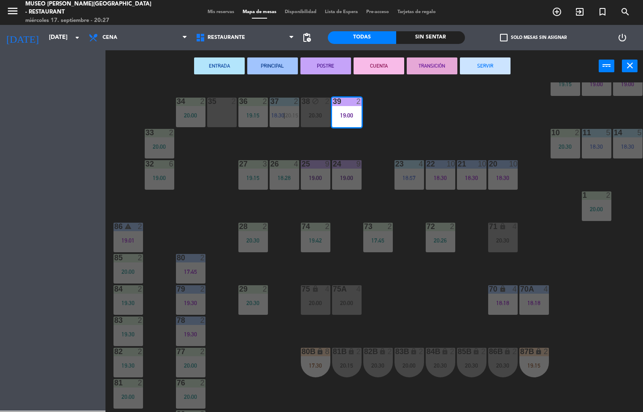
click at [465, 71] on button "SERVIR" at bounding box center [485, 65] width 51 height 17
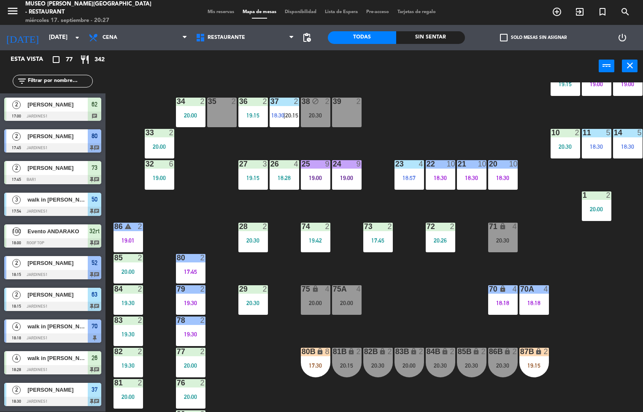
click at [434, 62] on div "power_input close" at bounding box center [353, 66] width 494 height 32
click at [456, 111] on div "44 3 19:15 49 2 20:05 54 3 18:45 64 2 20:15 48 6 18:58 53 5 19:23 63 2 18:15 | …" at bounding box center [378, 246] width 532 height 329
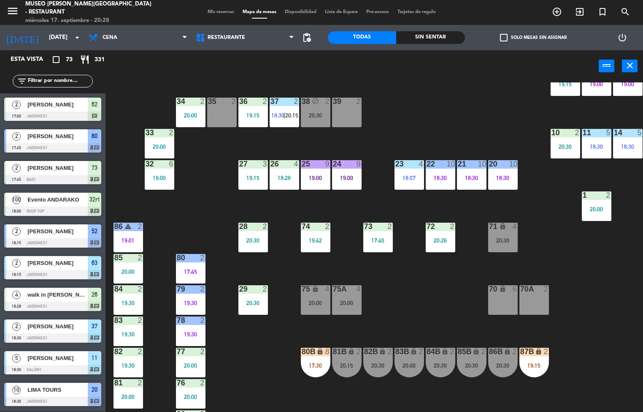
click at [434, 306] on div "44 3 19:15 49 2 20:05 54 3 18:45 64 2 20:15 48 6 18:58 53 5 19:23 63 2 18:15 43…" at bounding box center [378, 246] width 532 height 329
click at [440, 289] on div "44 3 19:15 49 2 20:05 54 3 18:45 64 2 20:15 48 6 18:58 53 5 19:23 63 2 18:15 43…" at bounding box center [378, 246] width 532 height 329
click at [437, 237] on div "20:26" at bounding box center [441, 240] width 30 height 6
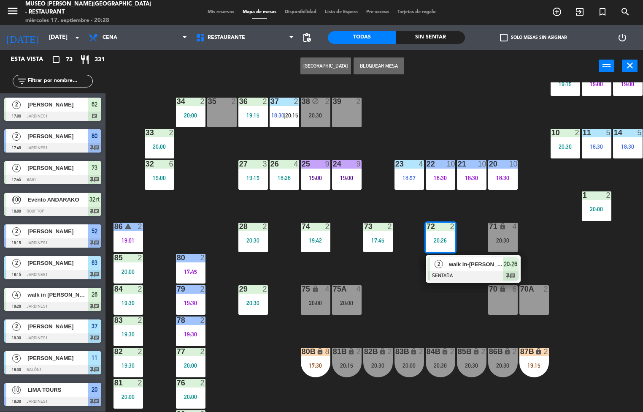
click at [482, 262] on span "walk in-javier cruz" at bounding box center [476, 264] width 54 height 9
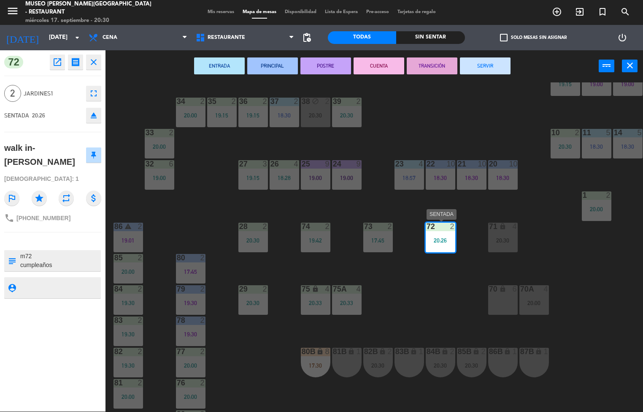
click at [435, 300] on div "44 3 19:15 49 2 20:05 54 3 18:45 64 2 20:15 48 6 18:58 53 5 19:23 63 2 18:15 43…" at bounding box center [378, 246] width 532 height 329
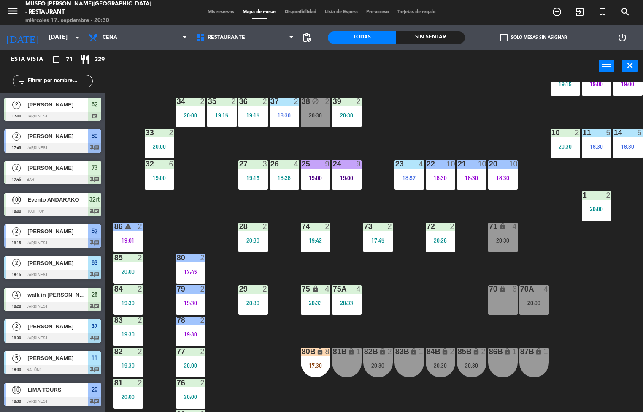
scroll to position [157, 0]
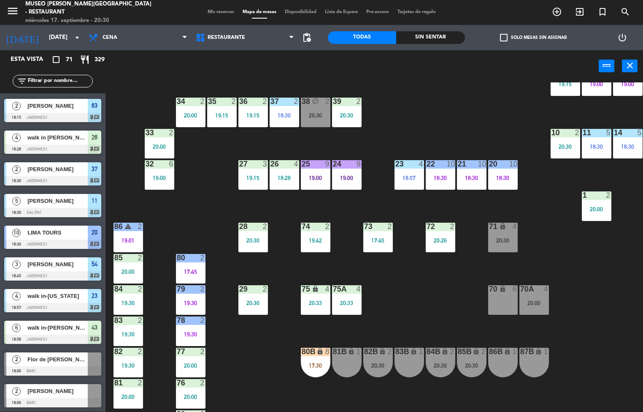
click at [359, 311] on div "75a 4 20:33" at bounding box center [347, 300] width 30 height 30
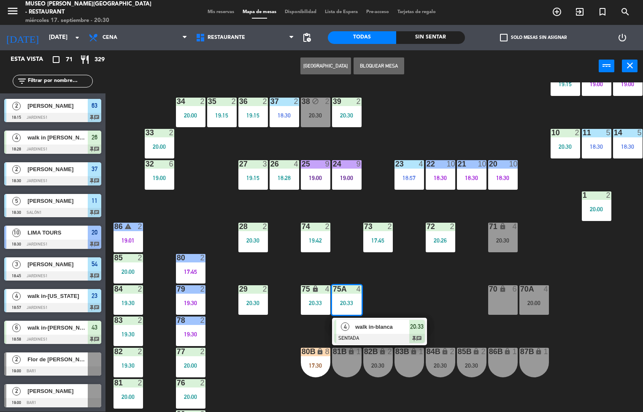
click at [440, 296] on div "44 3 19:15 49 2 20:05 54 3 18:45 64 2 20:15 48 6 18:58 53 5 19:23 63 2 18:15 43…" at bounding box center [378, 246] width 532 height 329
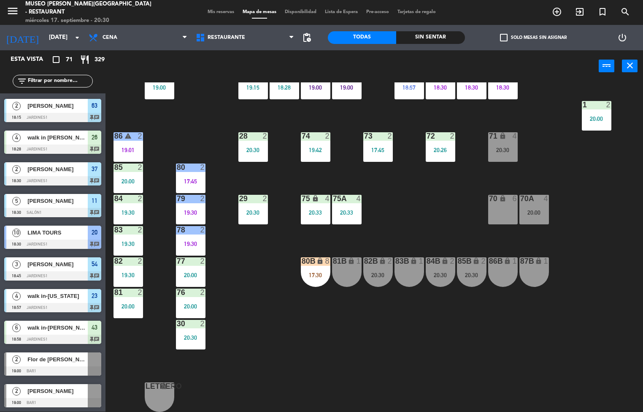
scroll to position [282, 68]
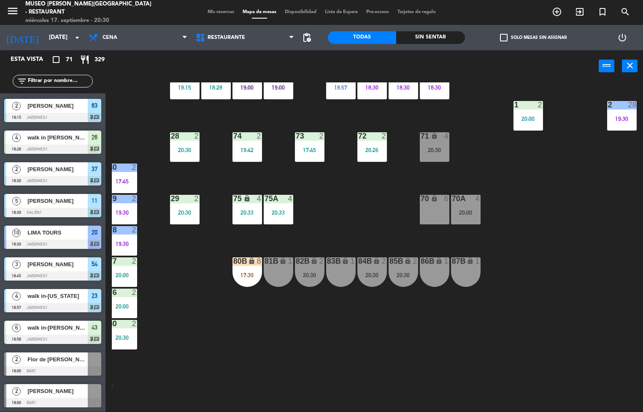
click at [247, 260] on div "lock" at bounding box center [247, 261] width 14 height 8
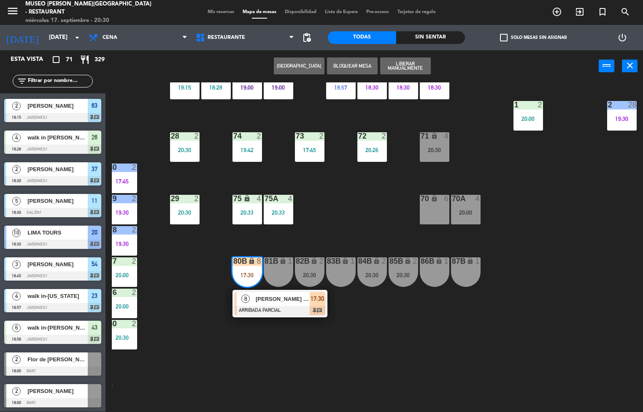
click at [274, 298] on span "[PERSON_NAME] [PERSON_NAME]" at bounding box center [283, 298] width 54 height 9
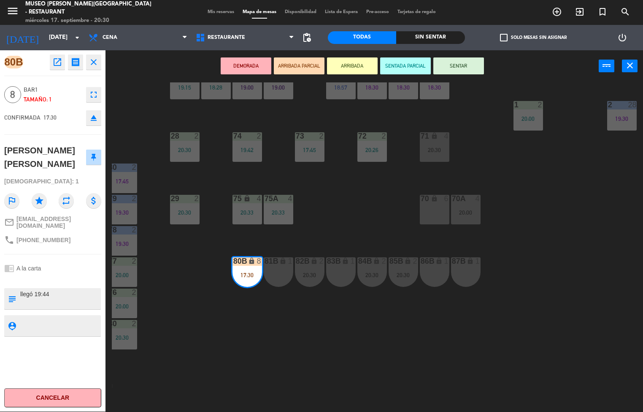
click at [208, 342] on div "44 3 19:15 49 2 20:05 54 3 18:45 64 2 20:15 48 6 18:58 53 5 19:23 63 2 18:15 43…" at bounding box center [378, 246] width 532 height 329
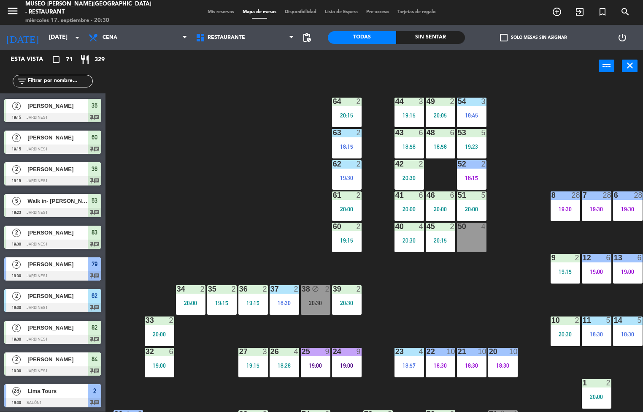
scroll to position [155, 0]
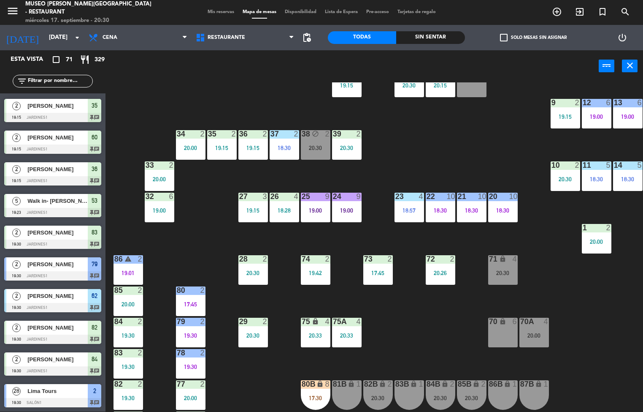
click at [323, 209] on div "19:00" at bounding box center [316, 210] width 30 height 6
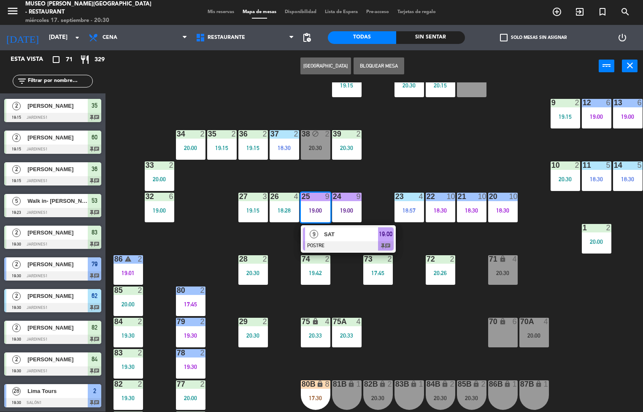
click at [417, 334] on div "44 3 19:15 49 2 20:05 54 3 18:45 64 2 20:15 48 6 18:58 53 5 19:23 63 2 18:15 43…" at bounding box center [378, 246] width 532 height 329
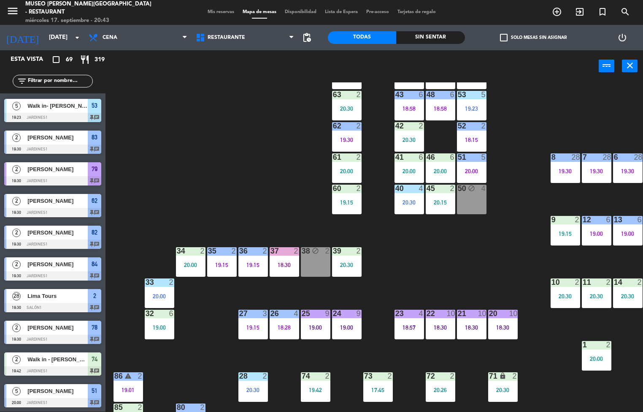
scroll to position [0, 0]
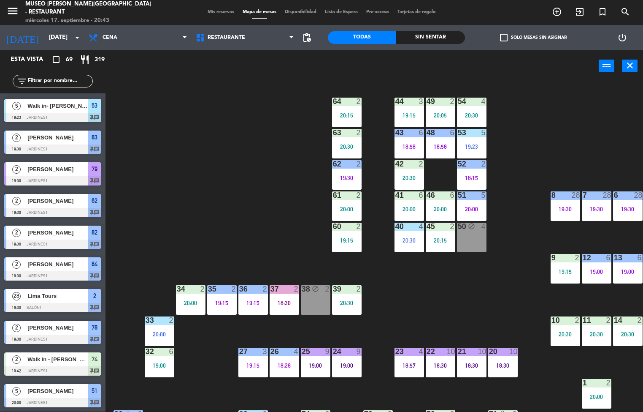
click at [350, 291] on div at bounding box center [347, 289] width 14 height 8
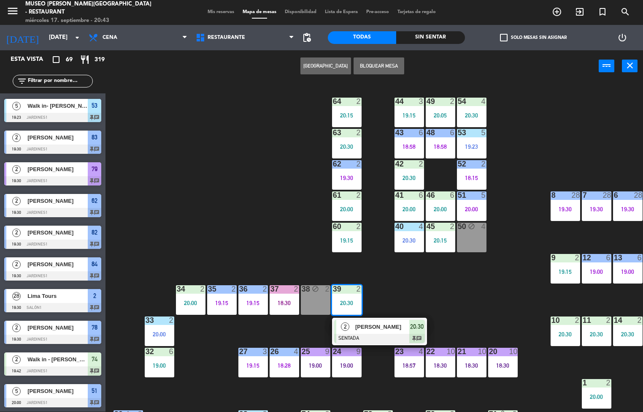
click at [386, 324] on span "[PERSON_NAME]" at bounding box center [383, 326] width 54 height 9
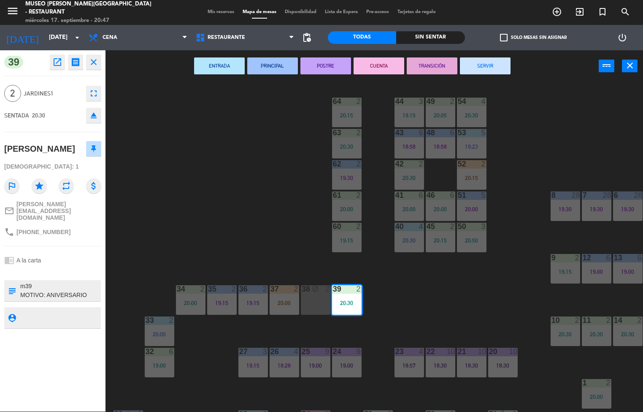
click at [451, 275] on div "44 3 19:15 49 2 20:05 54 4 20:30 64 2 20:15 48 6 18:58 53 5 19:23 63 2 20:30 43…" at bounding box center [378, 246] width 532 height 329
click at [453, 308] on div "menu Museo Larco Café - Restaurant miércoles 17. septiembre - 20:47 Mis reserva…" at bounding box center [321, 206] width 643 height 412
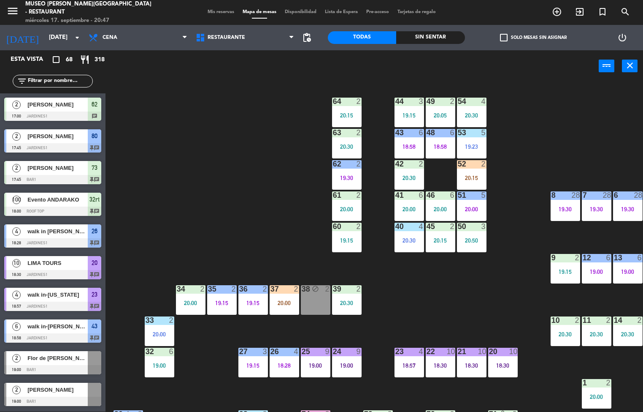
scroll to position [124, 0]
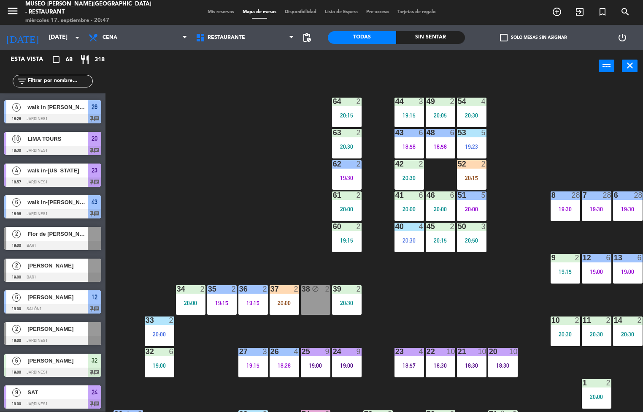
click at [337, 365] on div "19:00" at bounding box center [347, 365] width 30 height 6
click at [359, 372] on div "24 9 19:00" at bounding box center [347, 363] width 30 height 30
click at [334, 353] on div "9" at bounding box center [330, 352] width 14 height 8
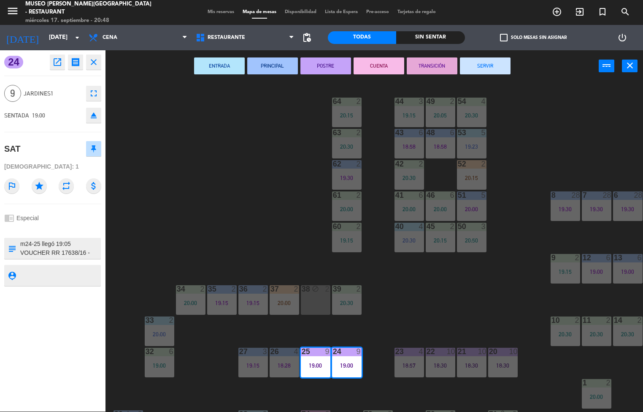
click at [437, 62] on button "TRANSICIÓN" at bounding box center [432, 65] width 51 height 17
click at [564, 146] on div "44 3 19:15 49 2 20:05 54 4 20:30 64 2 20:15 48 6 18:58 53 5 19:23 63 2 20:30 43…" at bounding box center [378, 246] width 532 height 329
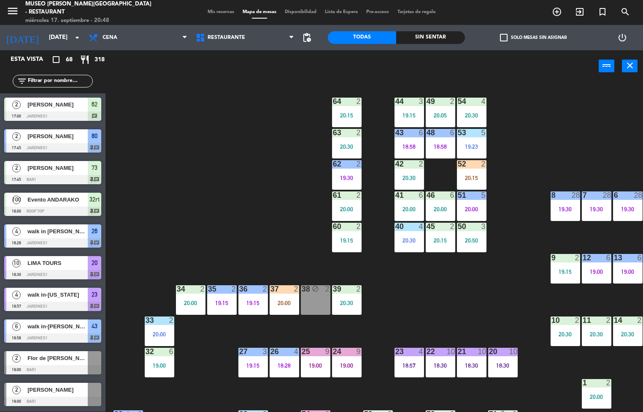
scroll to position [0, 0]
click at [471, 296] on div "44 3 19:15 49 2 20:05 54 4 20:30 64 2 20:15 48 6 18:58 53 5 19:23 63 2 20:30 43…" at bounding box center [378, 246] width 532 height 329
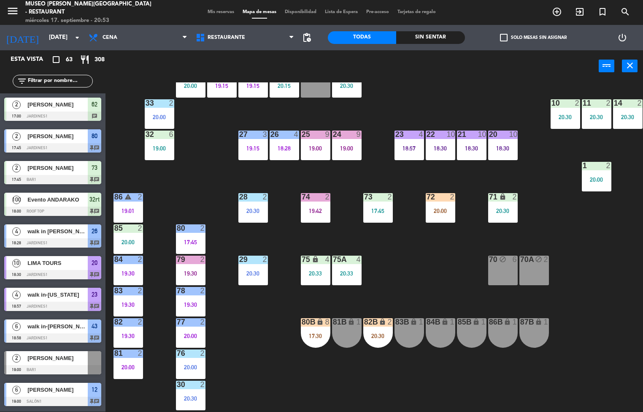
scroll to position [176, 0]
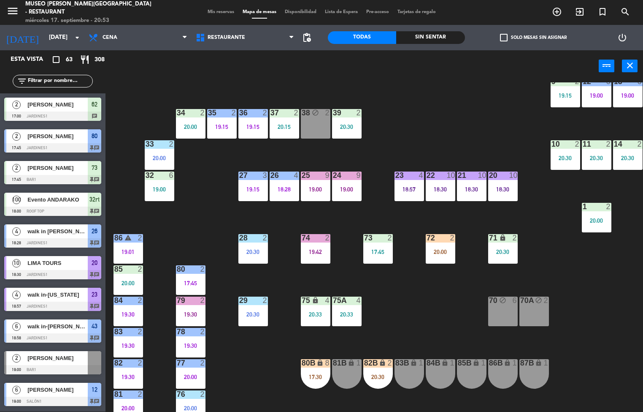
click at [284, 120] on div "37 2 20:15" at bounding box center [285, 124] width 30 height 30
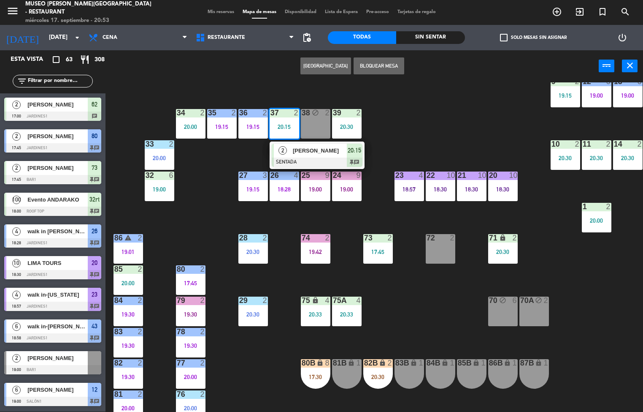
click at [348, 124] on div "20:30" at bounding box center [347, 127] width 30 height 6
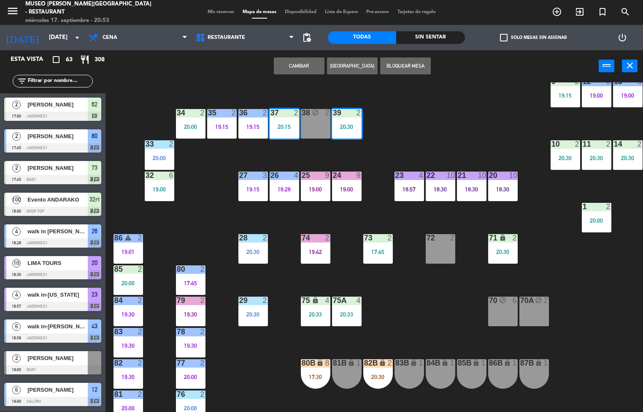
click at [349, 119] on div "39 2 20:30" at bounding box center [347, 124] width 30 height 30
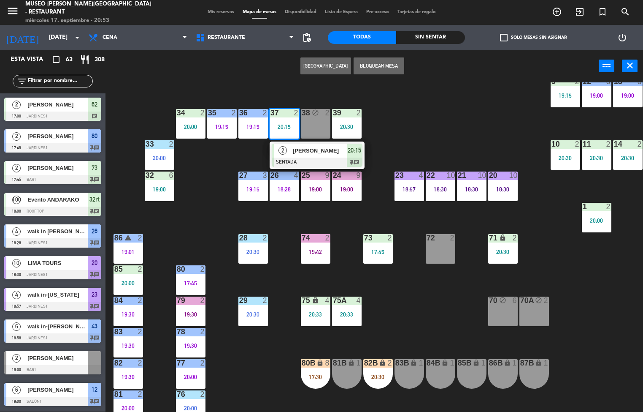
click at [284, 113] on div at bounding box center [284, 113] width 14 height 8
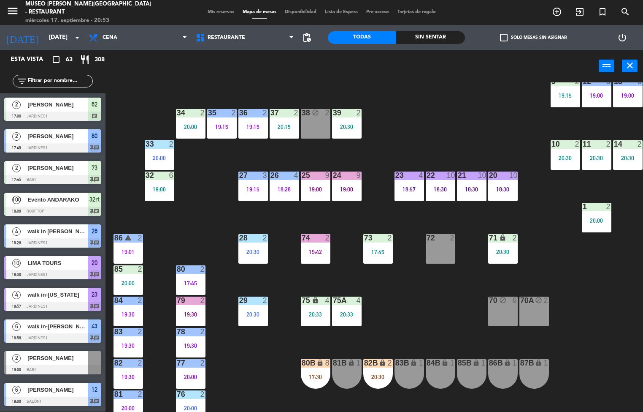
click at [346, 126] on div "20:30" at bounding box center [347, 127] width 30 height 6
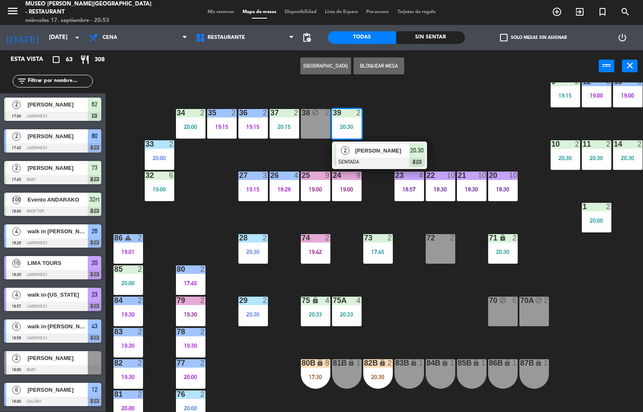
click at [350, 121] on div "39 2 20:30" at bounding box center [347, 124] width 30 height 30
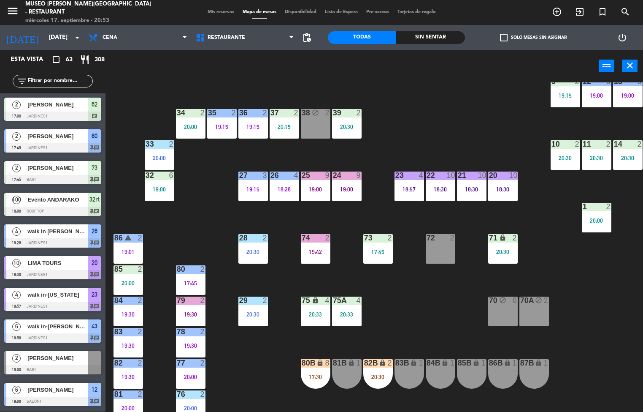
click at [282, 118] on div "37 2 20:15" at bounding box center [285, 124] width 30 height 30
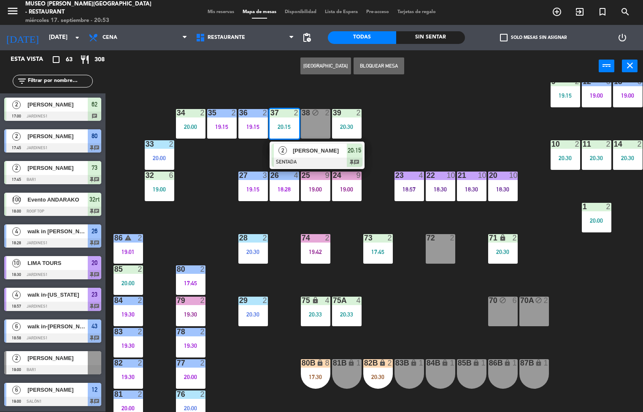
click at [329, 151] on span "[PERSON_NAME]" at bounding box center [320, 150] width 54 height 9
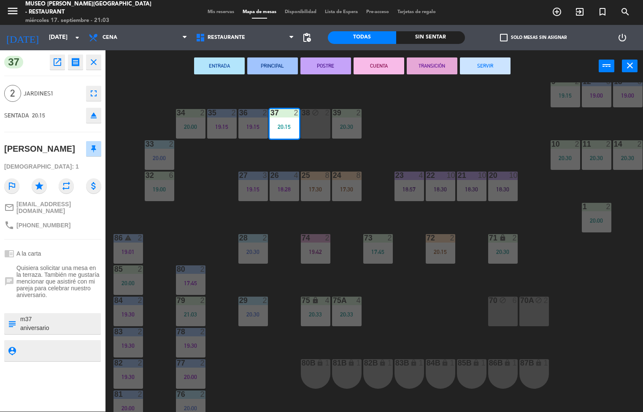
click at [421, 332] on div "44 3 19:15 49 2 20:05 54 4 20:30 64 2 20:15 48 6 18:58 53 5 19:23 63 2 20:30 43…" at bounding box center [378, 246] width 532 height 329
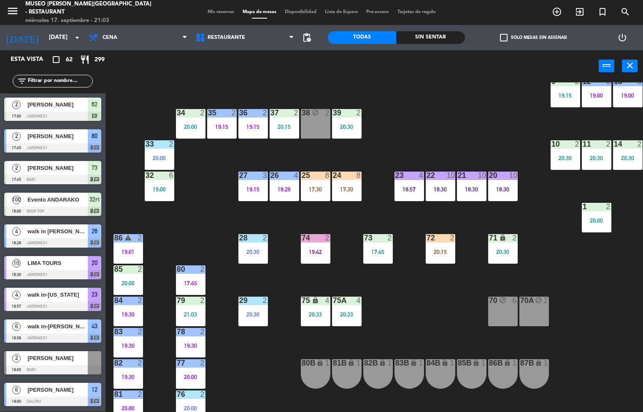
click at [203, 331] on div "2" at bounding box center [202, 332] width 5 height 8
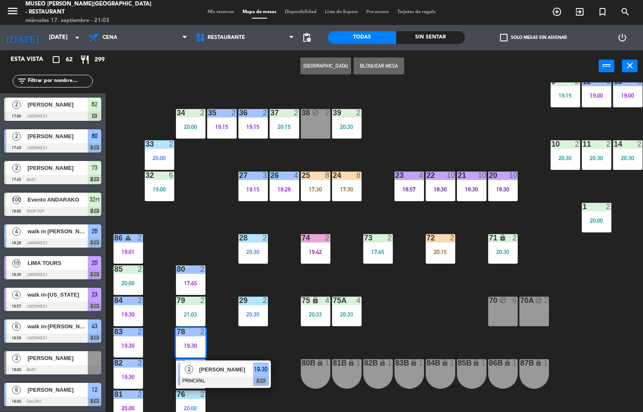
scroll to position [0, 0]
click at [220, 369] on span "[PERSON_NAME]" at bounding box center [226, 369] width 54 height 9
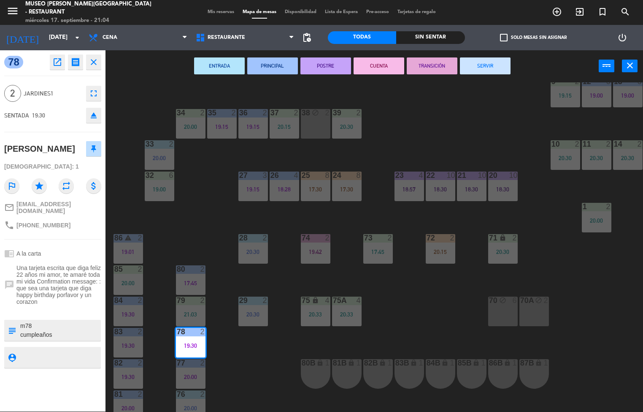
click at [332, 337] on div "44 3 19:15 49 2 20:05 54 4 20:30 64 2 20:15 48 6 18:58 53 5 19:23 63 2 20:30 43…" at bounding box center [378, 246] width 532 height 329
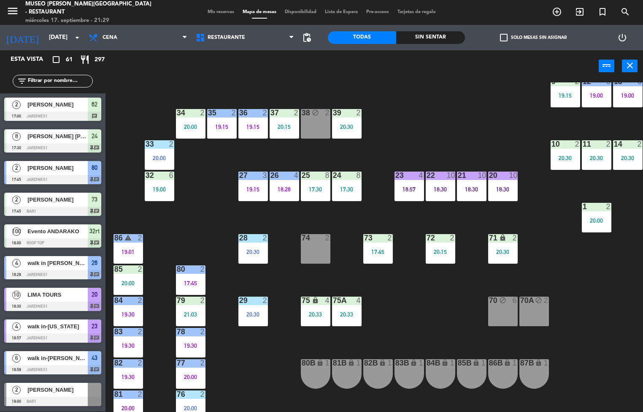
click at [220, 129] on div "19:15" at bounding box center [222, 127] width 30 height 6
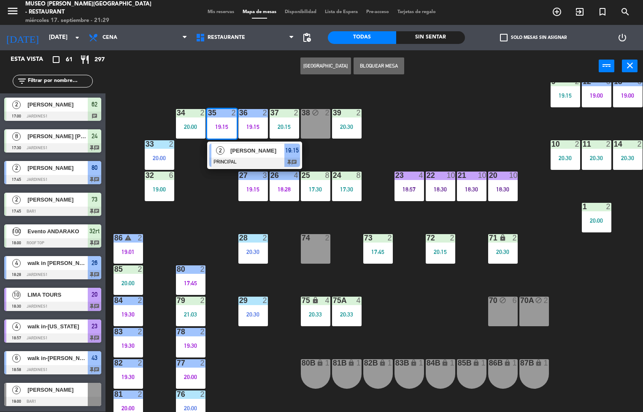
click at [261, 153] on span "[PERSON_NAME]" at bounding box center [258, 150] width 54 height 9
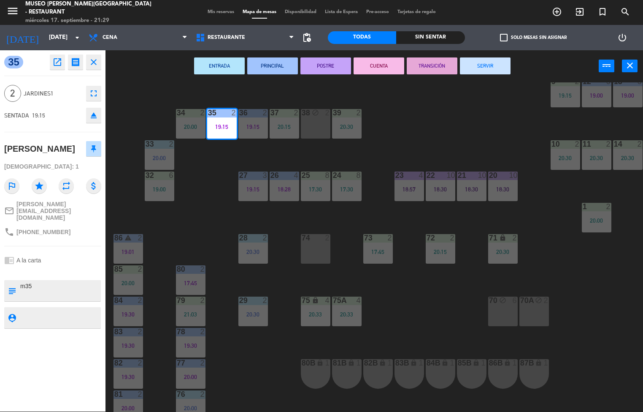
click at [59, 292] on textarea at bounding box center [59, 291] width 81 height 18
click at [79, 252] on div "35 open_in_new receipt 7:15 PM mié., 17 sep. 2 personas Jorge Jairo Aguirre Ber…" at bounding box center [53, 230] width 106 height 361
click at [217, 174] on div "44 3 19:15 49 2 20:05 54 4 20:30 64 2 20:15 48 6 18:58 53 5 19:23 63 2 20:30 43…" at bounding box center [378, 246] width 532 height 329
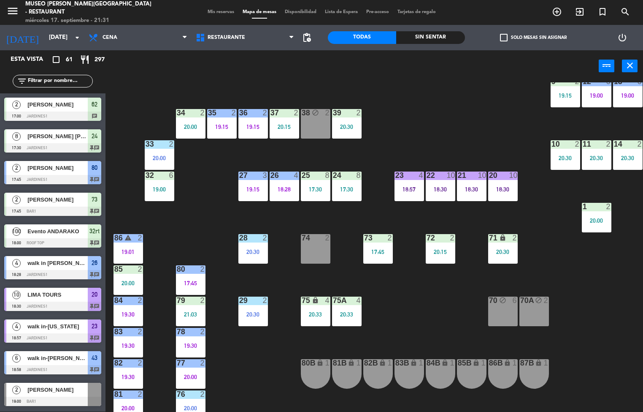
click at [190, 127] on div "20:00" at bounding box center [191, 127] width 30 height 6
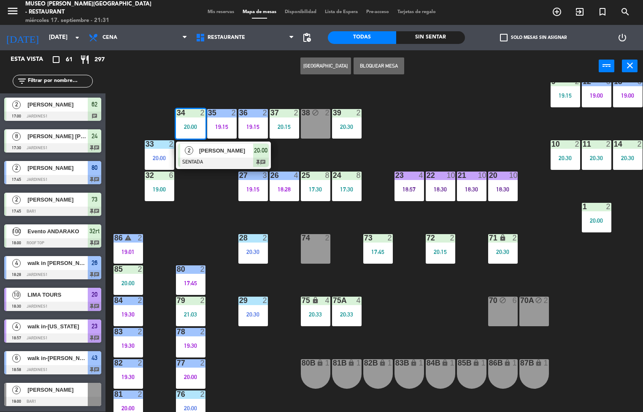
click at [236, 150] on span "[PERSON_NAME]" at bounding box center [226, 150] width 54 height 9
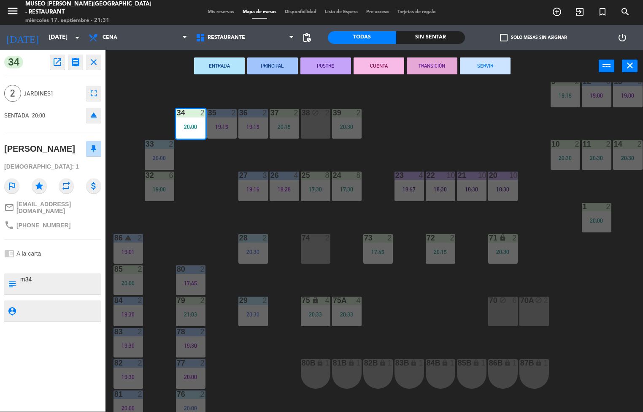
click at [70, 289] on textarea at bounding box center [59, 284] width 81 height 18
click at [75, 261] on div "chrome_reader_mode A la carta" at bounding box center [52, 253] width 97 height 16
click at [62, 289] on textarea at bounding box center [59, 284] width 81 height 18
click at [75, 261] on div "chrome_reader_mode A la carta" at bounding box center [52, 253] width 97 height 16
click at [217, 170] on div "44 3 19:15 49 2 20:05 54 4 20:30 64 2 20:15 48 6 18:58 53 5 19:23 63 2 20:30 43…" at bounding box center [378, 246] width 532 height 329
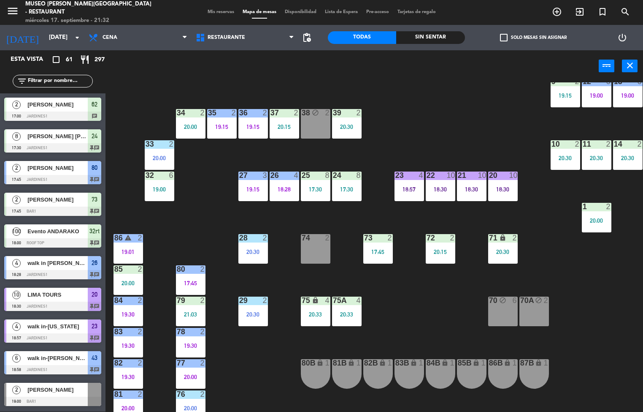
click at [253, 127] on div "19:15" at bounding box center [254, 127] width 30 height 6
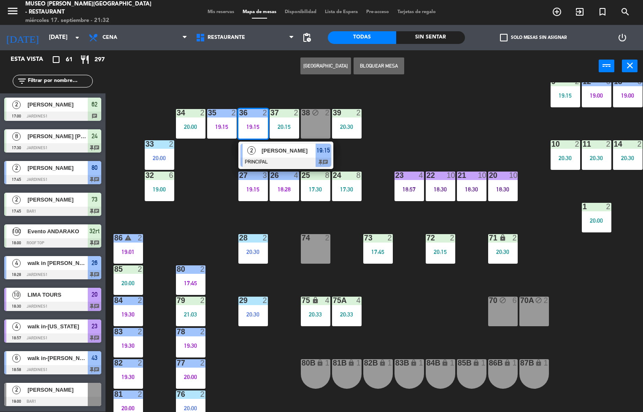
click at [291, 152] on span "[PERSON_NAME]" at bounding box center [289, 150] width 54 height 9
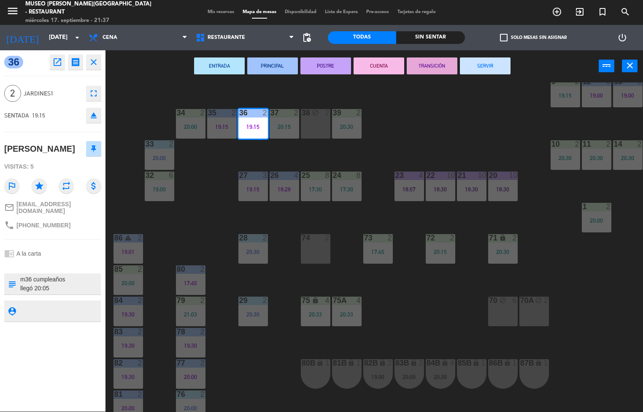
click at [443, 315] on div "44 3 19:15 49 2 20:05 54 4 20:30 64 2 20:15 48 6 18:58 53 5 19:23 63 2 20:30 43…" at bounding box center [378, 246] width 532 height 329
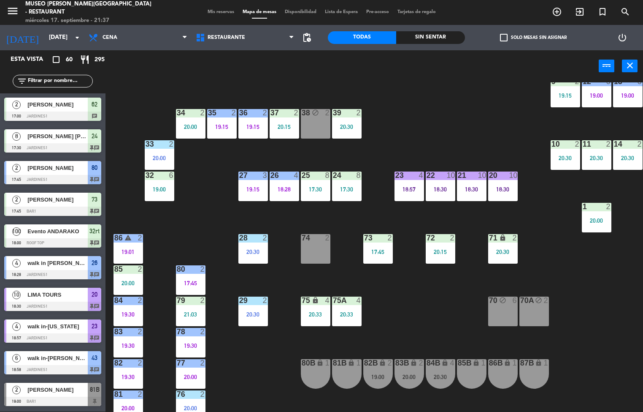
click at [437, 313] on div "menu Museo Larco Café - Restaurant miércoles 17. septiembre - 21:37 Mis reserva…" at bounding box center [321, 206] width 643 height 412
click at [444, 250] on div "20:15" at bounding box center [441, 252] width 30 height 6
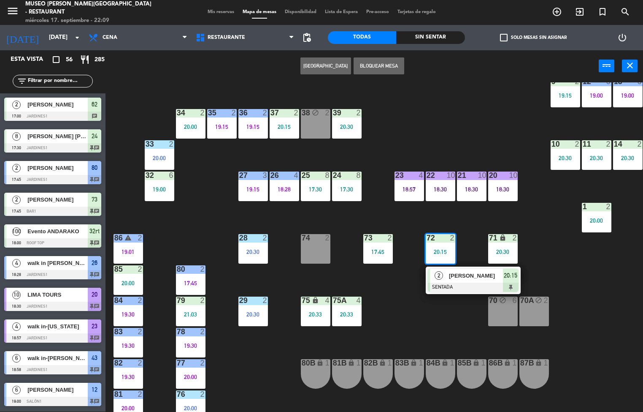
click at [215, 224] on div "44 3 19:15 49 2 20:05 54 4 20:30 64 2 20:15 48 6 18:58 53 5 19:23 63 2 20:30 43…" at bounding box center [378, 246] width 532 height 329
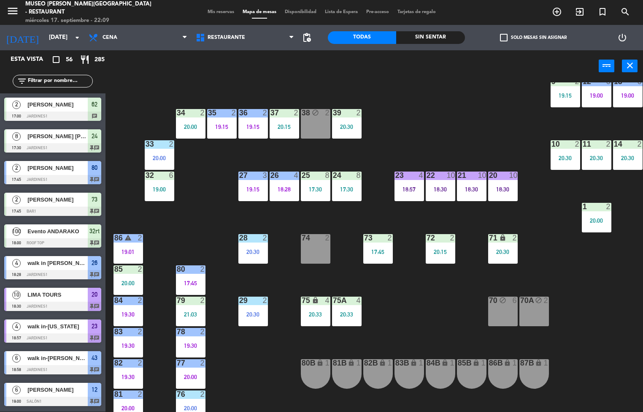
click at [159, 188] on div "19:00" at bounding box center [160, 189] width 30 height 6
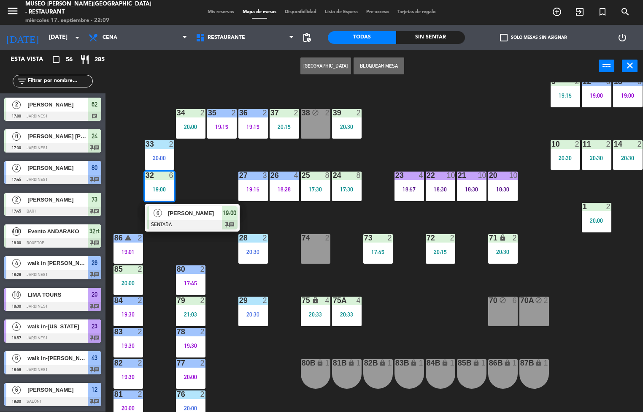
click at [205, 213] on span "[PERSON_NAME]" at bounding box center [195, 213] width 54 height 9
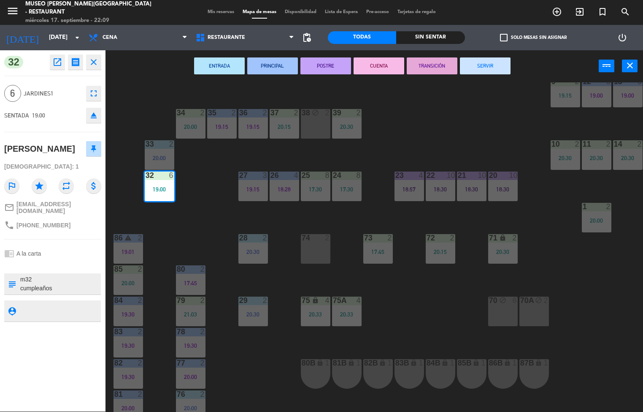
click at [276, 361] on div "44 3 19:15 49 2 20:05 54 4 20:30 64 2 20:15 48 6 18:58 53 5 19:23 63 2 20:30 43…" at bounding box center [378, 246] width 532 height 329
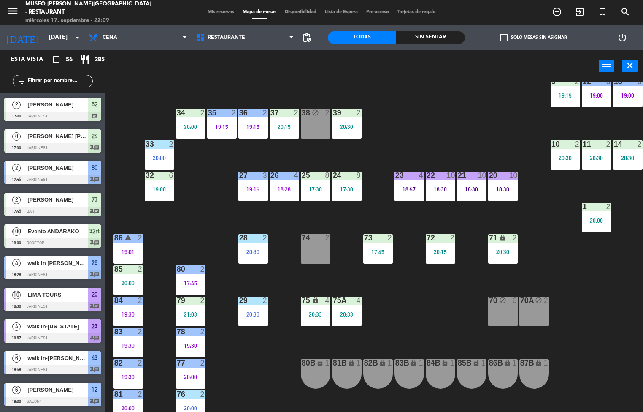
click at [437, 304] on div "44 3 19:15 49 2 20:05 54 4 20:30 64 2 20:15 48 6 18:58 53 5 19:23 63 2 20:30 43…" at bounding box center [378, 246] width 532 height 329
click at [351, 185] on div "24 8 17:30" at bounding box center [347, 186] width 30 height 30
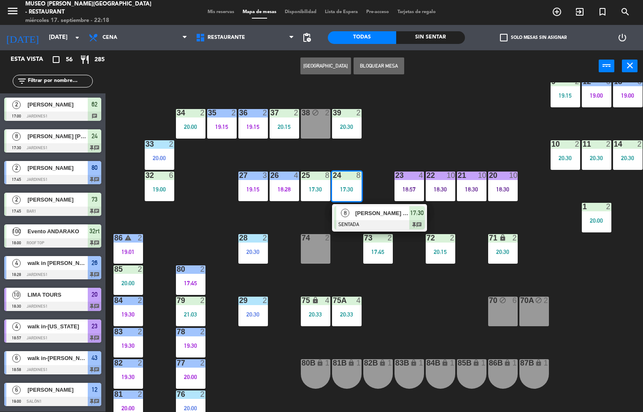
click at [345, 212] on span "8" at bounding box center [345, 213] width 8 height 8
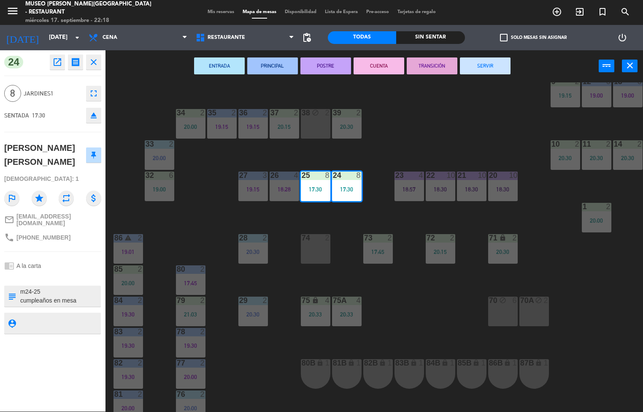
click at [440, 132] on div "44 3 19:15 49 2 20:05 54 4 20:30 64 2 20:15 48 6 18:58 53 5 19:23 63 2 20:30 43…" at bounding box center [378, 246] width 532 height 329
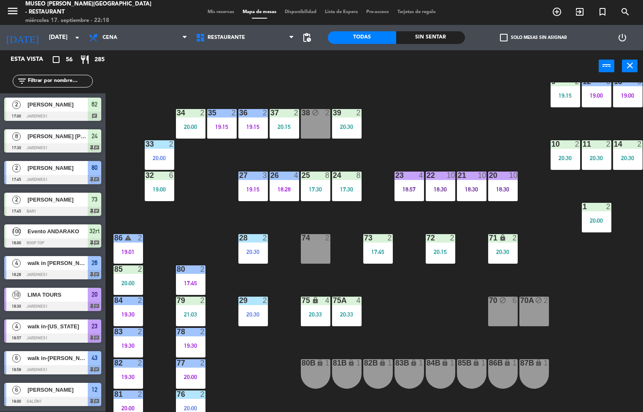
scroll to position [0, 0]
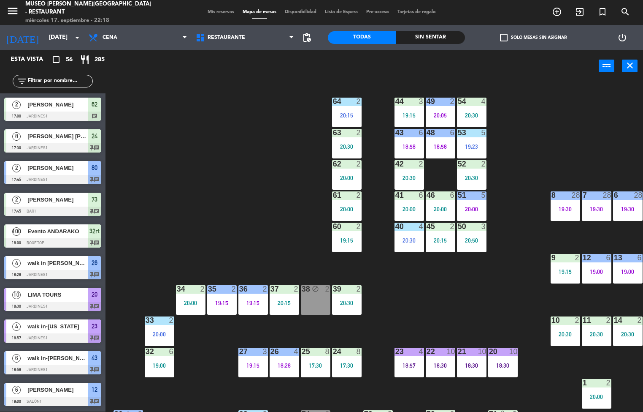
click at [415, 145] on div "18:58" at bounding box center [410, 147] width 30 height 6
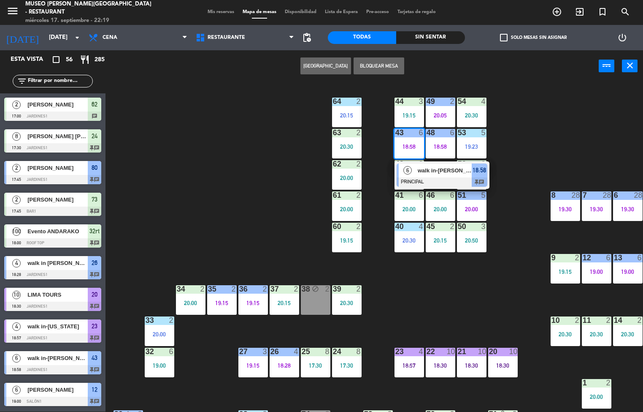
click at [437, 293] on div "44 3 19:15 49 2 20:05 54 4 20:30 64 2 20:15 48 6 18:58 53 5 19:23 63 2 20:30 43…" at bounding box center [378, 246] width 532 height 329
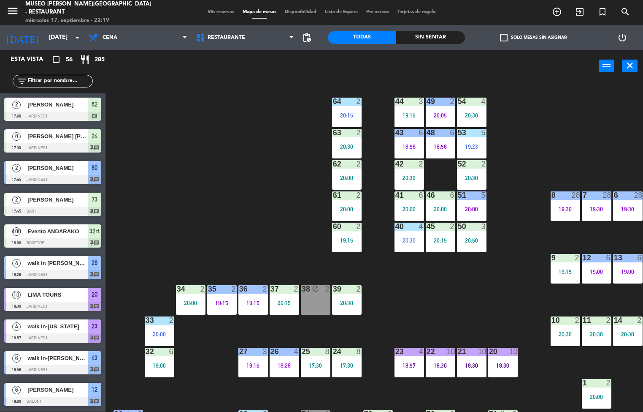
click at [415, 206] on div "20:00" at bounding box center [410, 209] width 30 height 6
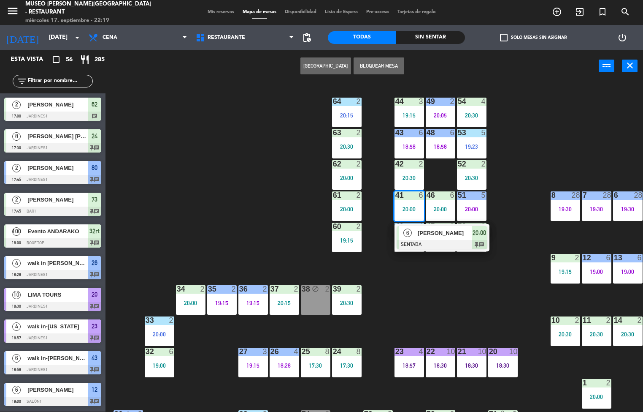
click at [436, 238] on div "[PERSON_NAME]" at bounding box center [444, 233] width 55 height 14
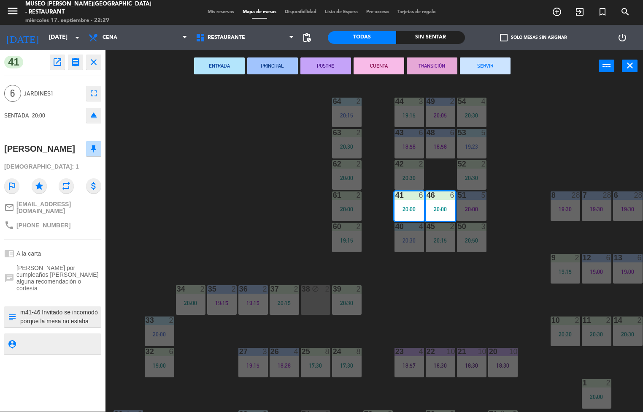
click at [256, 222] on div "44 3 19:15 49 2 20:05 54 4 20:30 64 2 20:15 48 6 18:58 53 5 19:23 63 2 20:30 43…" at bounding box center [378, 246] width 532 height 329
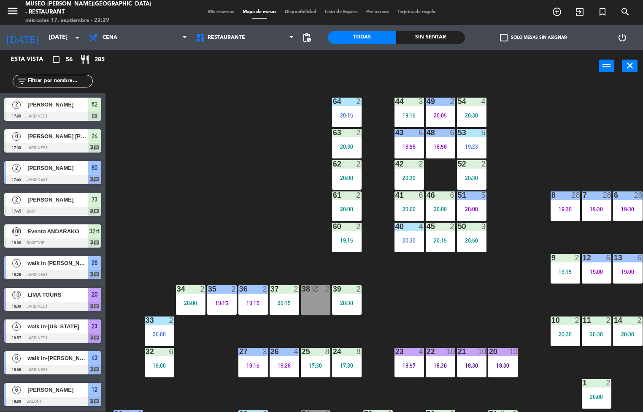
scroll to position [0, 0]
click at [239, 173] on div "44 3 19:15 49 2 20:05 54 4 20:30 64 2 20:15 48 6 18:58 53 5 19:23 63 2 20:30 43…" at bounding box center [378, 246] width 532 height 329
